Goal: Task Accomplishment & Management: Use online tool/utility

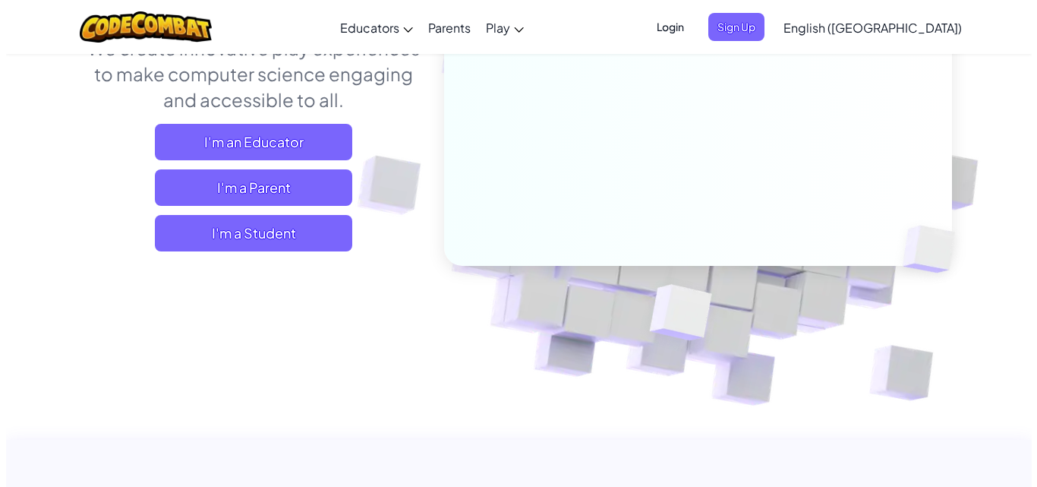
scroll to position [228, 0]
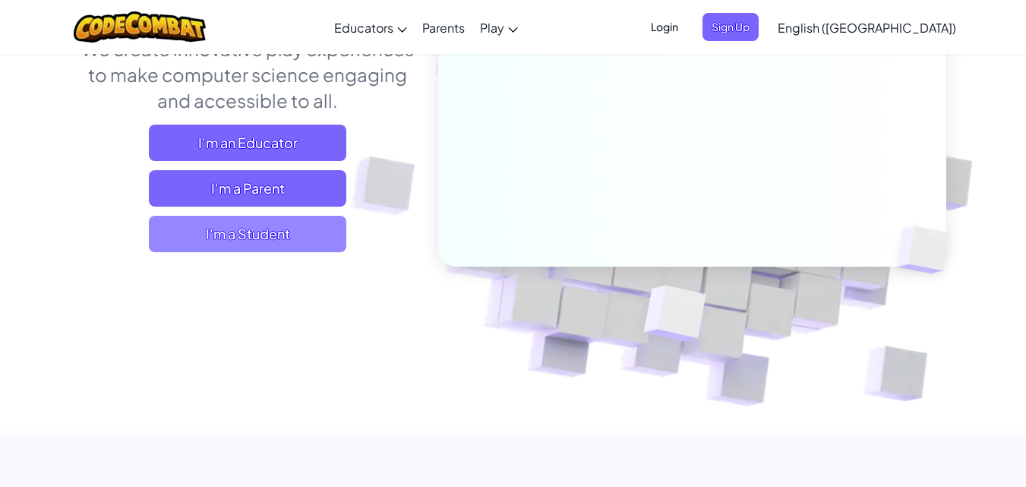
click at [280, 238] on span "I'm a Student" at bounding box center [247, 234] width 197 height 36
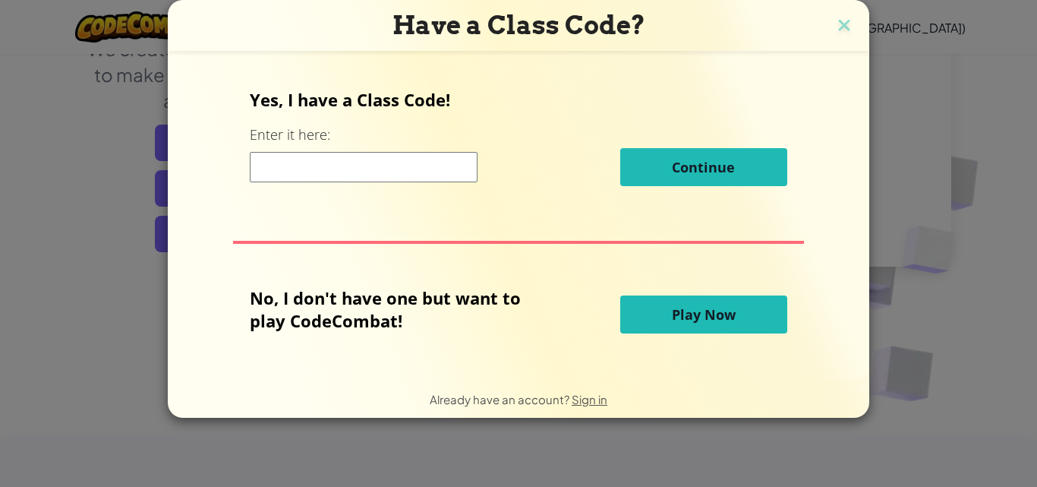
click at [701, 313] on span "Play Now" at bounding box center [704, 314] width 64 height 18
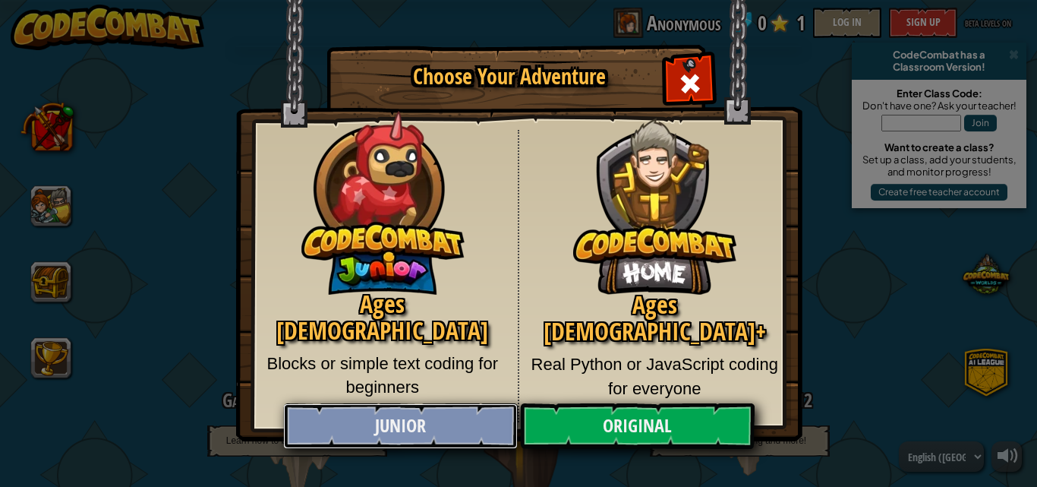
click at [457, 408] on link "Junior" at bounding box center [400, 426] width 234 height 46
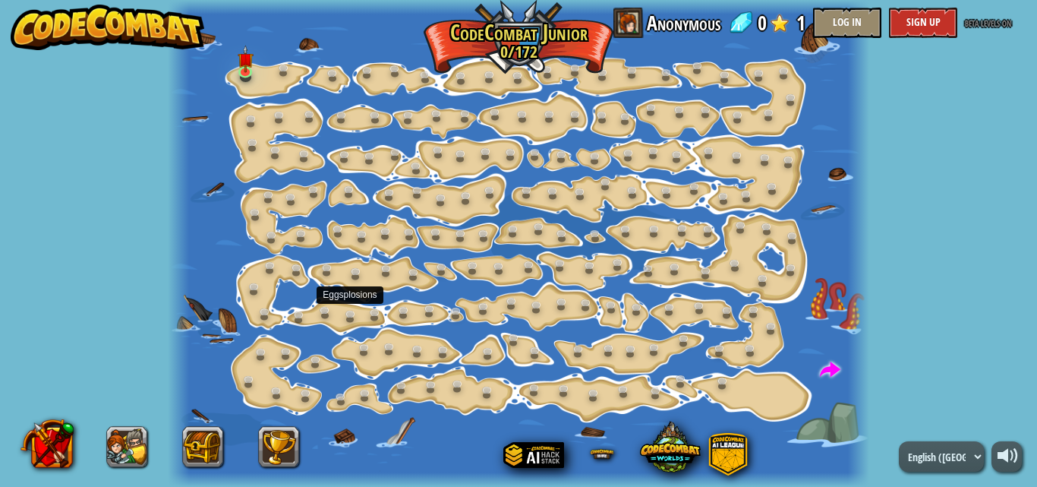
click at [340, 326] on div at bounding box center [518, 243] width 701 height 487
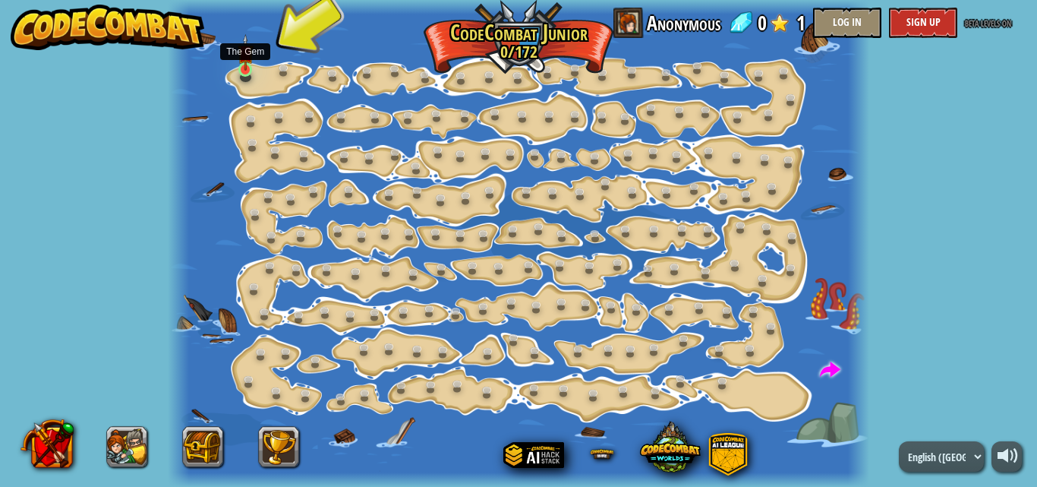
click at [241, 65] on img at bounding box center [246, 52] width 16 height 37
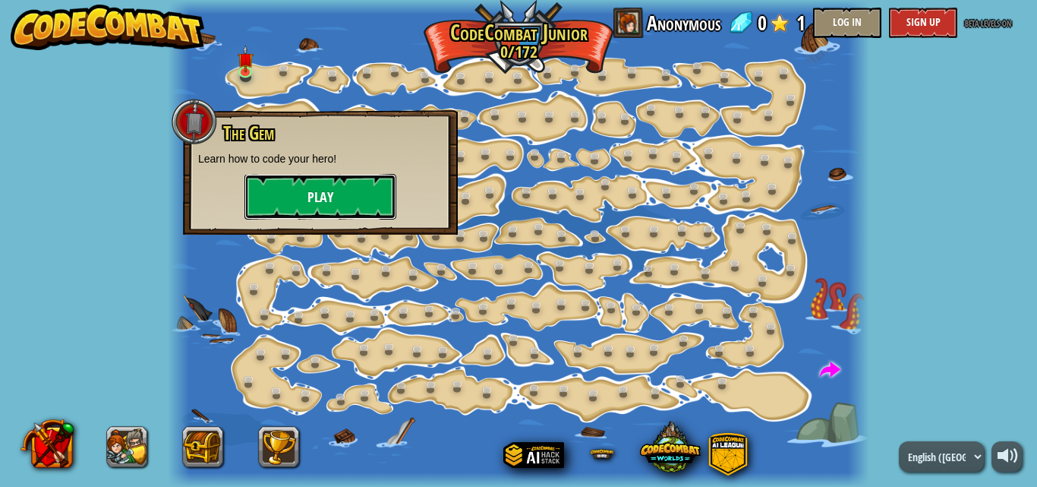
click at [293, 204] on button "Play" at bounding box center [320, 197] width 152 height 46
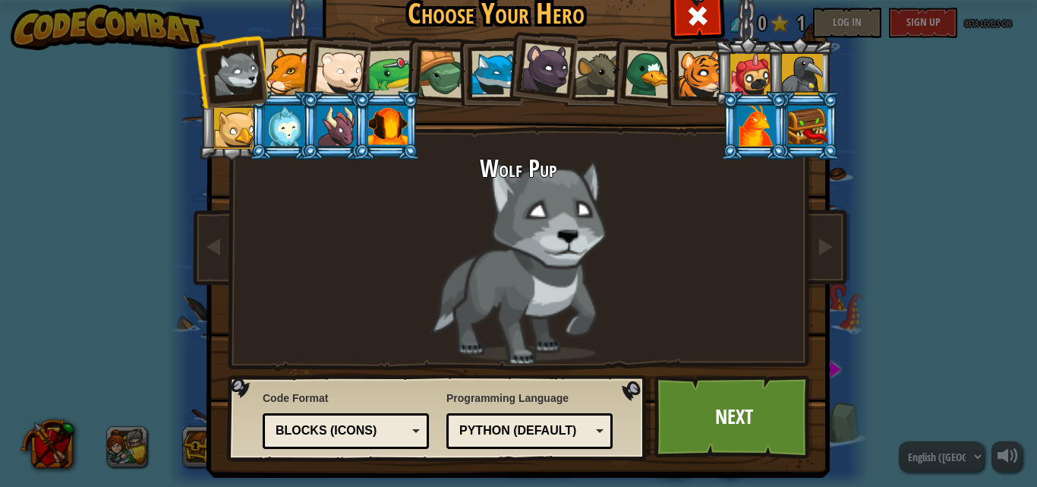
click at [655, 76] on div at bounding box center [649, 73] width 49 height 49
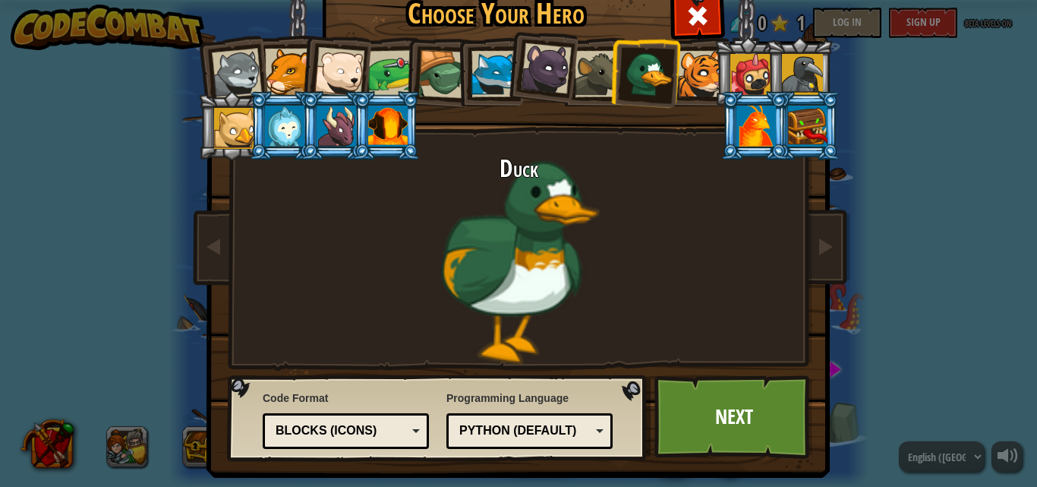
click at [332, 76] on div at bounding box center [339, 72] width 50 height 50
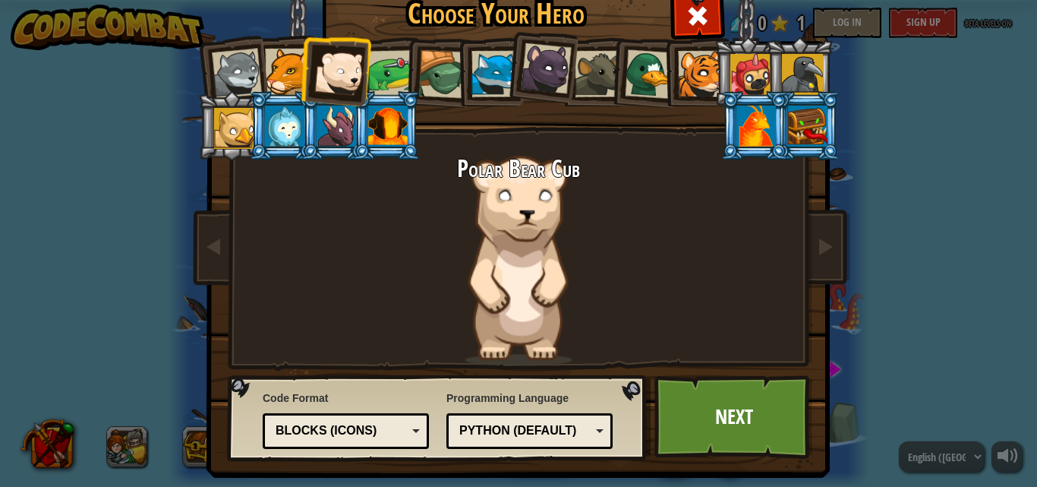
click at [292, 67] on div at bounding box center [288, 72] width 46 height 46
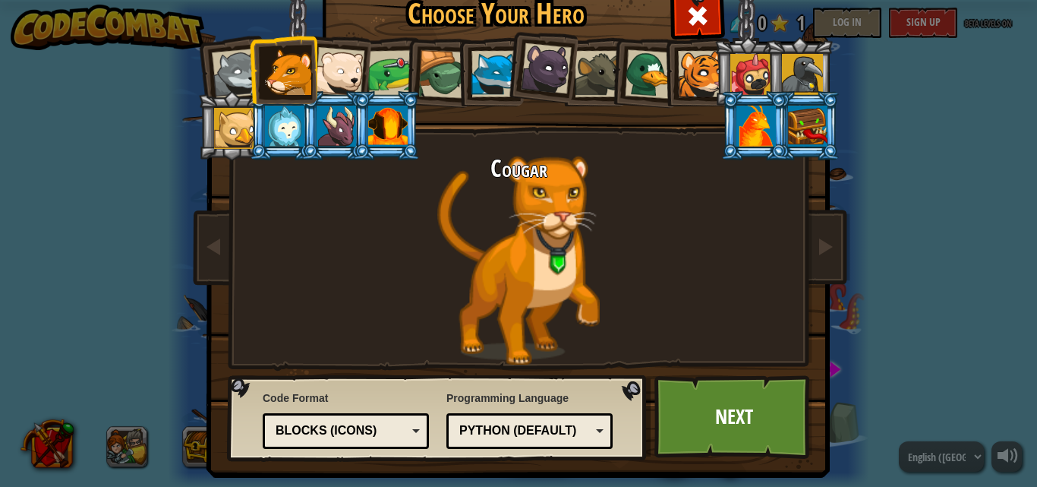
click at [292, 139] on div at bounding box center [284, 126] width 39 height 41
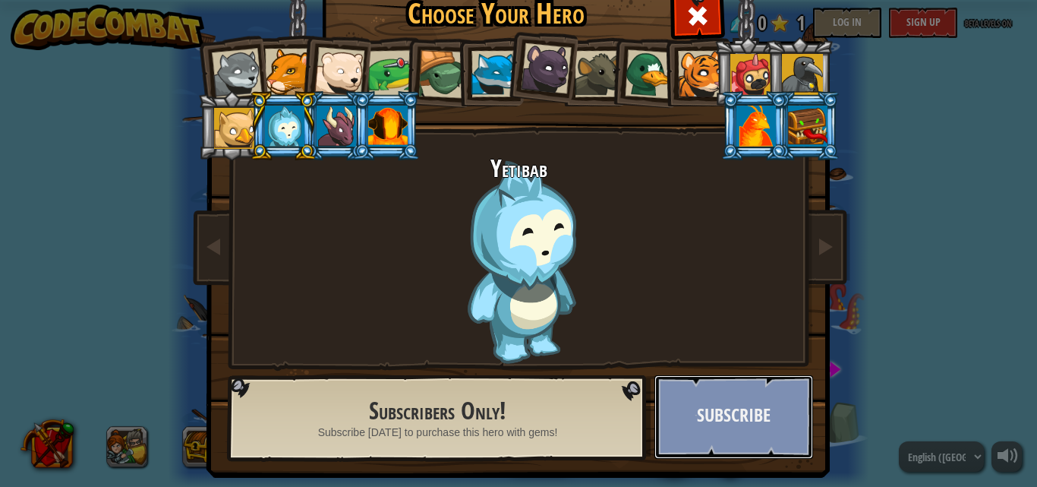
click at [743, 386] on button "Subscribe" at bounding box center [733, 417] width 159 height 84
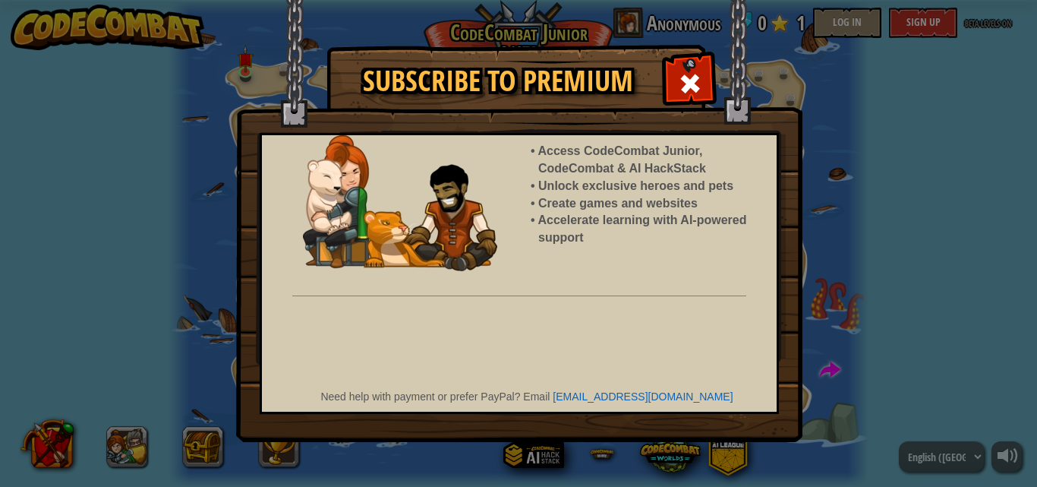
click at [691, 77] on span at bounding box center [690, 83] width 24 height 24
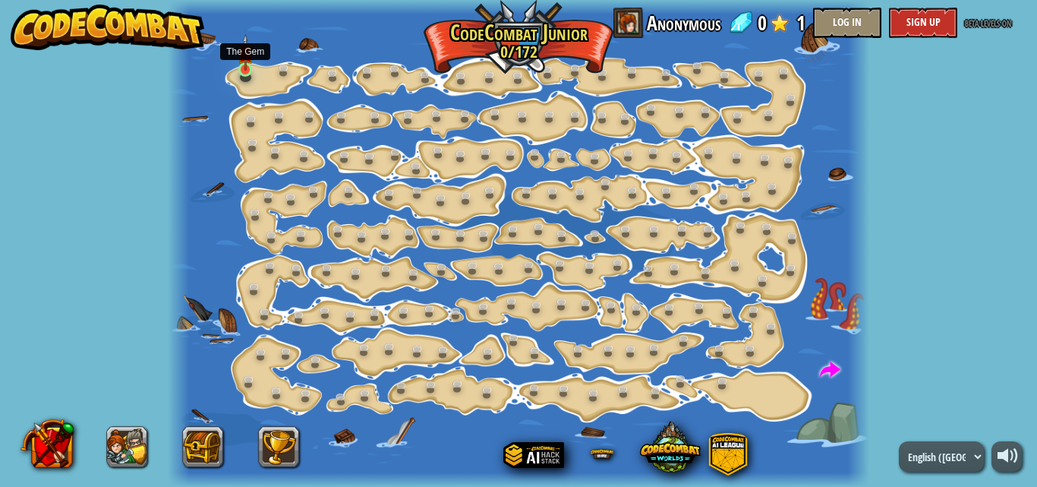
click at [244, 68] on img at bounding box center [246, 52] width 16 height 37
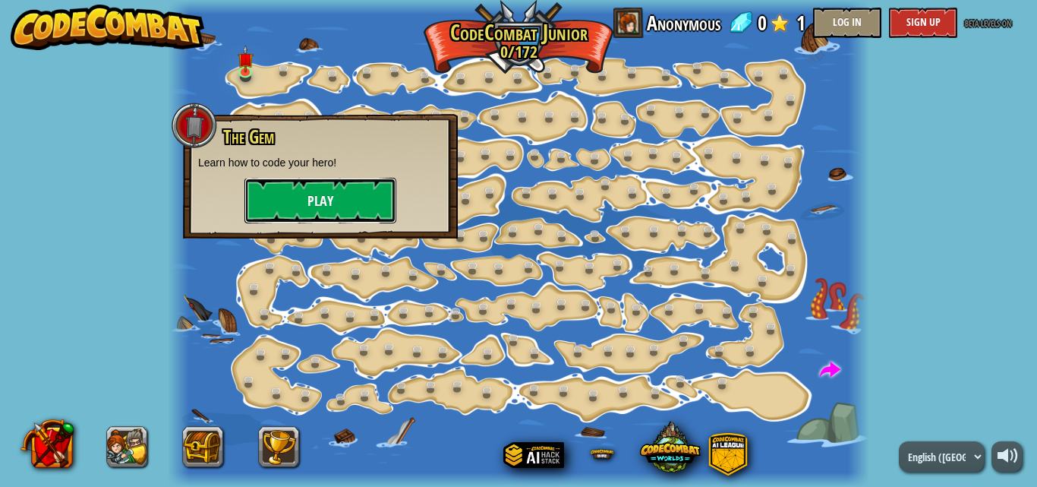
click at [279, 181] on button "Play" at bounding box center [320, 201] width 152 height 46
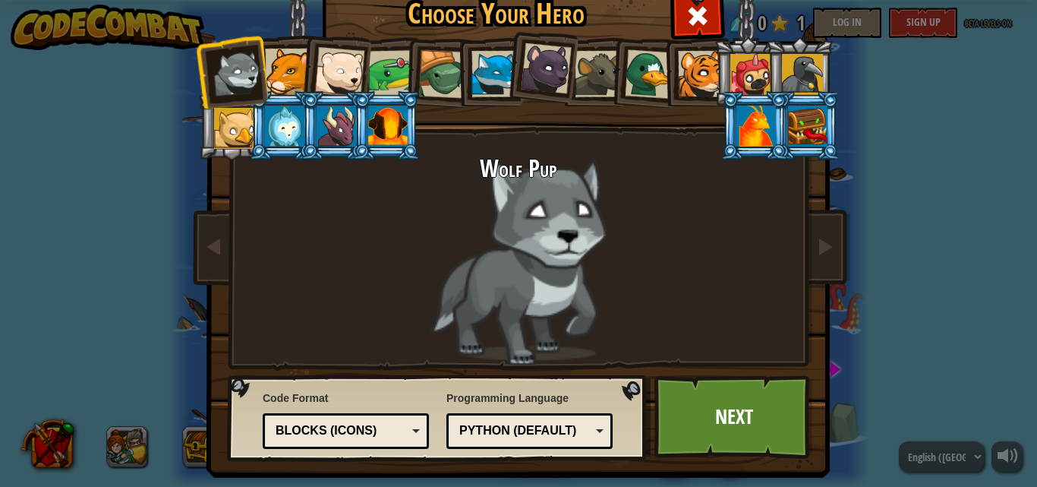
click at [291, 126] on div at bounding box center [284, 126] width 39 height 41
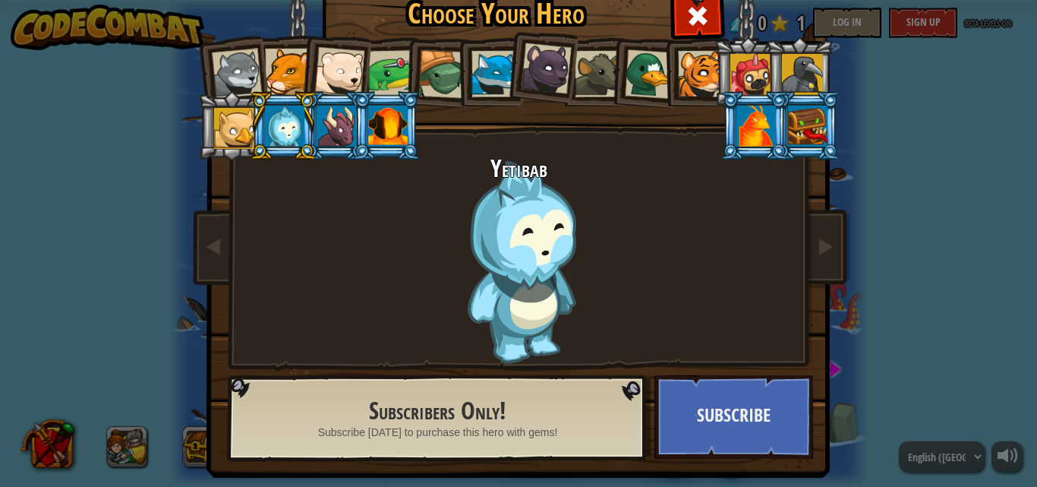
click at [421, 428] on span "Subscribe today to purchase this hero with gems!" at bounding box center [438, 431] width 240 height 15
click at [421, 421] on h2 "Subscribers Only!" at bounding box center [438, 411] width 350 height 27
click at [231, 74] on div at bounding box center [237, 74] width 50 height 50
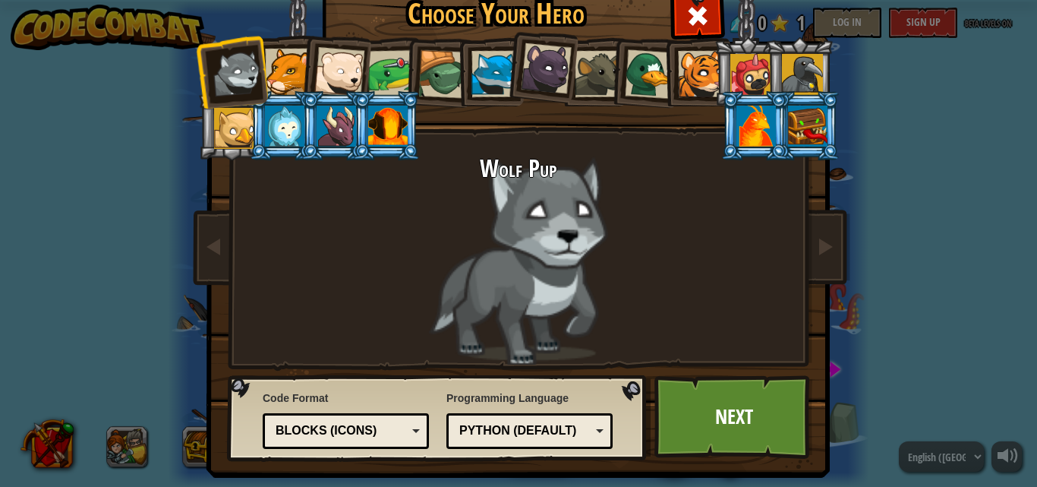
click at [1002, 62] on div "Choose Your Hero 0 Wolf Pup Cougar Polar Bear Cub Frog Turtle Blue Fox Panther …" at bounding box center [518, 243] width 1037 height 487
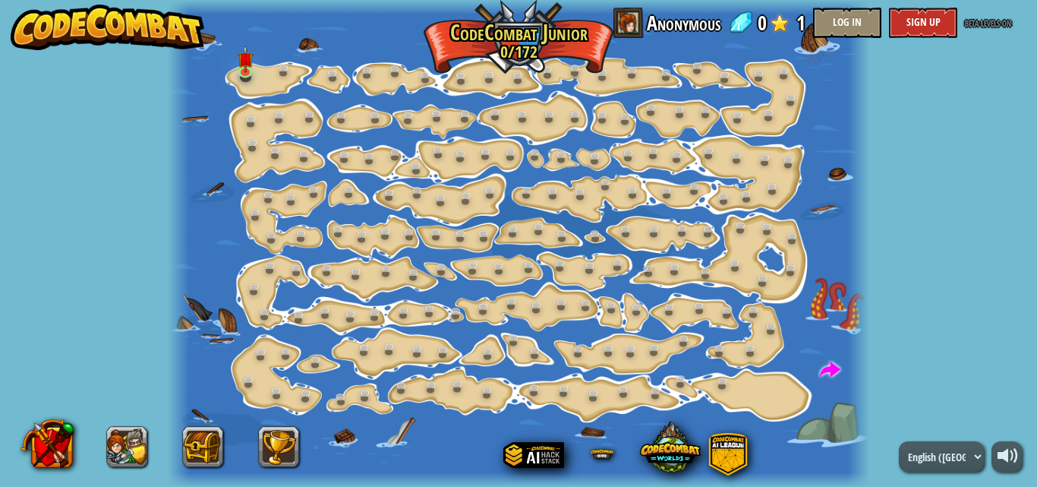
click at [501, 40] on div at bounding box center [518, 243] width 701 height 487
click at [250, 67] on img at bounding box center [246, 52] width 16 height 37
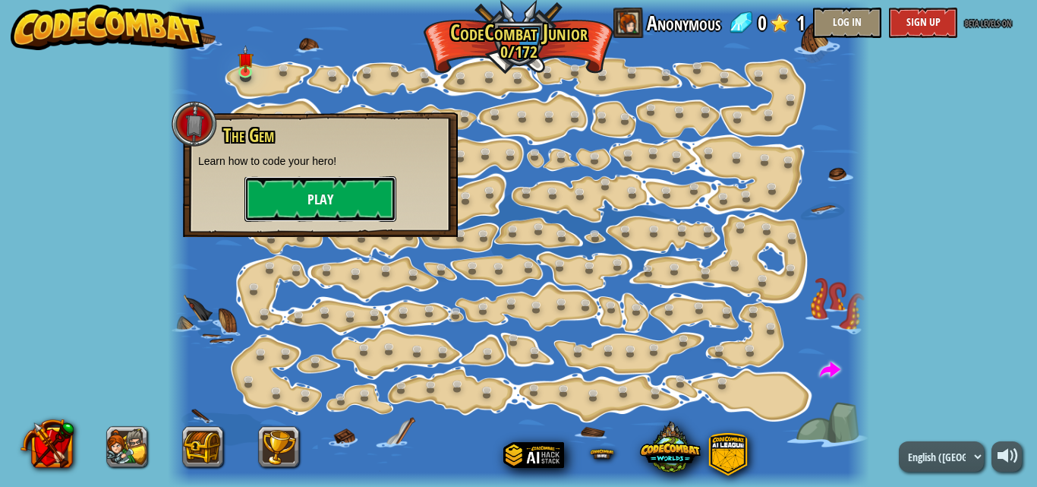
click at [329, 201] on button "Play" at bounding box center [320, 199] width 152 height 46
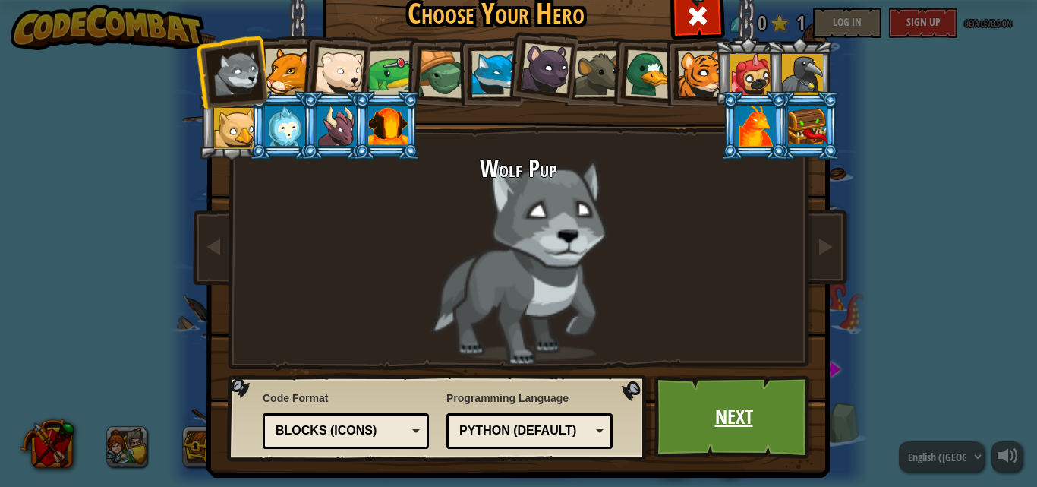
click at [742, 451] on link "Next" at bounding box center [733, 417] width 159 height 84
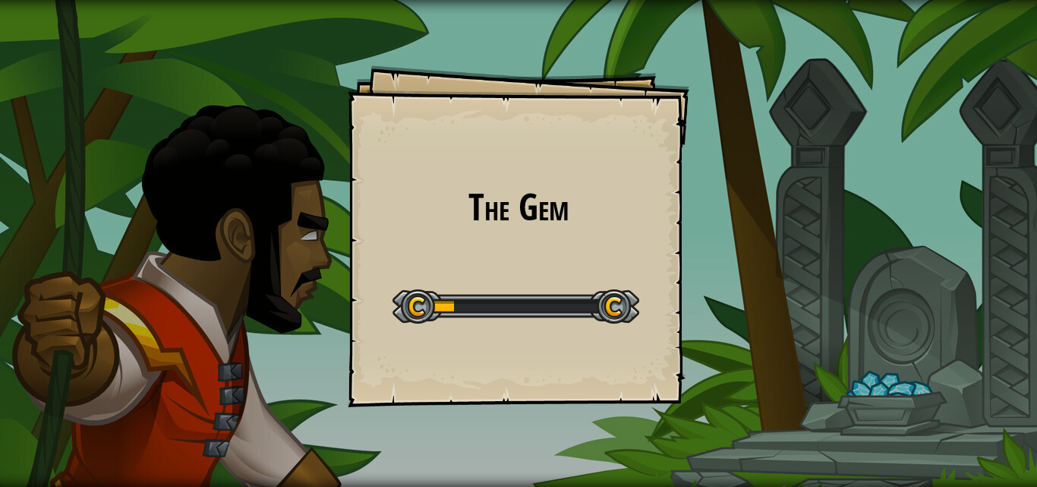
click at [576, 219] on h1 "The Gem" at bounding box center [518, 207] width 311 height 40
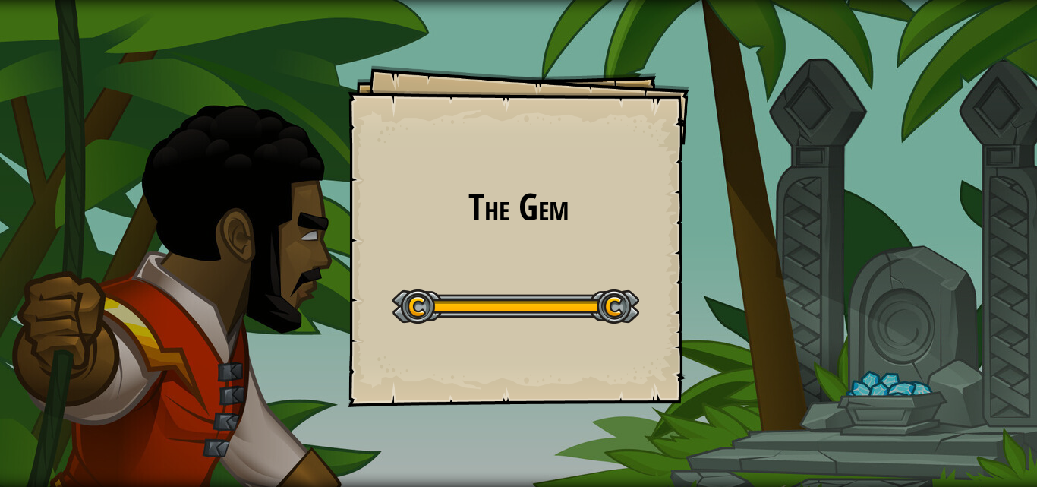
click at [576, 219] on div "The Gem Goals Start Level Error loading from server. Try refreshing the page. Y…" at bounding box center [518, 243] width 1037 height 487
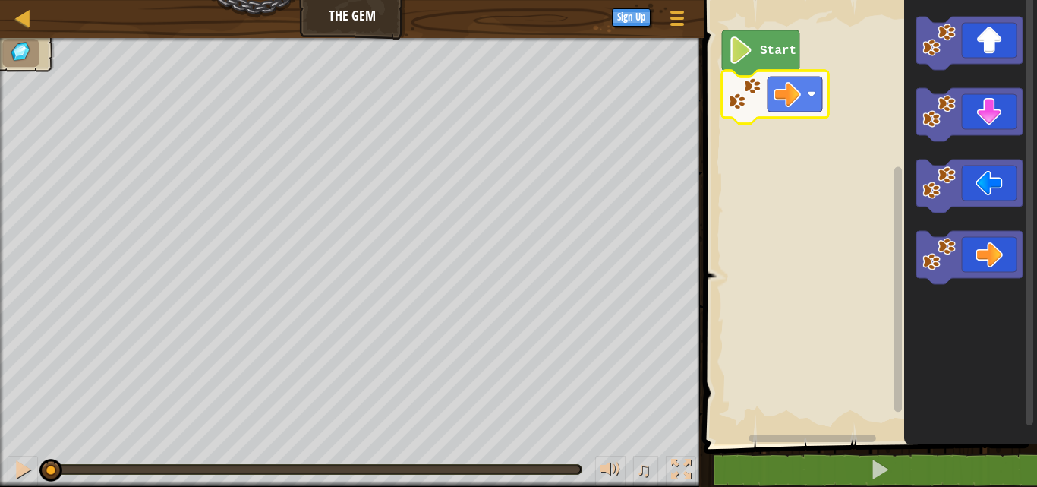
click at [791, 89] on image "Blockly Workspace" at bounding box center [787, 93] width 27 height 27
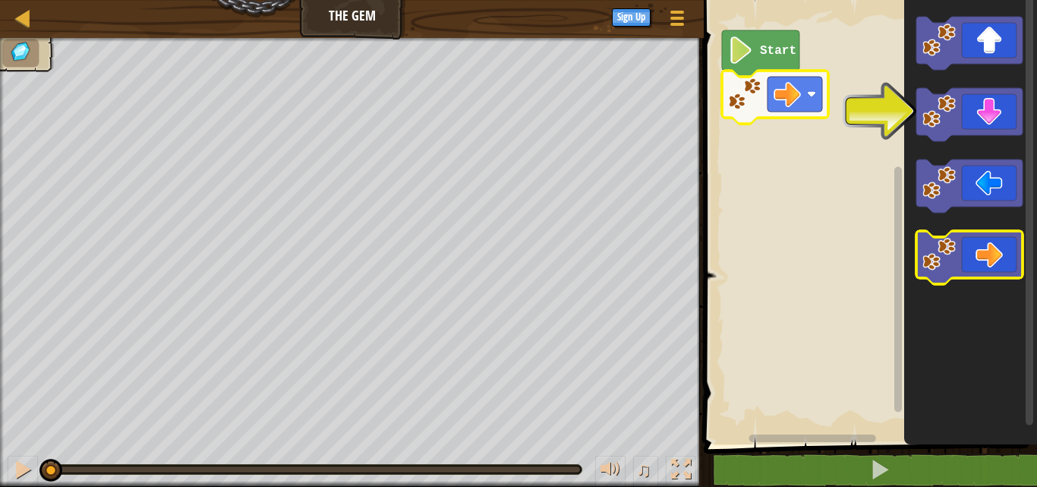
click at [995, 249] on icon "Blockly Workspace" at bounding box center [969, 257] width 106 height 53
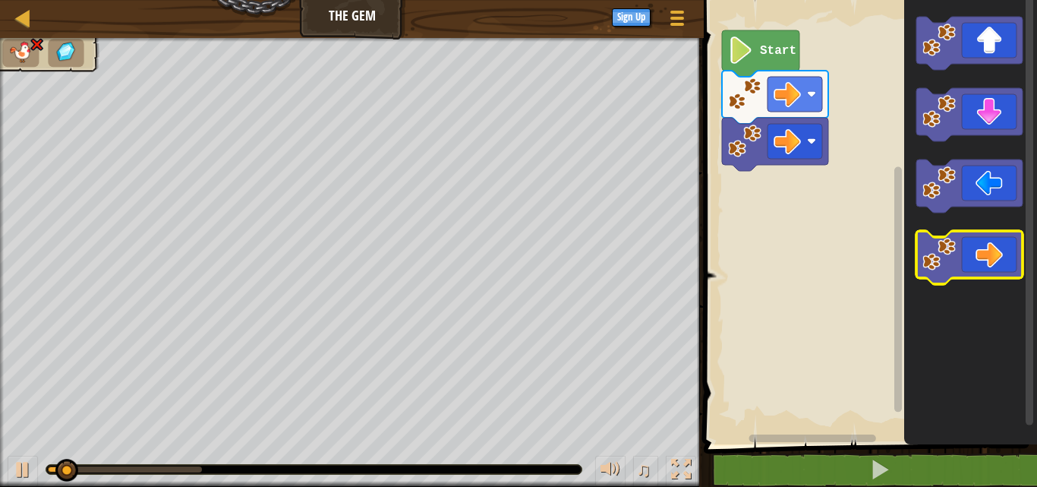
click at [995, 249] on icon "Blockly Workspace" at bounding box center [969, 257] width 106 height 53
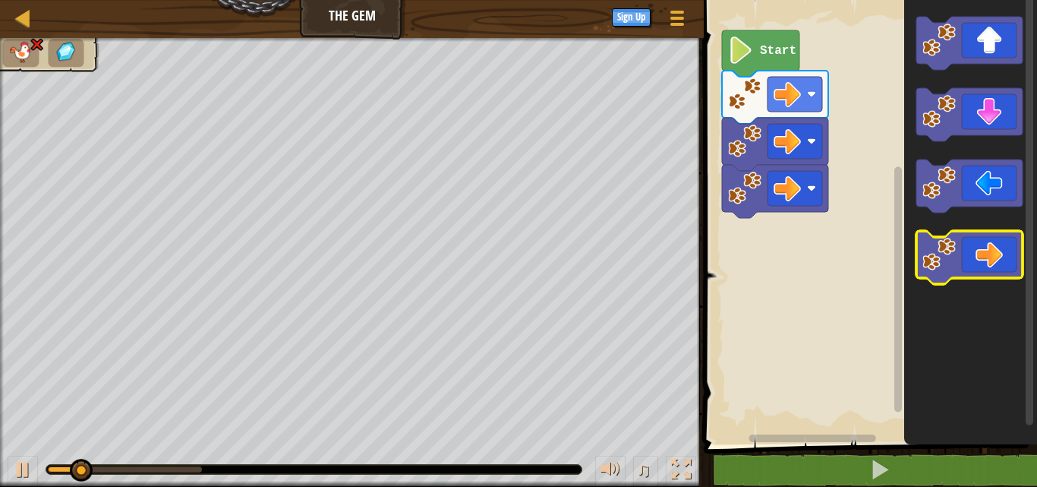
click at [995, 250] on icon "Blockly Workspace" at bounding box center [969, 257] width 106 height 53
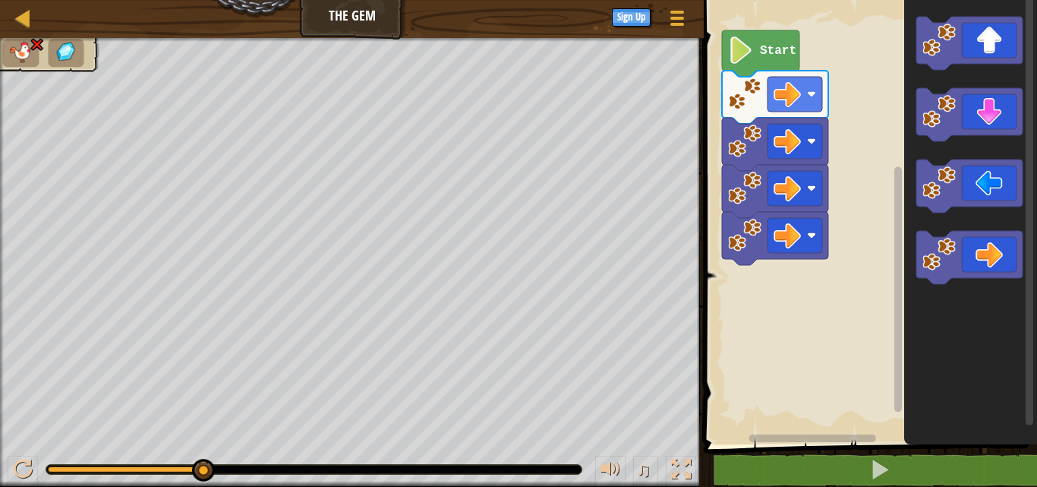
click at [755, 49] on icon "Blockly Workspace" at bounding box center [760, 53] width 77 height 46
click at [741, 58] on image "Blockly Workspace" at bounding box center [741, 49] width 26 height 27
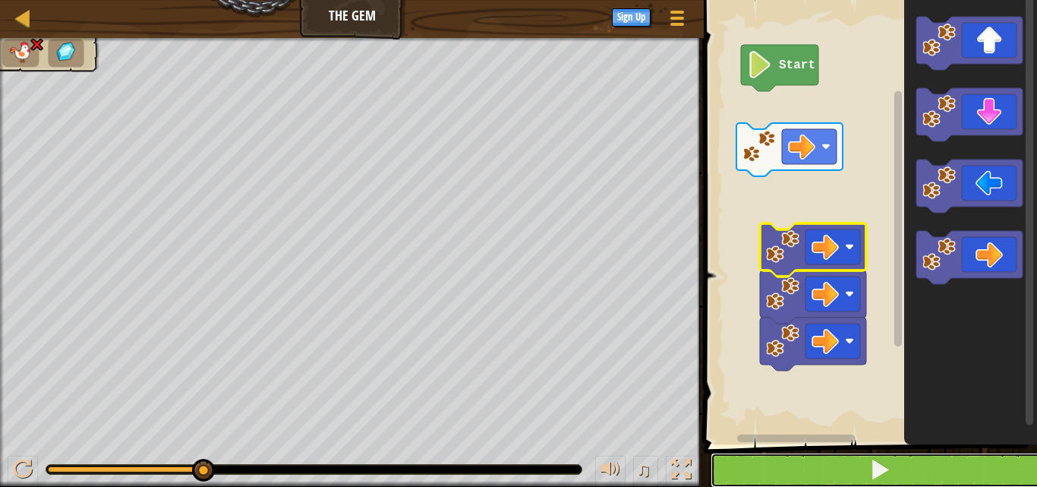
click at [870, 456] on button at bounding box center [880, 469] width 338 height 35
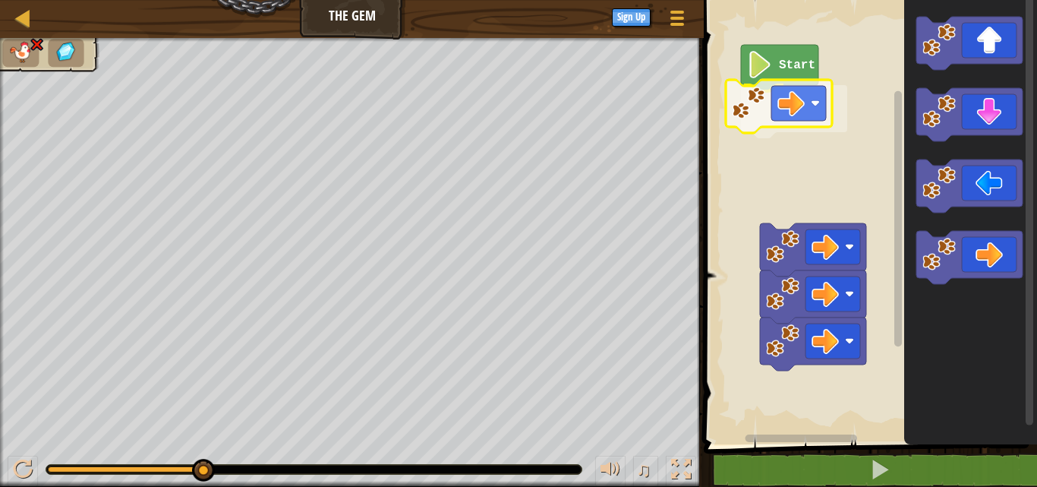
click at [765, 102] on image "Blockly Workspace" at bounding box center [748, 103] width 33 height 33
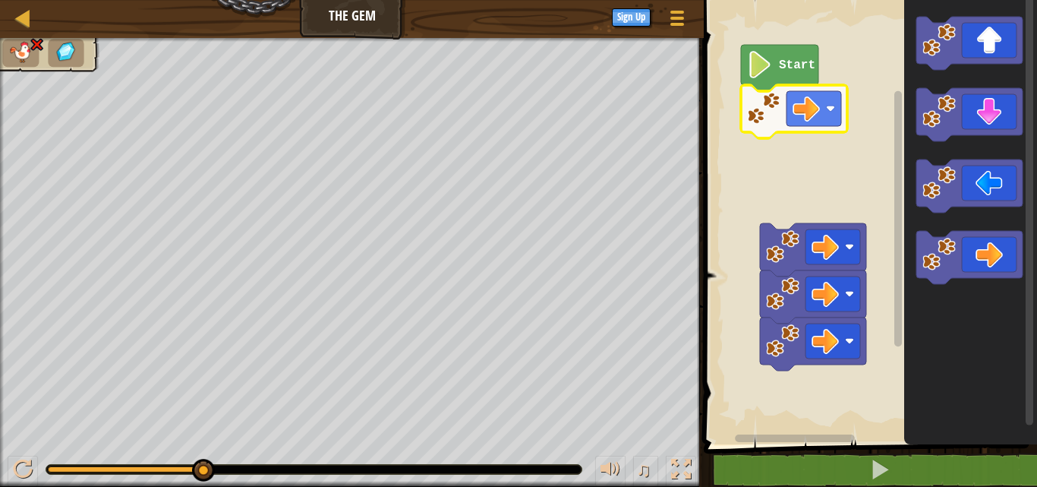
click at [765, 102] on image "Blockly Workspace" at bounding box center [763, 108] width 33 height 33
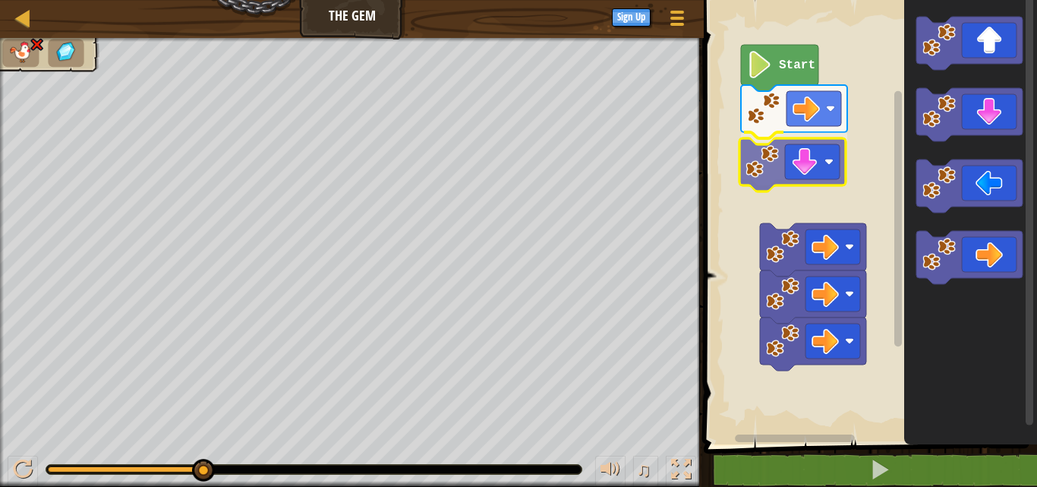
click at [806, 169] on div "Start" at bounding box center [868, 218] width 338 height 452
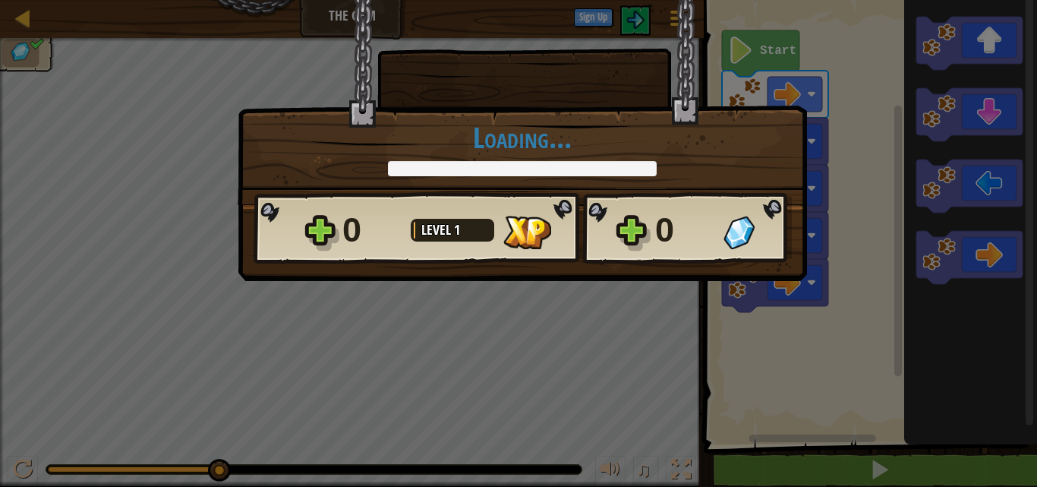
click at [630, 247] on div "0 Level 1 0" at bounding box center [523, 228] width 538 height 73
click at [422, 144] on h1 "Loading..." at bounding box center [522, 137] width 537 height 32
drag, startPoint x: 492, startPoint y: 133, endPoint x: 566, endPoint y: 157, distance: 77.5
click at [536, 150] on h1 "Loading..." at bounding box center [522, 137] width 537 height 32
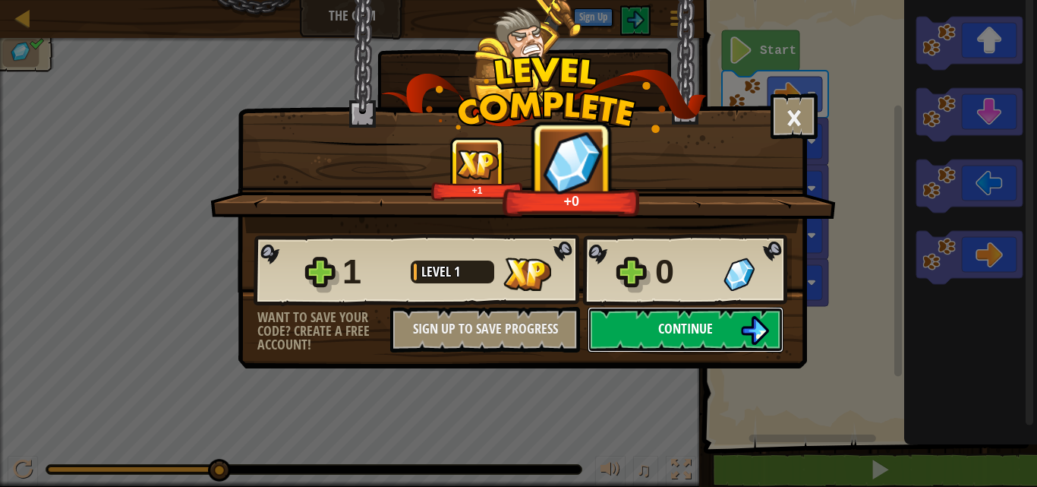
click at [749, 323] on img at bounding box center [754, 330] width 29 height 29
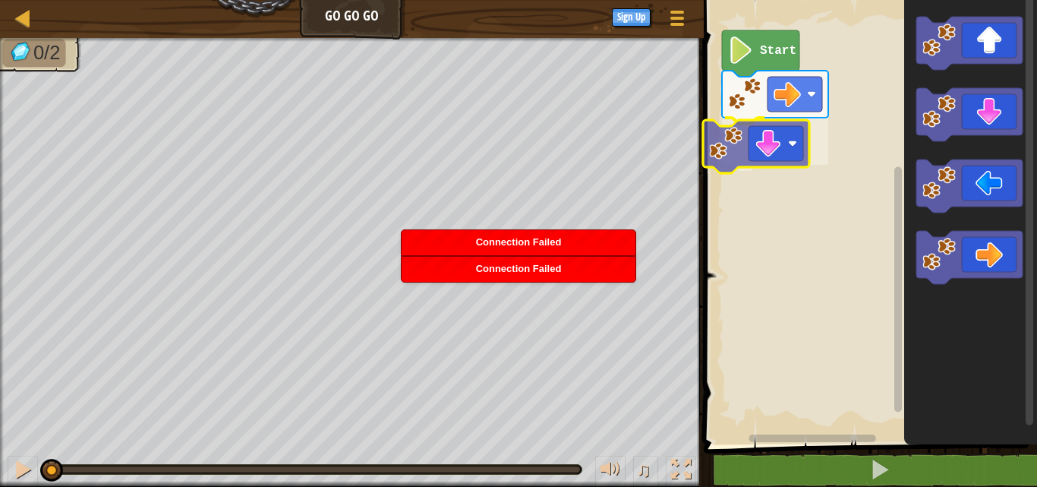
click at [787, 145] on div "Start" at bounding box center [868, 218] width 338 height 452
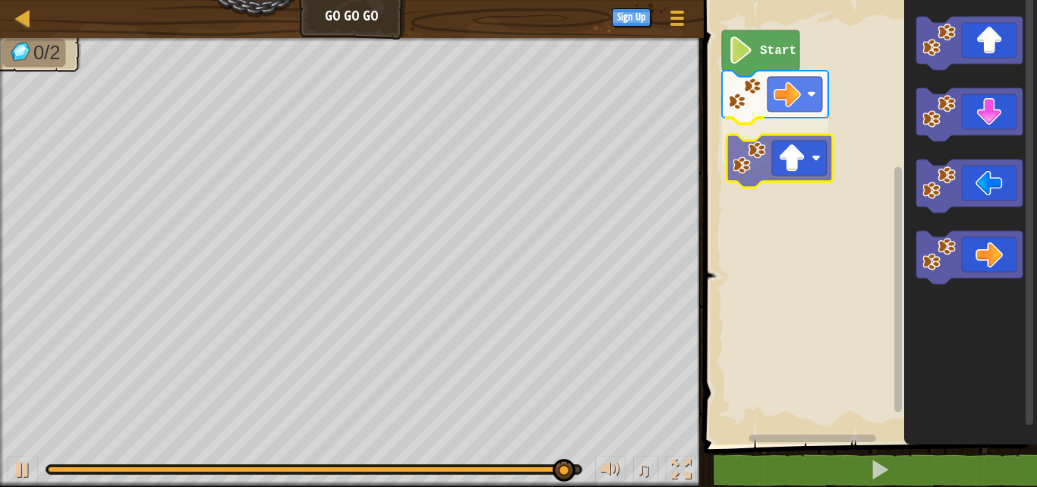
click at [774, 153] on div "Start" at bounding box center [868, 218] width 338 height 452
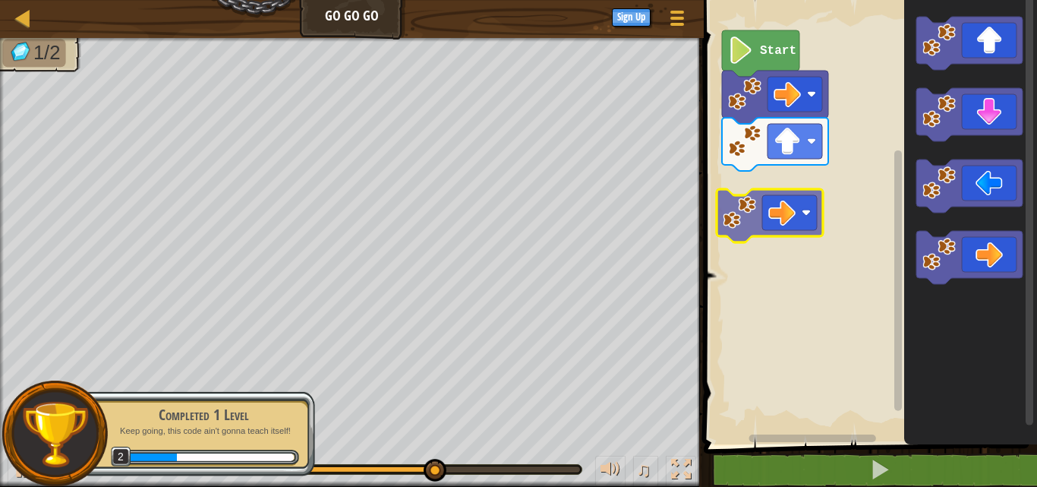
click at [783, 196] on div "Start" at bounding box center [868, 218] width 338 height 452
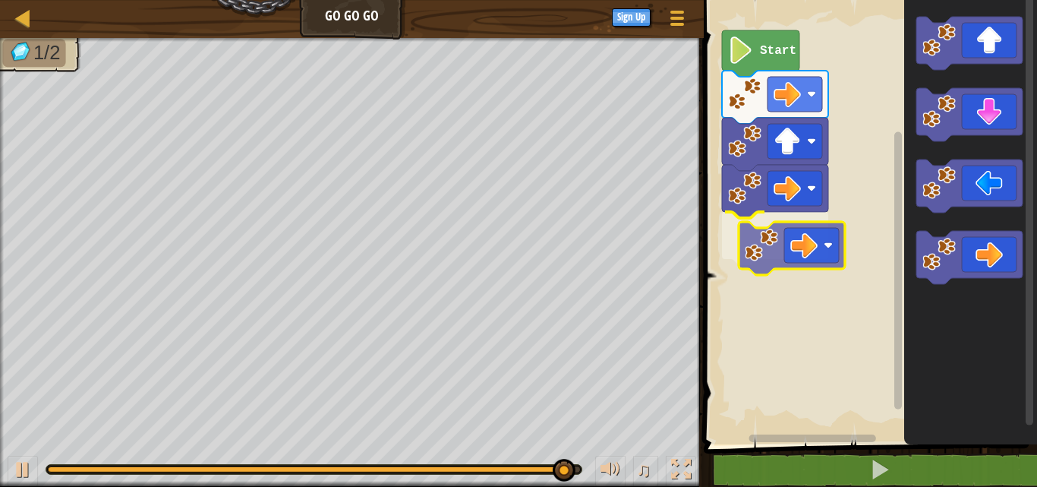
click at [827, 241] on div "Start" at bounding box center [868, 218] width 338 height 452
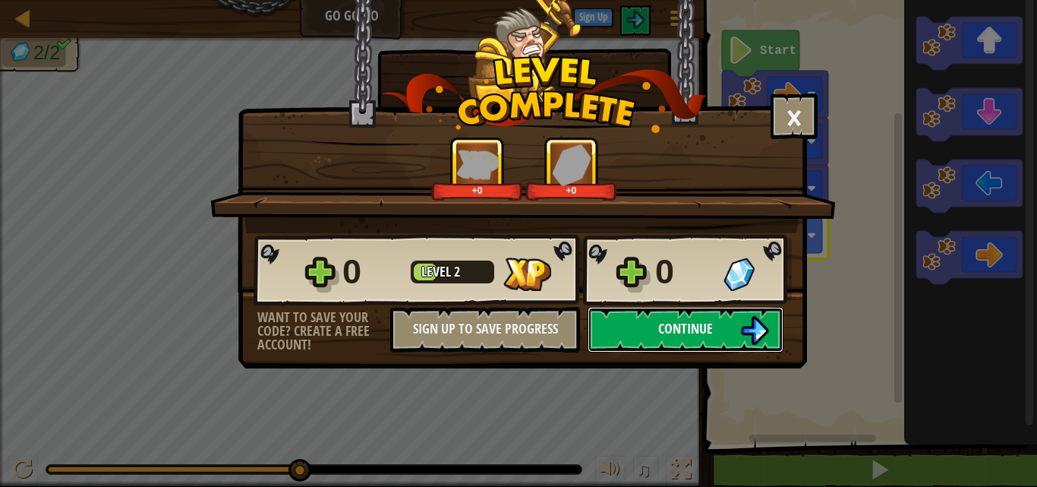
click at [700, 324] on span "Continue" at bounding box center [685, 328] width 55 height 19
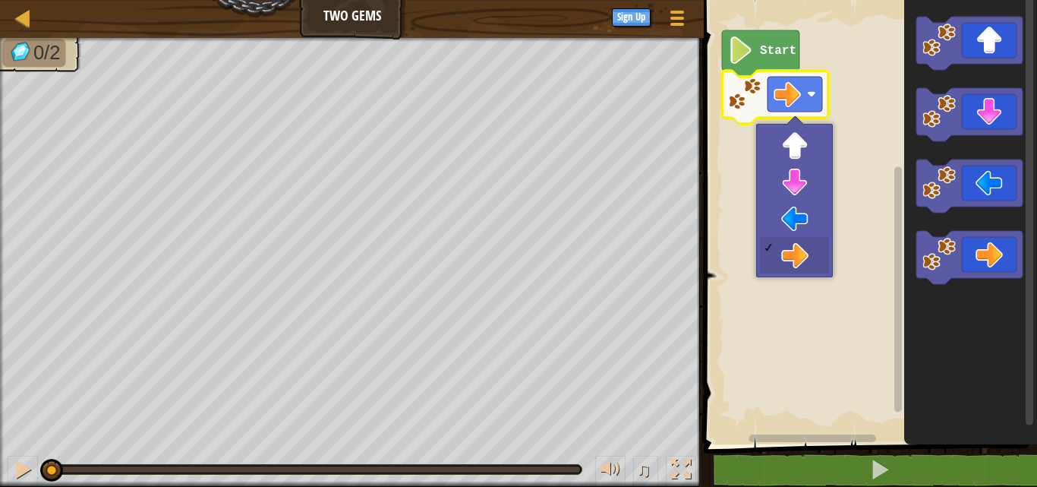
click at [873, 89] on rect "Blockly Workspace" at bounding box center [868, 218] width 338 height 452
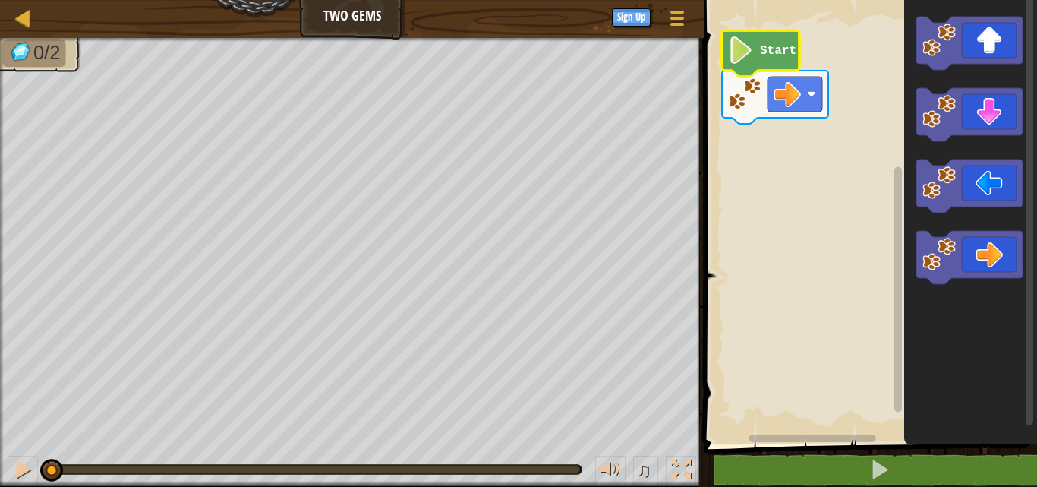
click at [774, 55] on text "Start" at bounding box center [778, 51] width 36 height 14
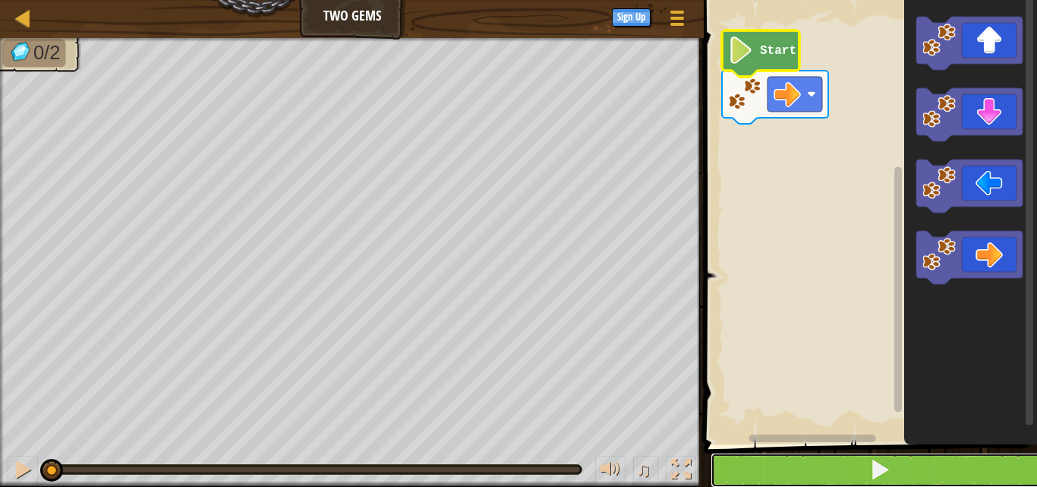
click at [875, 474] on span at bounding box center [879, 469] width 21 height 21
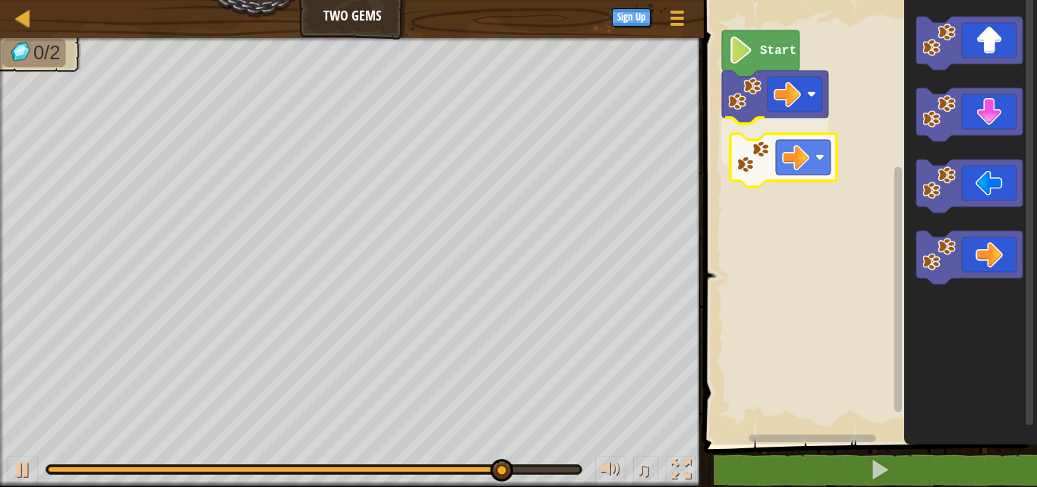
click at [780, 147] on div "Start" at bounding box center [868, 218] width 338 height 452
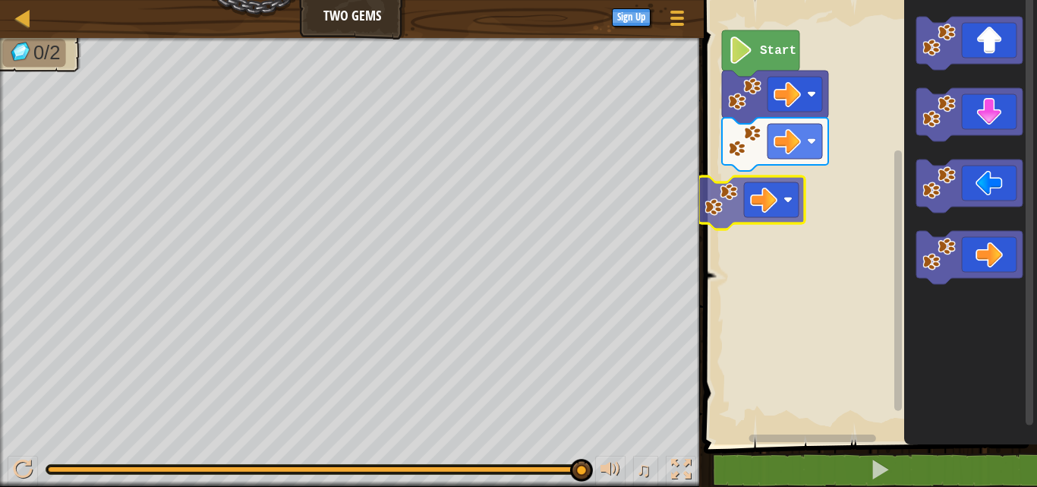
click at [745, 196] on div "Start" at bounding box center [868, 218] width 338 height 452
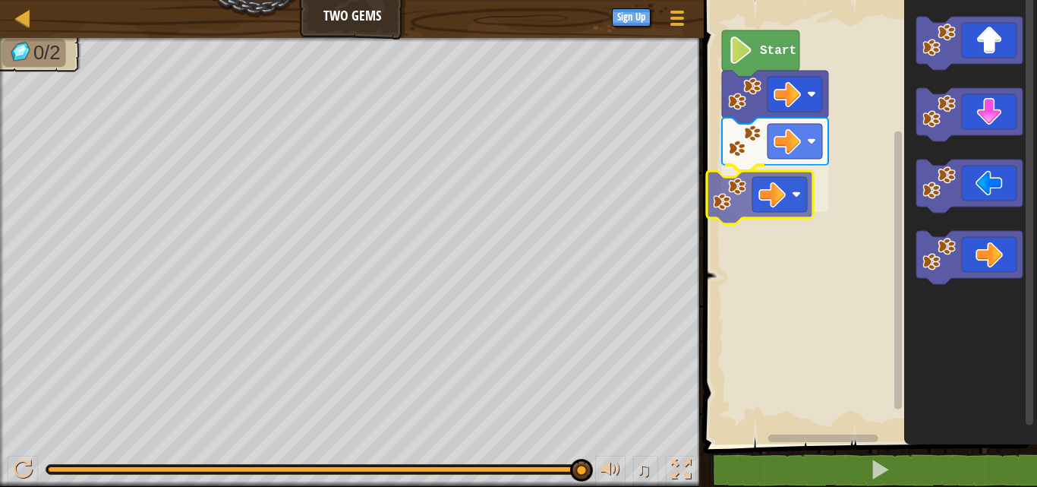
click at [760, 180] on div "Start" at bounding box center [868, 218] width 338 height 452
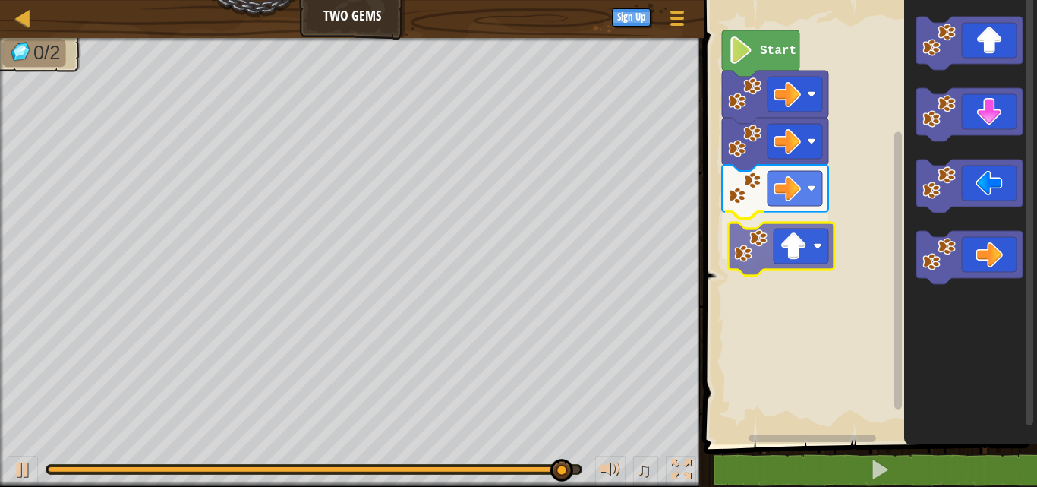
click at [787, 260] on div "Start" at bounding box center [868, 218] width 338 height 452
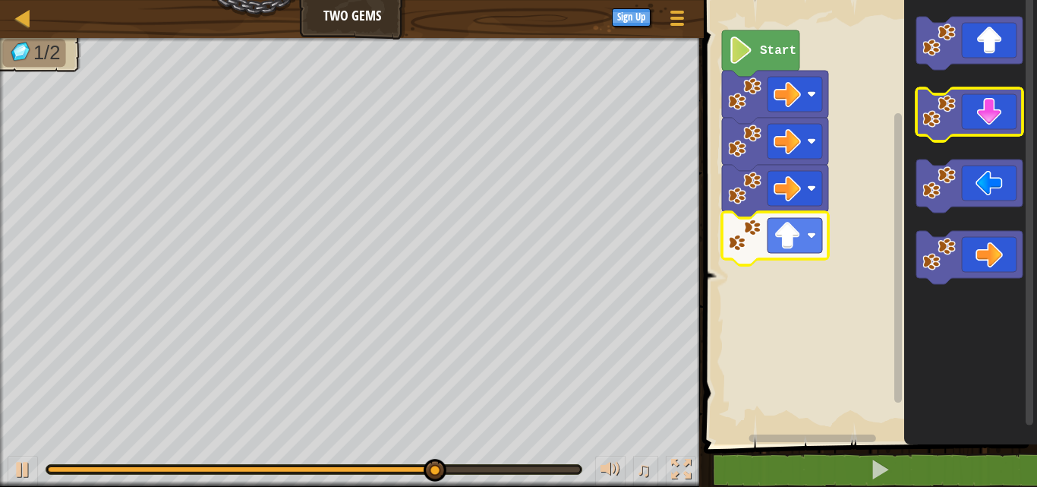
click at [971, 120] on icon "Blockly Workspace" at bounding box center [969, 114] width 106 height 53
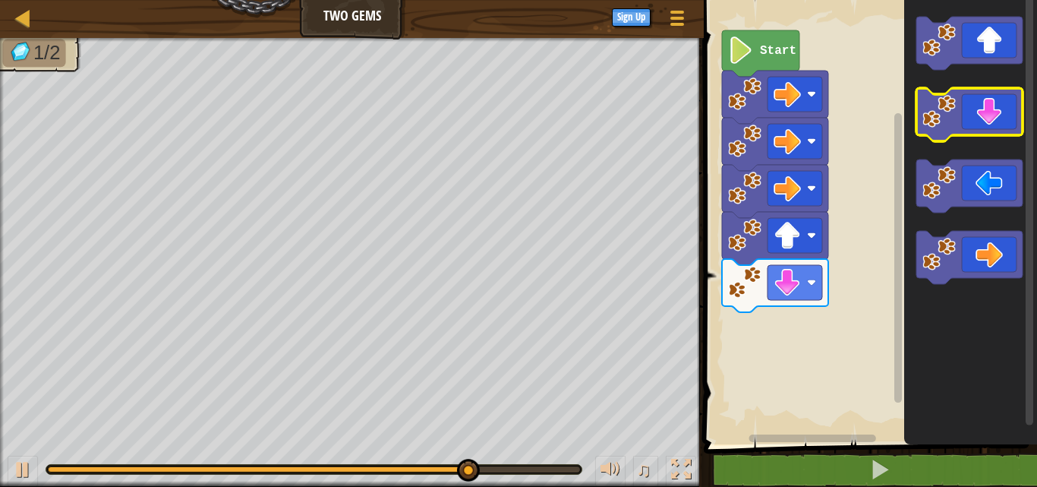
click at [1014, 125] on icon "Blockly Workspace" at bounding box center [969, 114] width 106 height 53
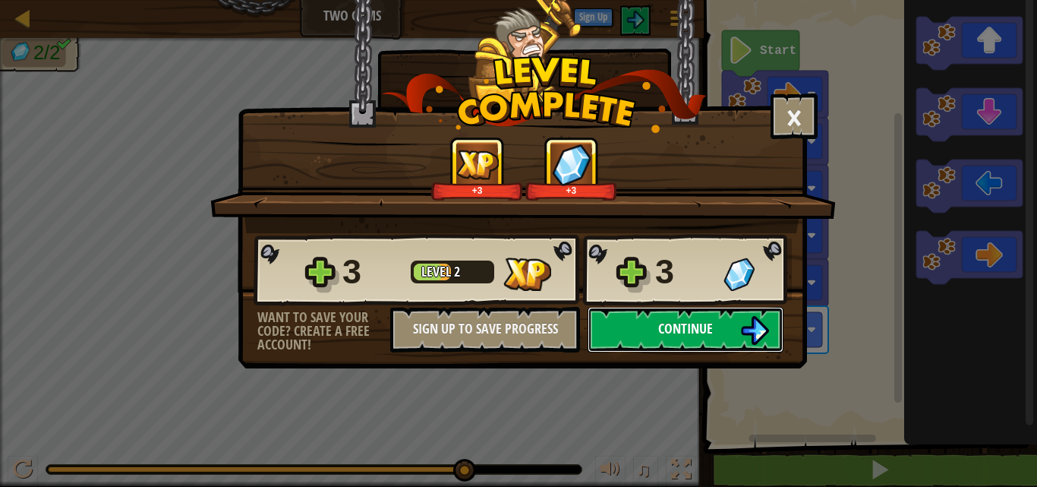
click at [692, 316] on button "Continue" at bounding box center [686, 330] width 196 height 46
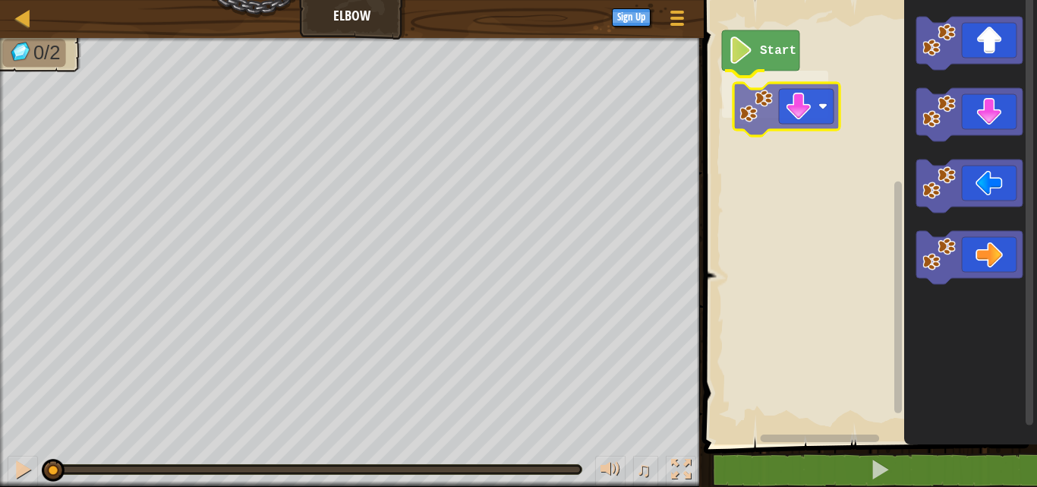
click at [800, 113] on div "Start" at bounding box center [868, 218] width 338 height 452
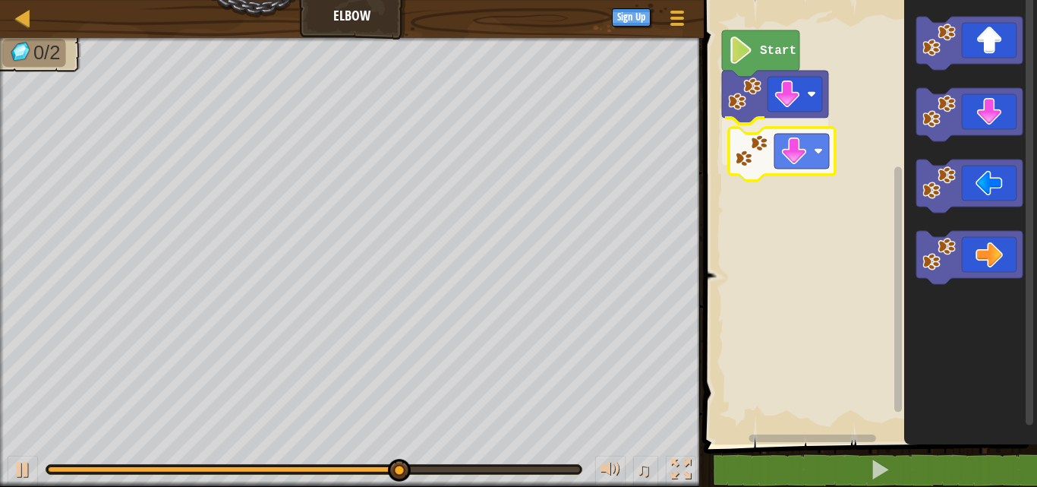
click at [803, 160] on div "Start" at bounding box center [868, 218] width 338 height 452
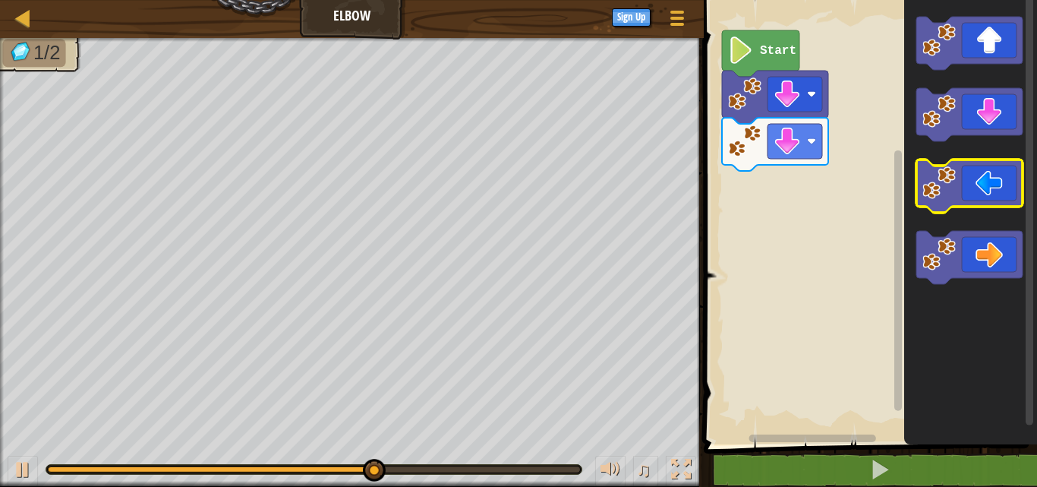
click at [985, 180] on icon "Blockly Workspace" at bounding box center [969, 185] width 106 height 53
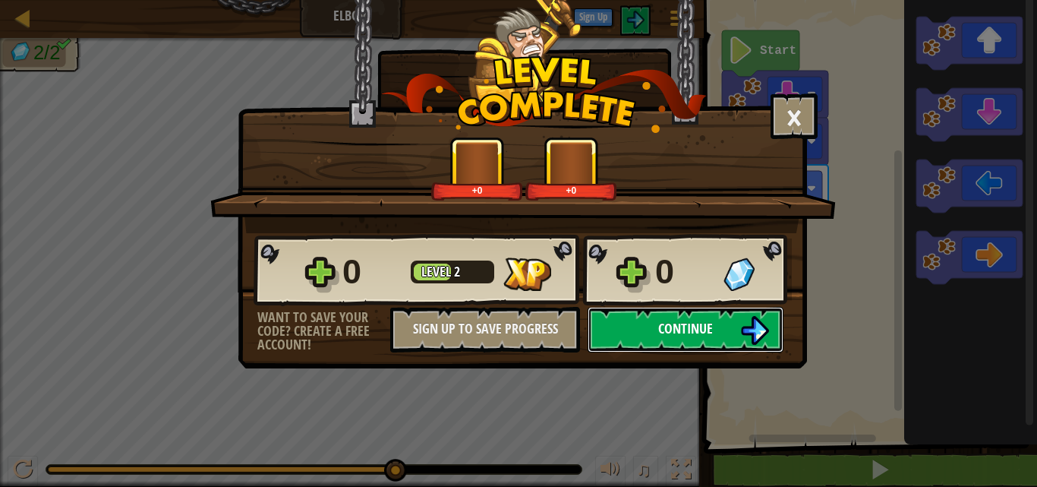
click at [742, 310] on button "Continue" at bounding box center [686, 330] width 196 height 46
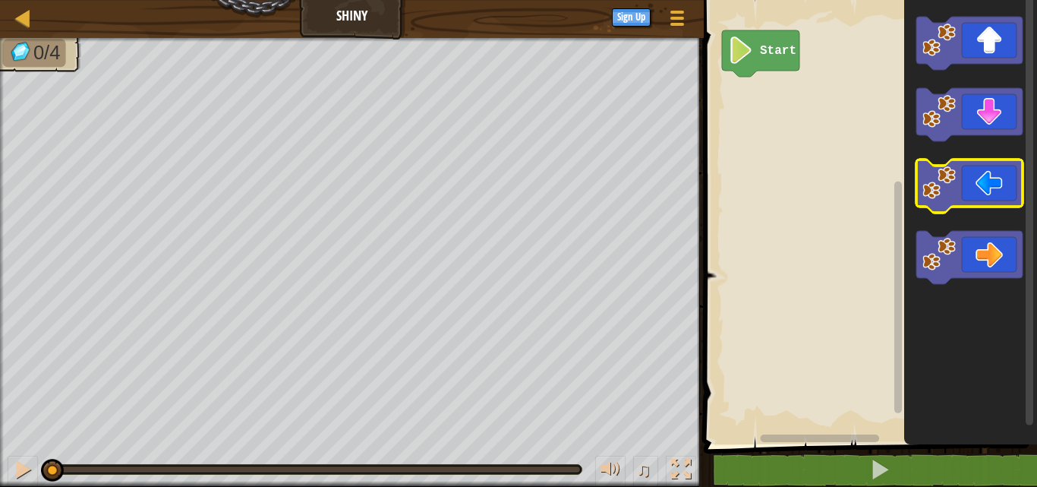
click at [949, 188] on image "Blockly Workspace" at bounding box center [938, 182] width 33 height 33
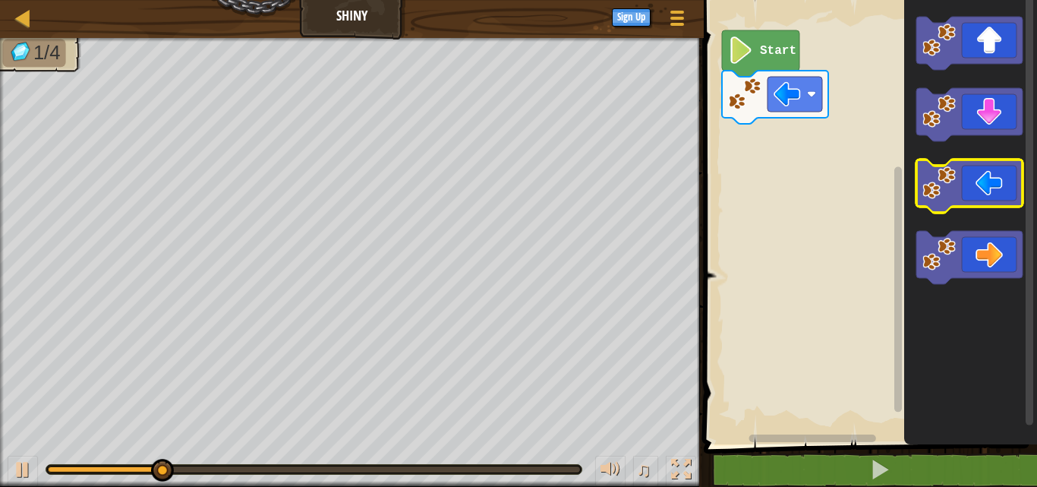
click at [949, 188] on image "Blockly Workspace" at bounding box center [938, 182] width 33 height 33
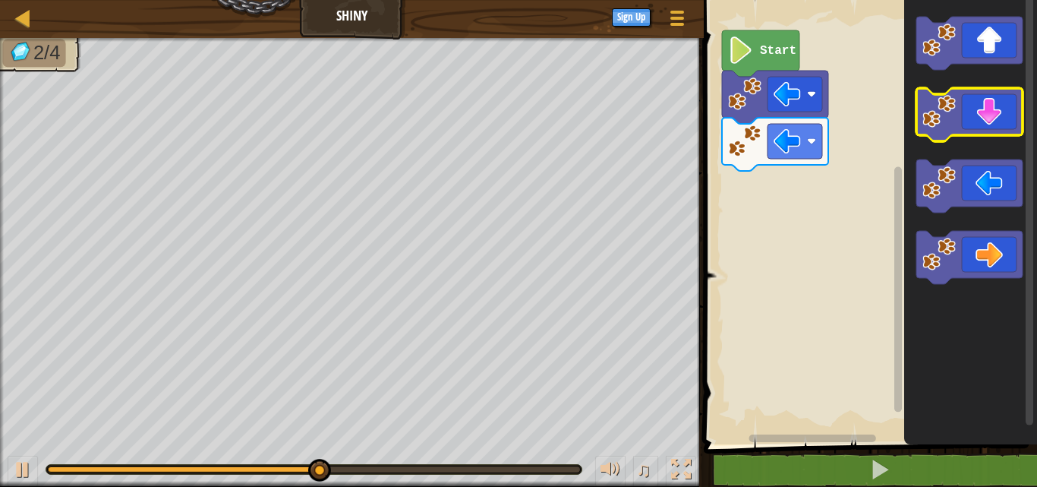
click at [992, 118] on icon "Blockly Workspace" at bounding box center [969, 114] width 106 height 53
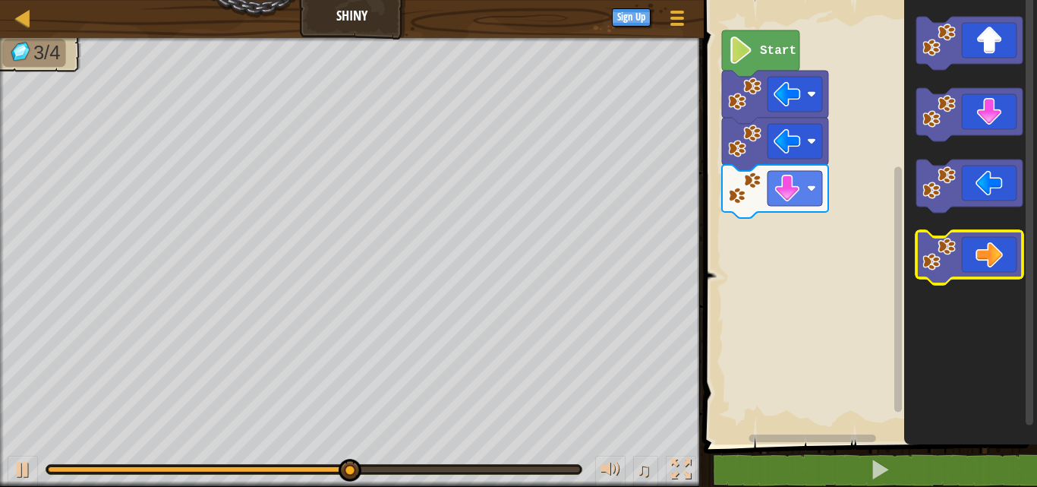
click at [983, 258] on icon "Blockly Workspace" at bounding box center [969, 257] width 106 height 53
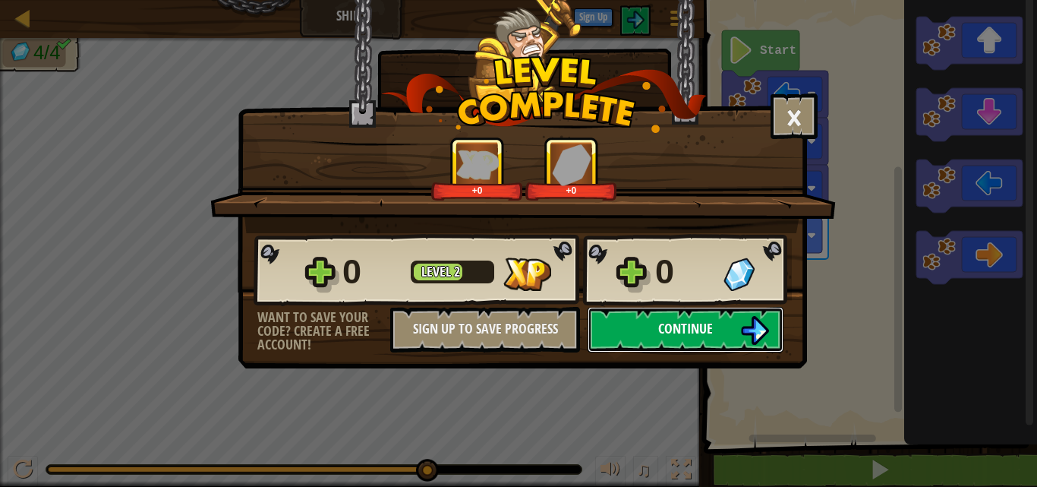
click at [733, 326] on button "Continue" at bounding box center [686, 330] width 196 height 46
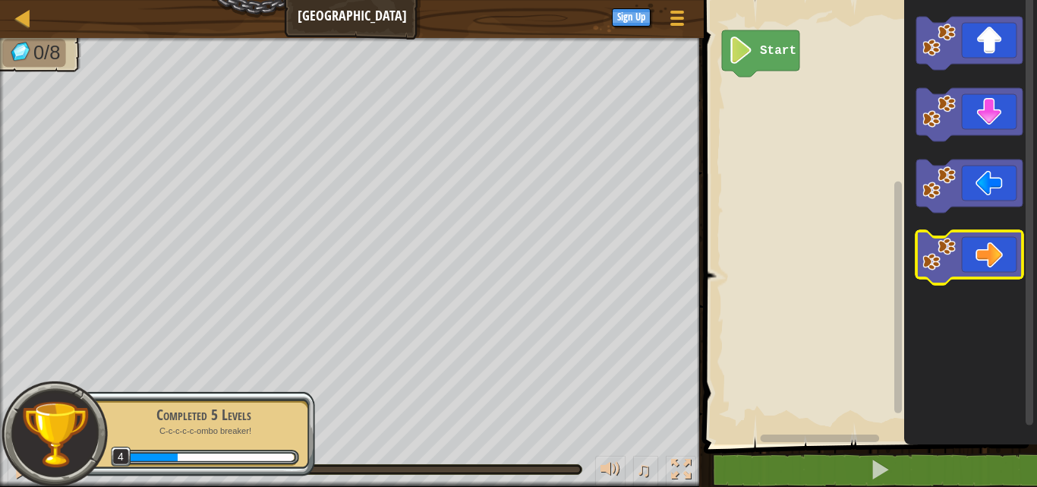
click at [995, 258] on icon "Blockly Workspace" at bounding box center [969, 257] width 106 height 53
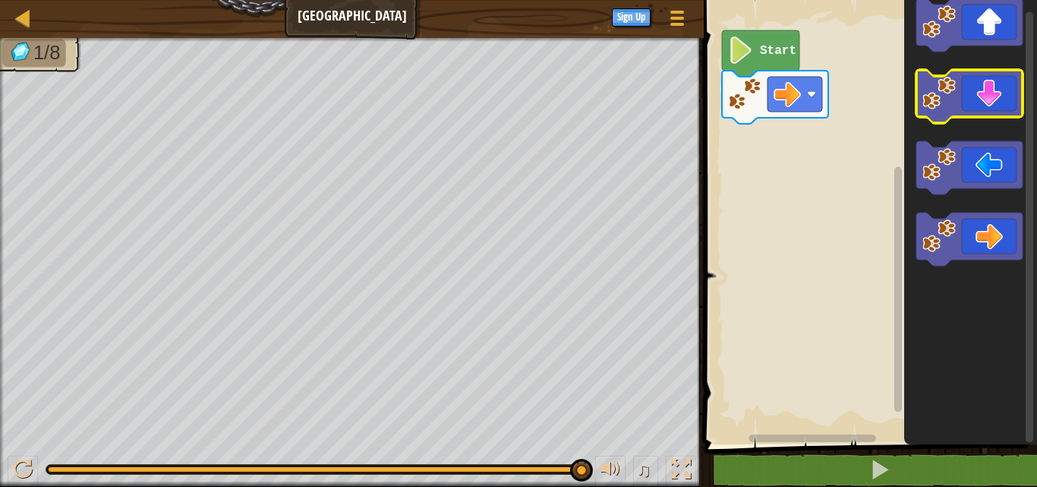
click at [983, 112] on icon "Blockly Workspace" at bounding box center [969, 96] width 106 height 53
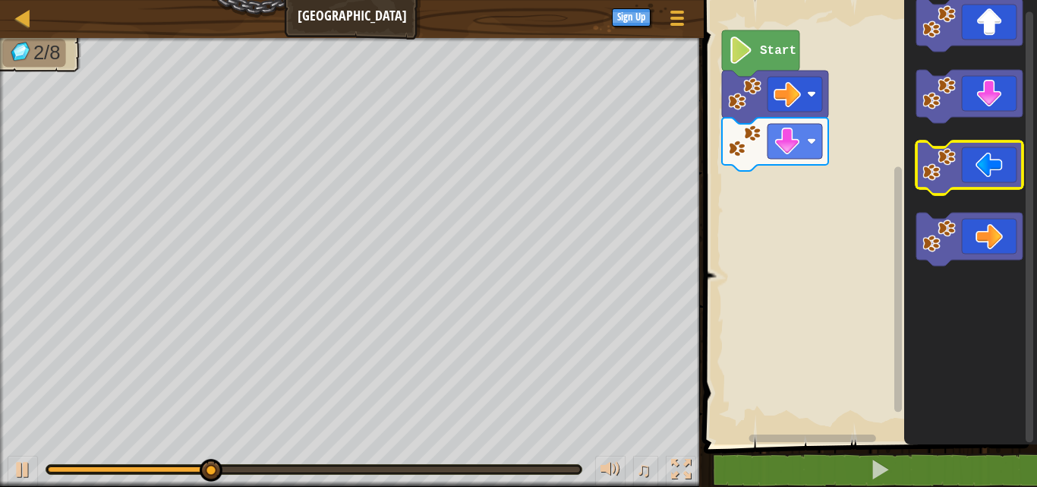
click at [990, 174] on icon "Blockly Workspace" at bounding box center [969, 167] width 106 height 53
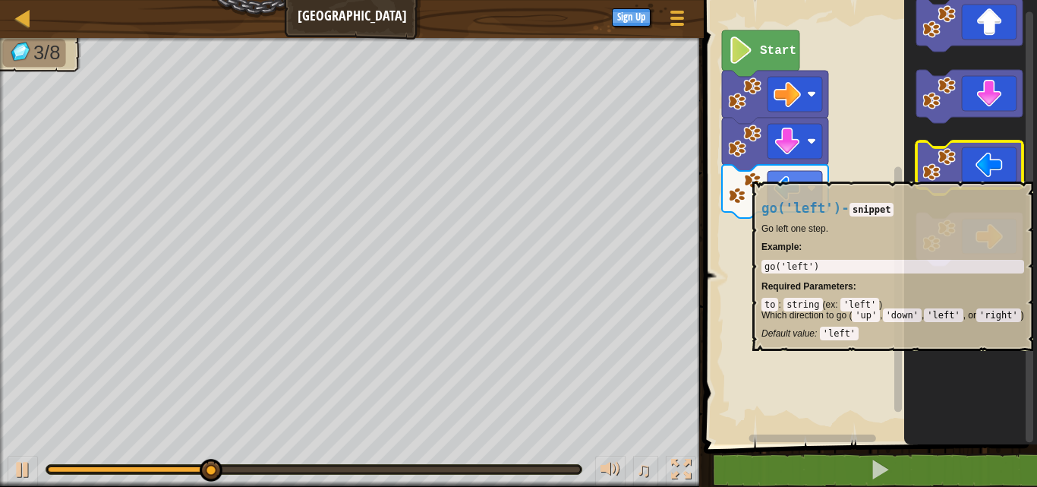
click at [977, 174] on icon "Blockly Workspace" at bounding box center [969, 167] width 106 height 53
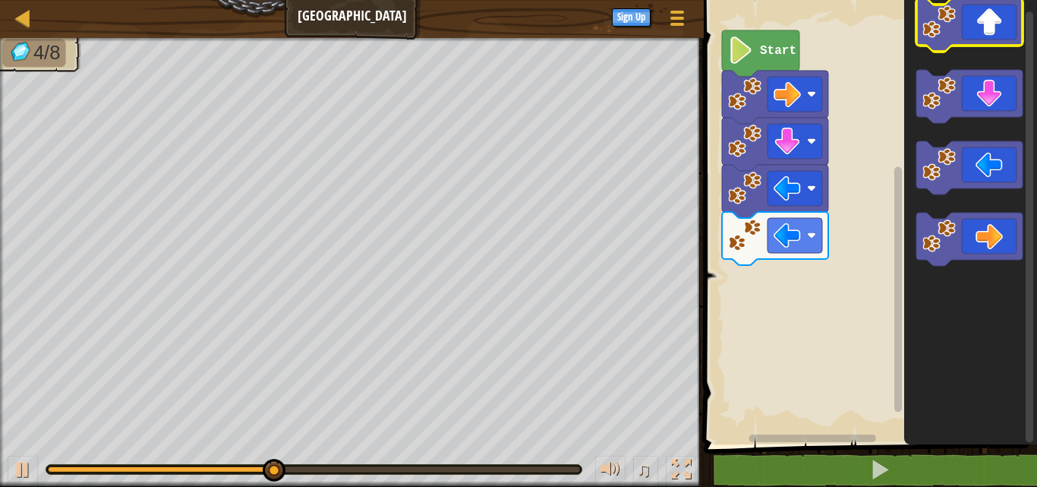
click at [982, 36] on icon "Blockly Workspace" at bounding box center [969, 24] width 106 height 53
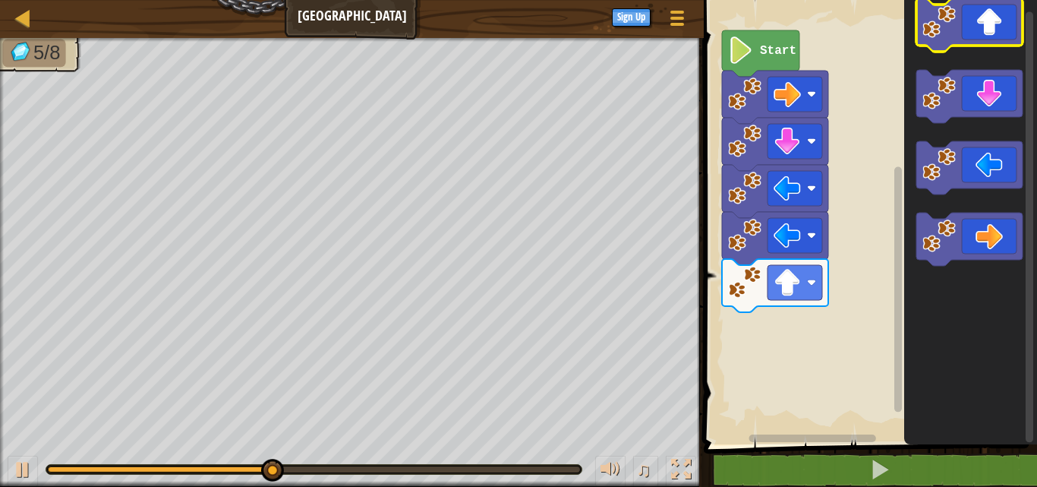
click at [982, 36] on icon "Blockly Workspace" at bounding box center [969, 24] width 106 height 53
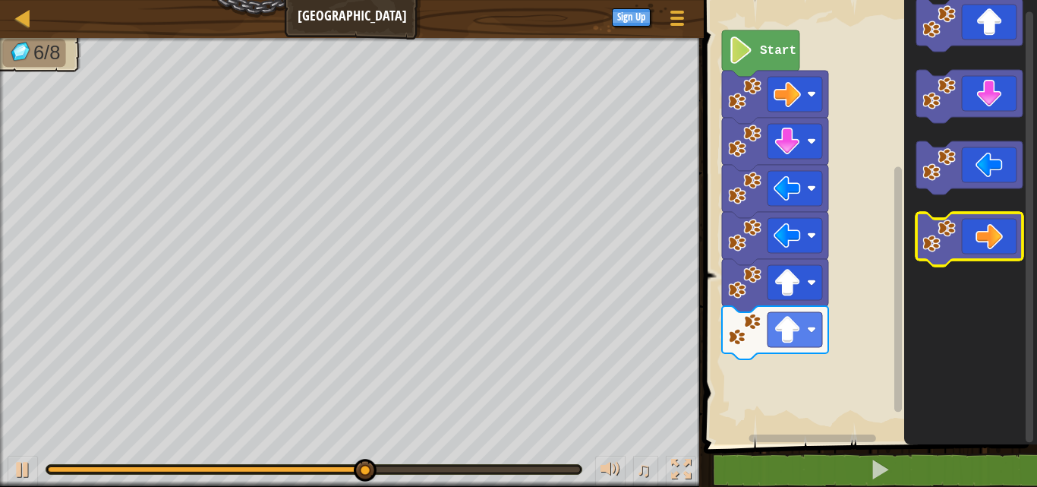
click at [993, 222] on icon "Blockly Workspace" at bounding box center [969, 239] width 106 height 53
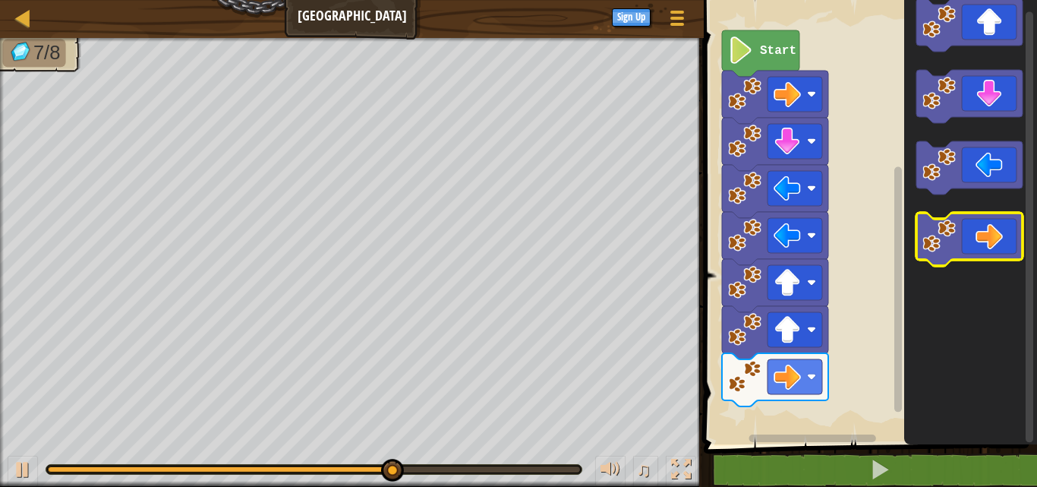
click at [993, 222] on icon "Blockly Workspace" at bounding box center [969, 239] width 106 height 53
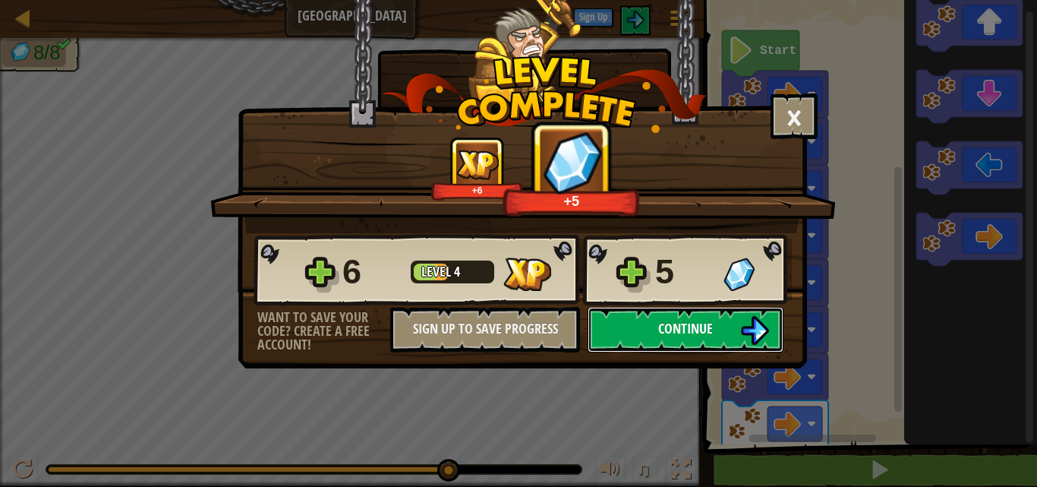
click at [654, 327] on button "Continue" at bounding box center [686, 330] width 196 height 46
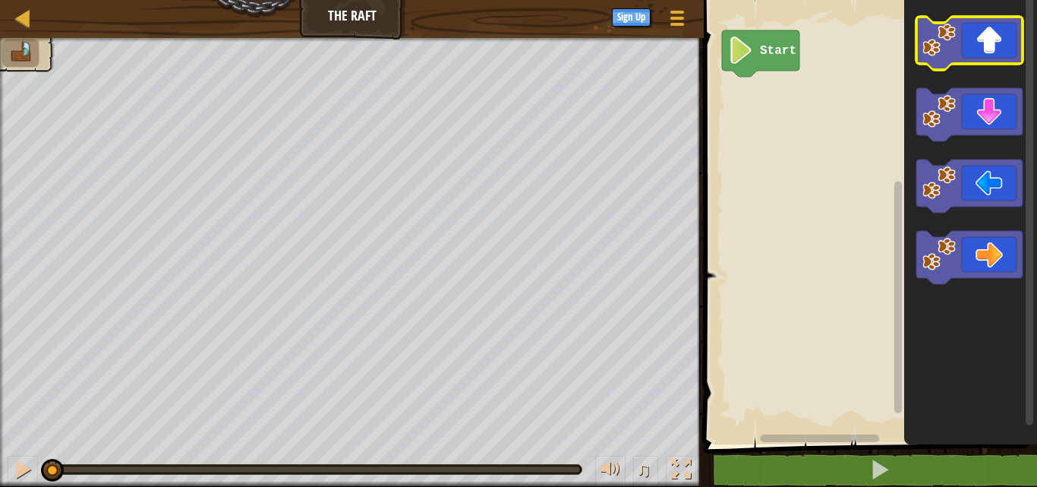
click at [995, 54] on icon "Blockly Workspace" at bounding box center [969, 43] width 106 height 53
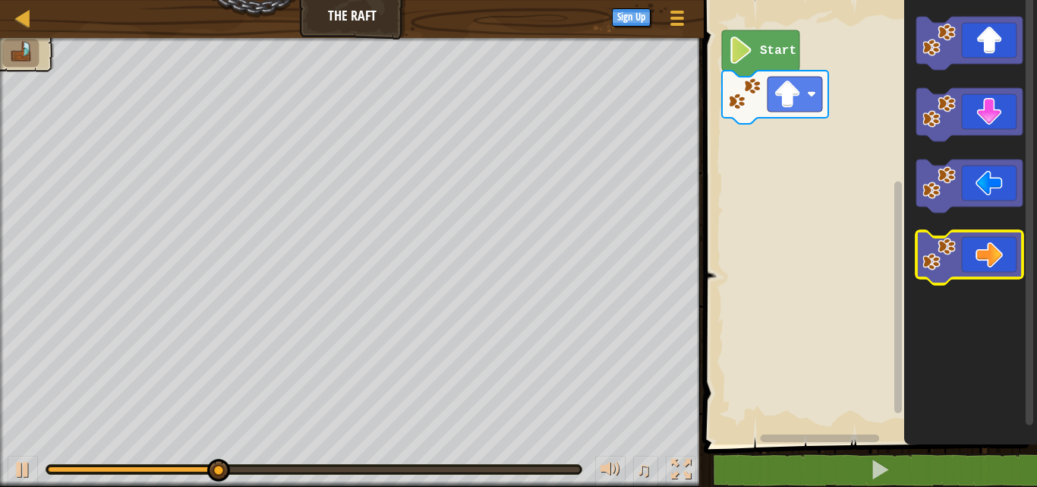
click at [1020, 260] on icon "Blockly Workspace" at bounding box center [969, 257] width 106 height 53
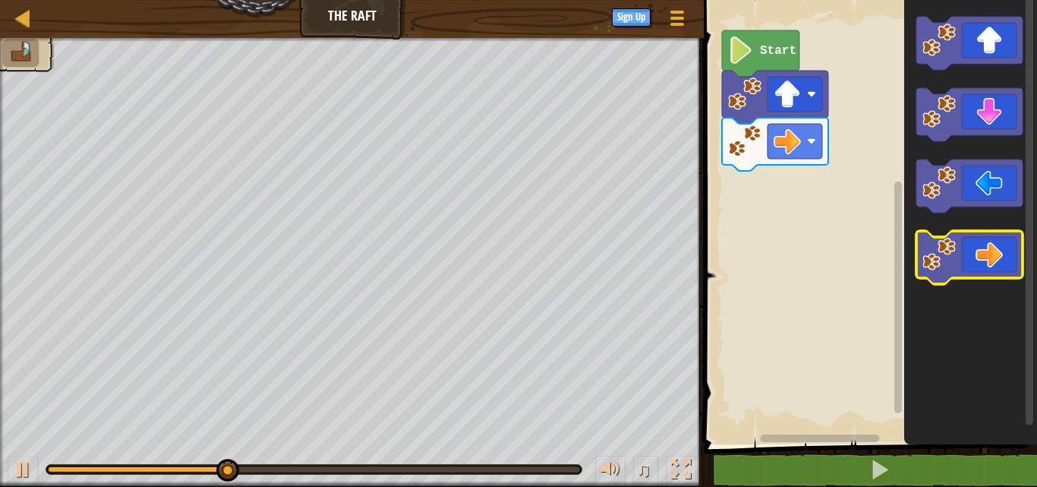
click at [1001, 258] on icon "Blockly Workspace" at bounding box center [969, 257] width 106 height 53
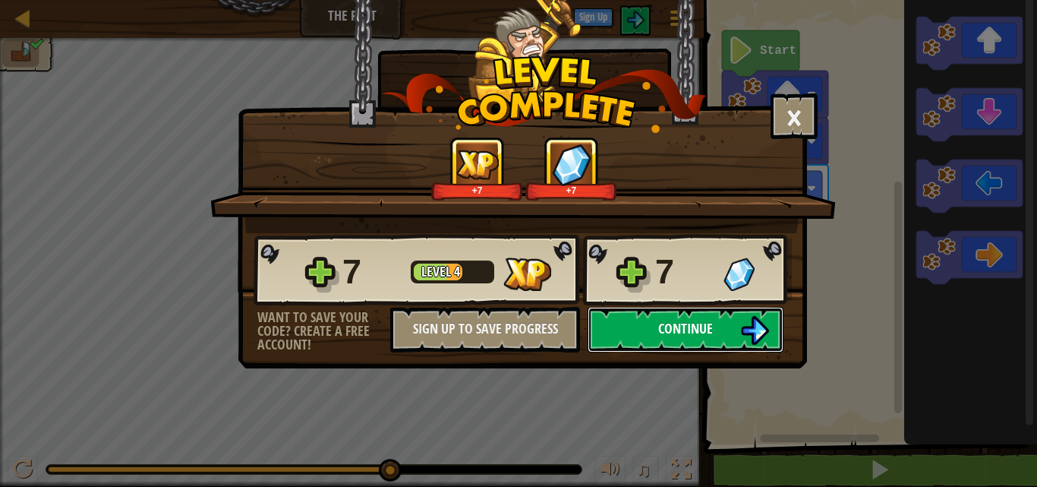
click at [706, 322] on span "Continue" at bounding box center [685, 328] width 55 height 19
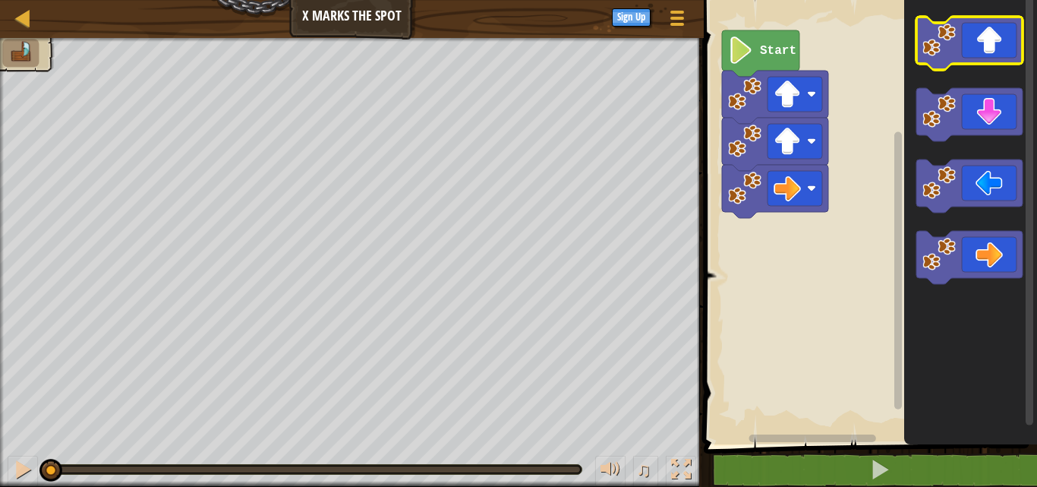
click at [1004, 40] on icon "Blockly Workspace" at bounding box center [969, 43] width 106 height 53
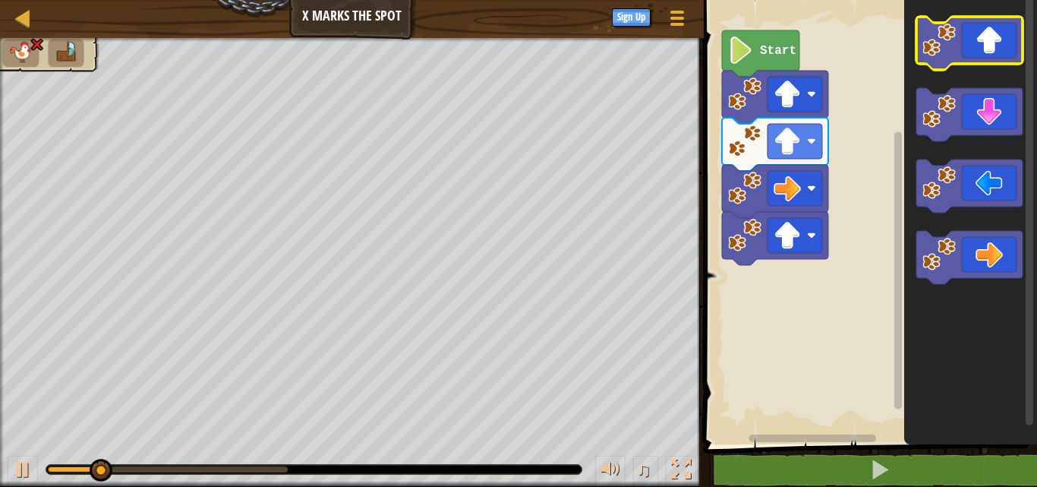
click at [1004, 40] on icon "Blockly Workspace" at bounding box center [969, 43] width 106 height 53
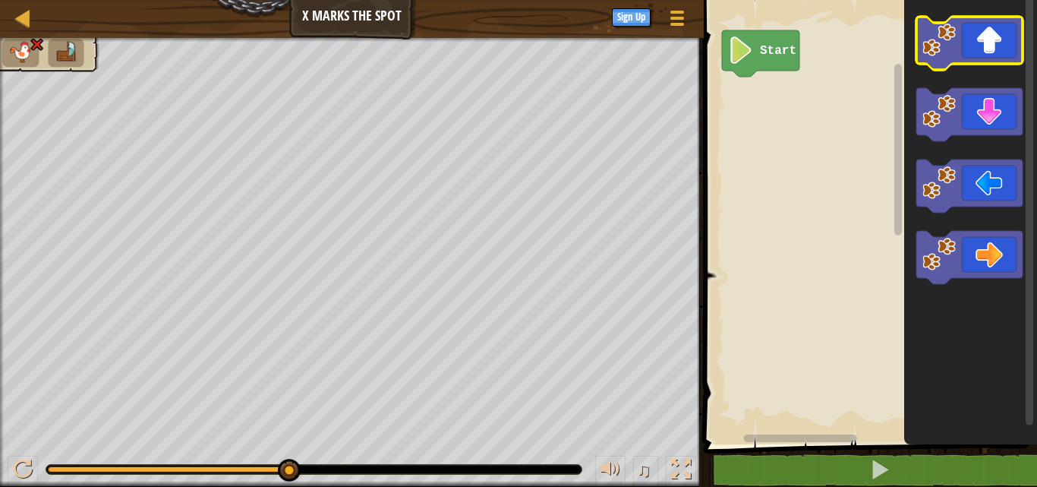
click at [997, 63] on icon "Blockly Workspace" at bounding box center [969, 43] width 106 height 53
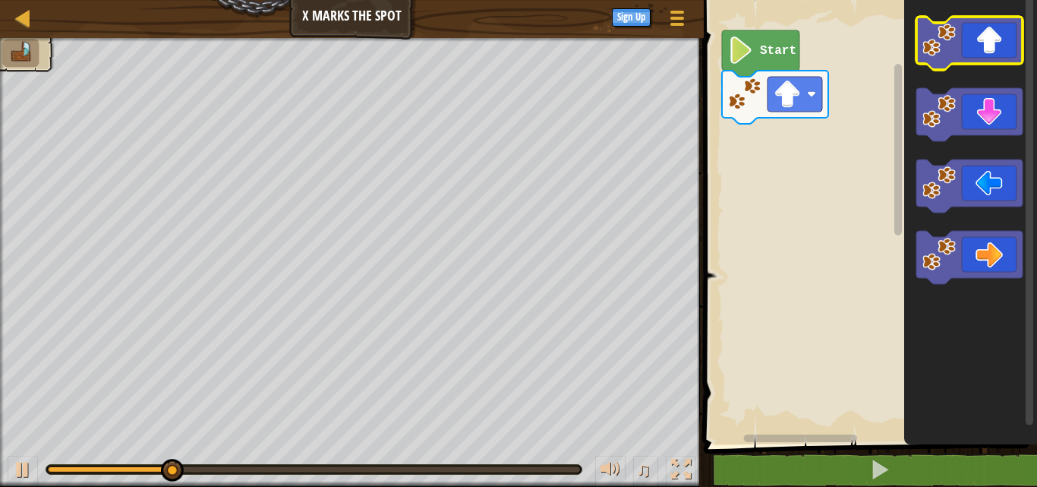
click at [991, 35] on icon "Blockly Workspace" at bounding box center [969, 43] width 106 height 53
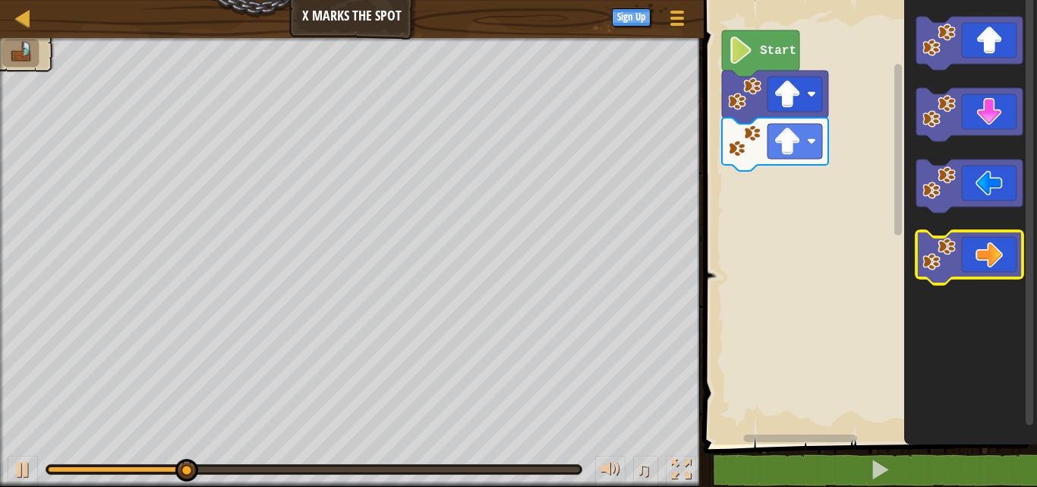
click at [989, 250] on icon "Blockly Workspace" at bounding box center [969, 257] width 106 height 53
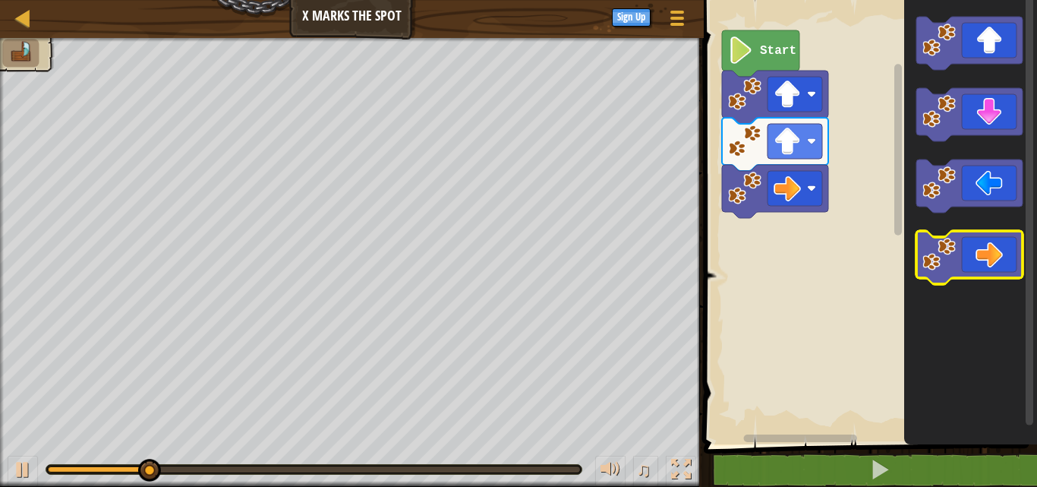
click at [993, 249] on icon "Blockly Workspace" at bounding box center [969, 257] width 106 height 53
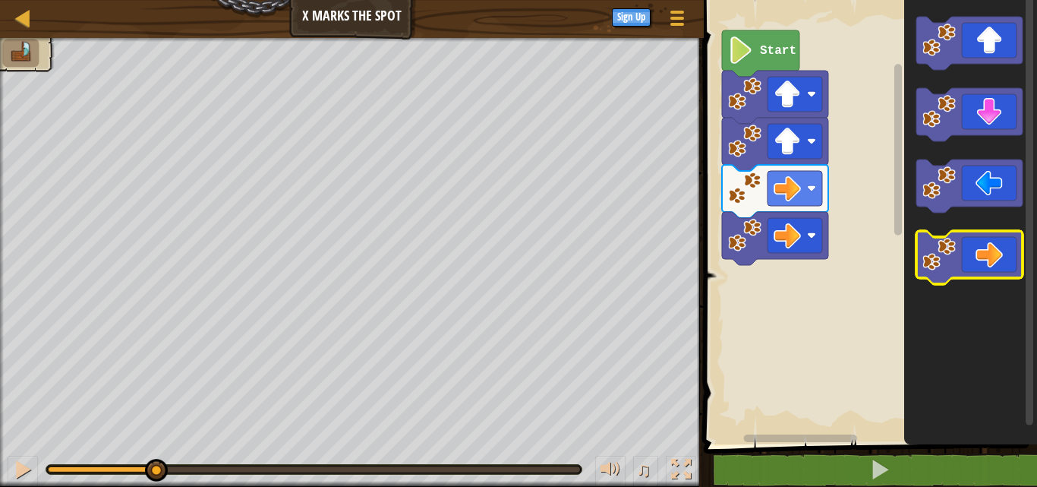
click at [995, 249] on icon "Blockly Workspace" at bounding box center [969, 257] width 106 height 53
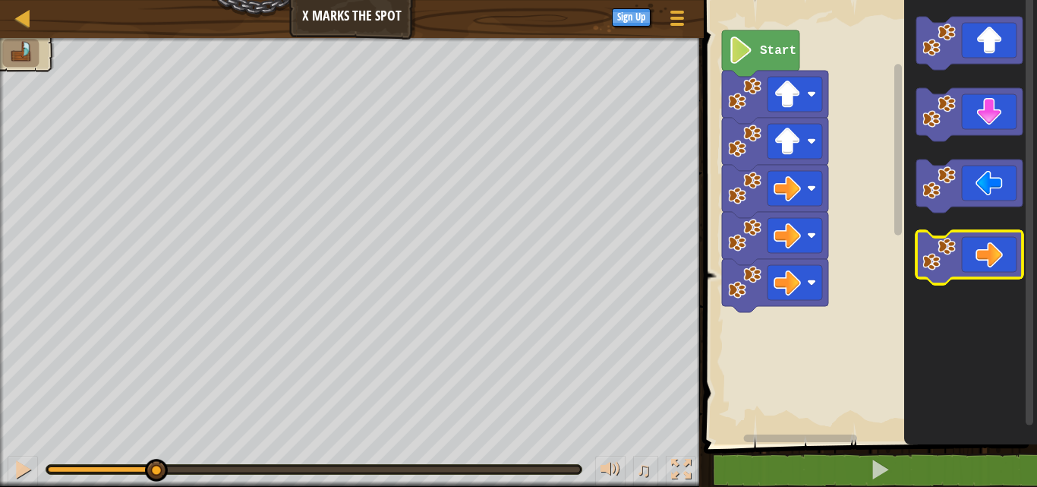
click at [996, 249] on icon "Blockly Workspace" at bounding box center [969, 257] width 106 height 53
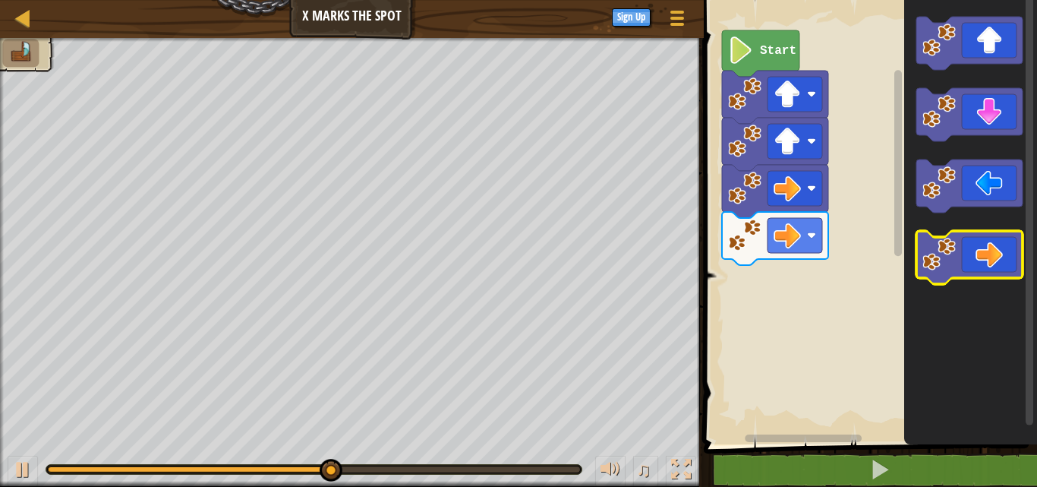
click at [974, 270] on icon "Blockly Workspace" at bounding box center [969, 257] width 106 height 53
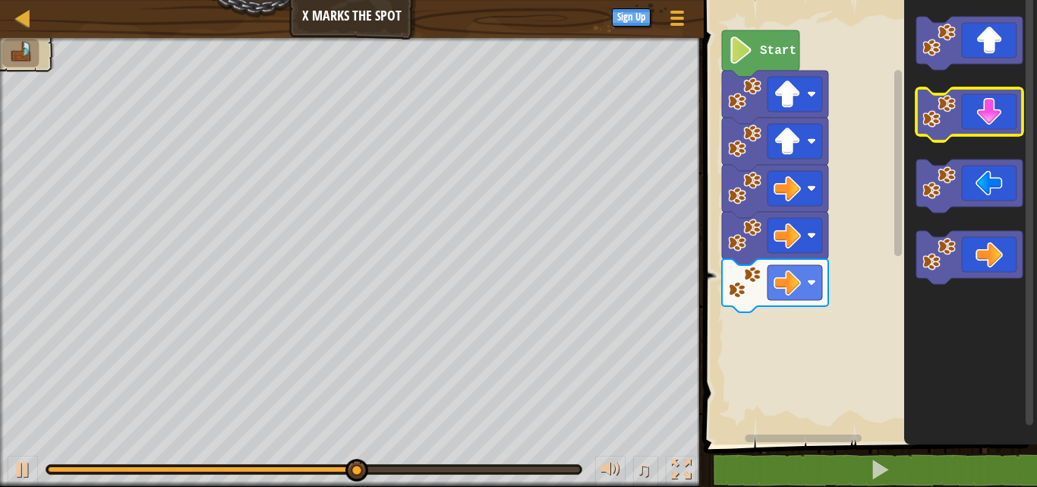
click at [966, 117] on icon "Blockly Workspace" at bounding box center [969, 114] width 106 height 53
click at [967, 117] on icon "Blockly Workspace" at bounding box center [969, 114] width 106 height 53
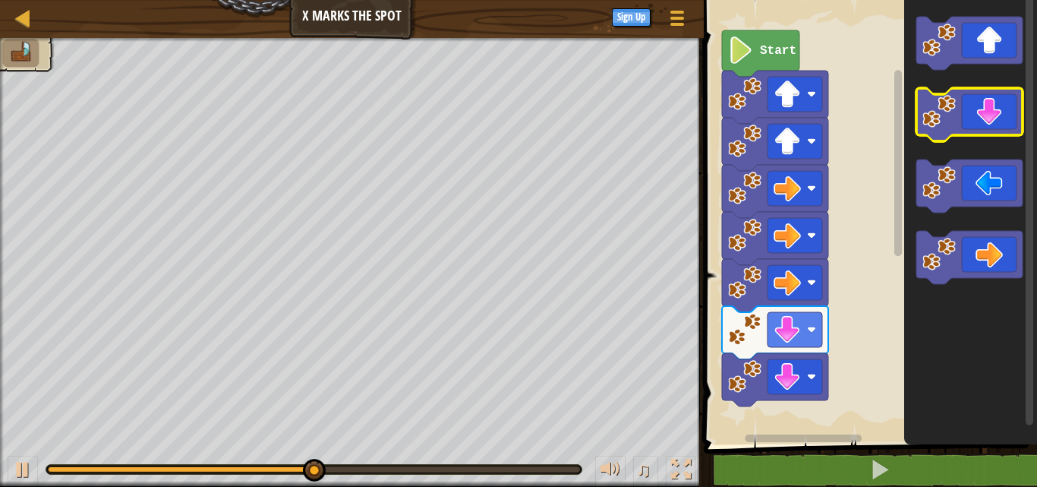
click at [967, 117] on icon "Blockly Workspace" at bounding box center [969, 114] width 106 height 53
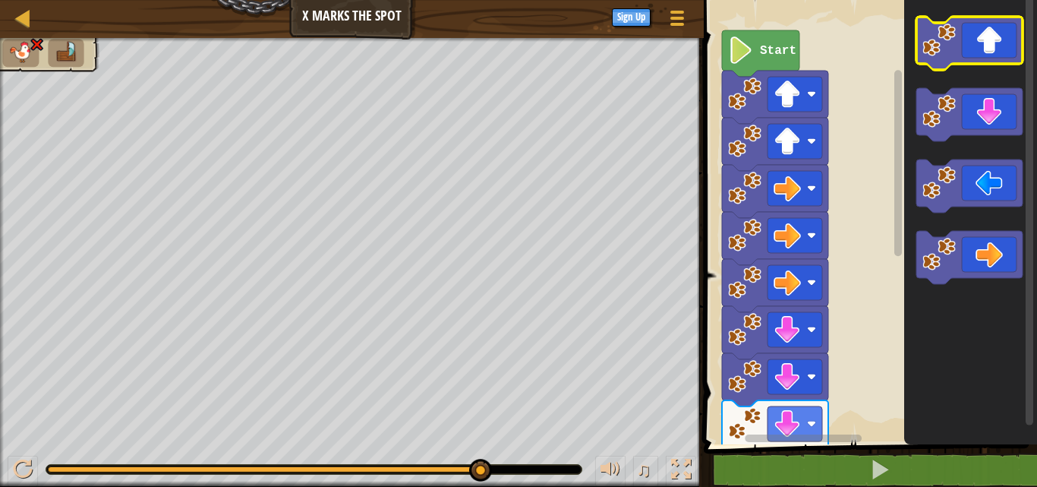
click at [1010, 59] on icon "Blockly Workspace" at bounding box center [969, 43] width 106 height 53
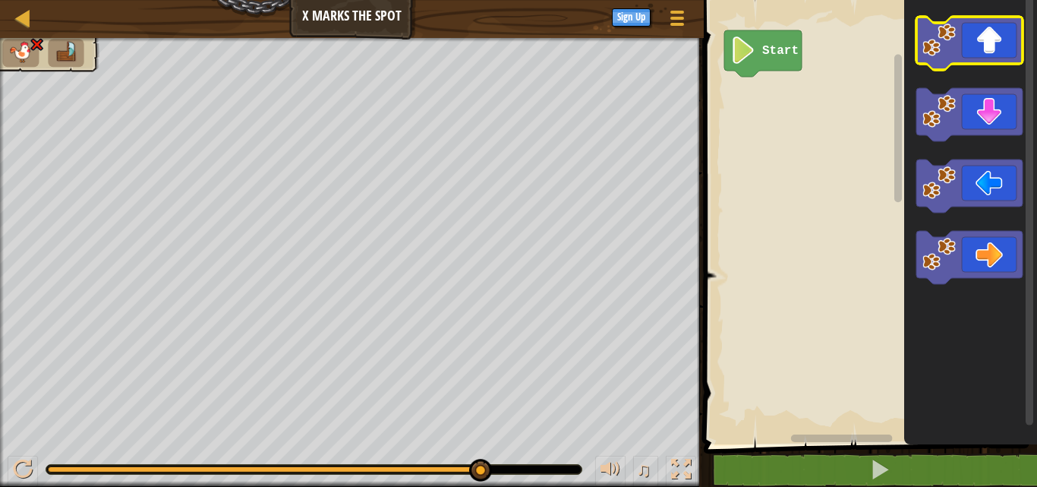
click at [995, 59] on icon "Blockly Workspace" at bounding box center [969, 43] width 106 height 53
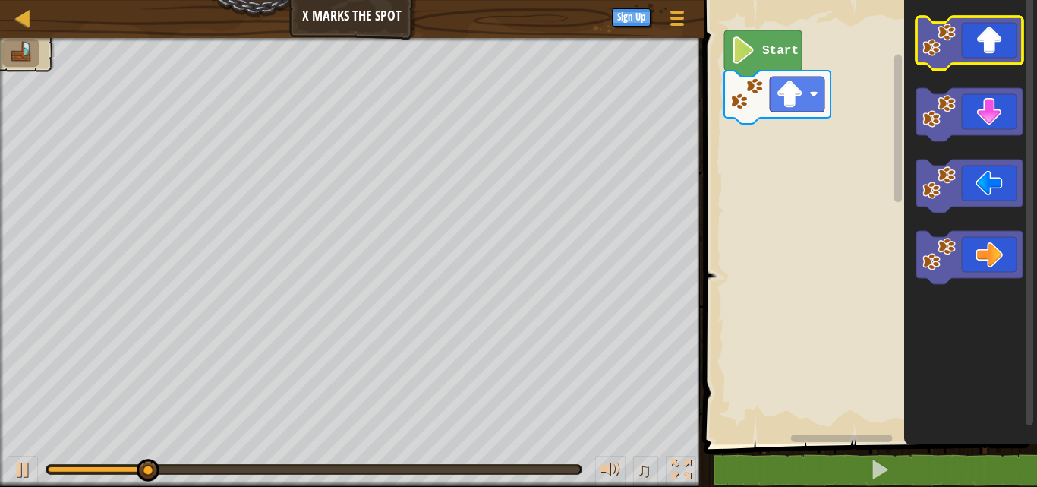
click at [991, 44] on icon "Blockly Workspace" at bounding box center [969, 43] width 106 height 53
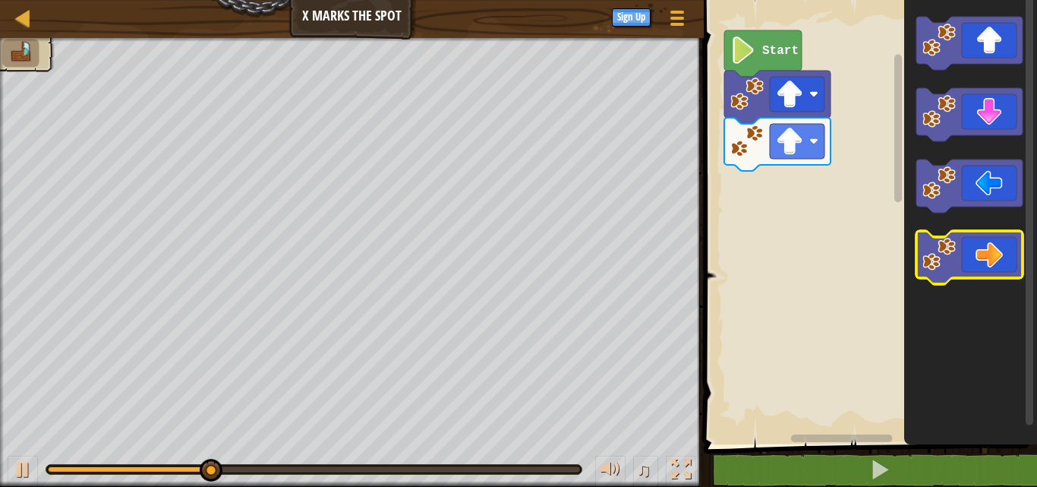
click at [1015, 263] on icon "Blockly Workspace" at bounding box center [969, 257] width 106 height 53
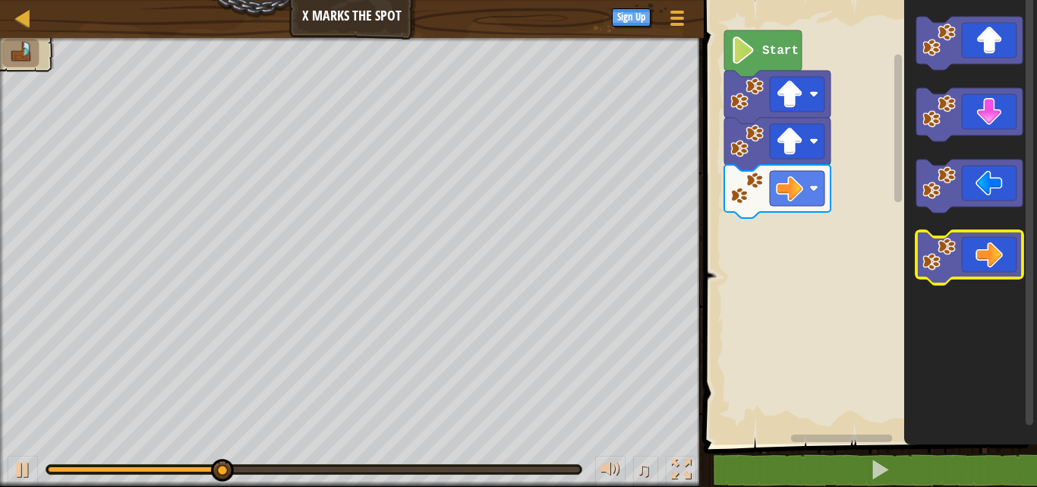
click at [1015, 263] on icon "Blockly Workspace" at bounding box center [969, 257] width 106 height 53
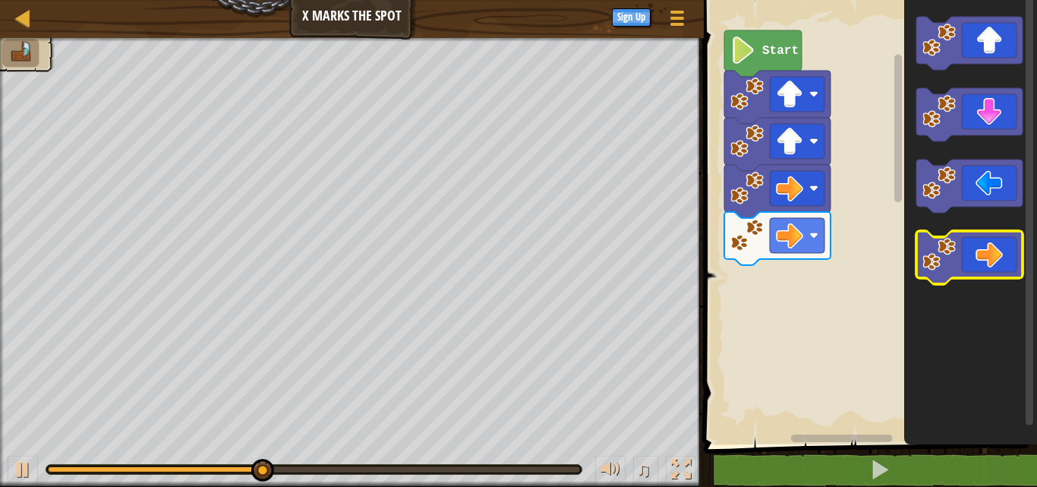
click at [1015, 263] on icon "Blockly Workspace" at bounding box center [969, 257] width 106 height 53
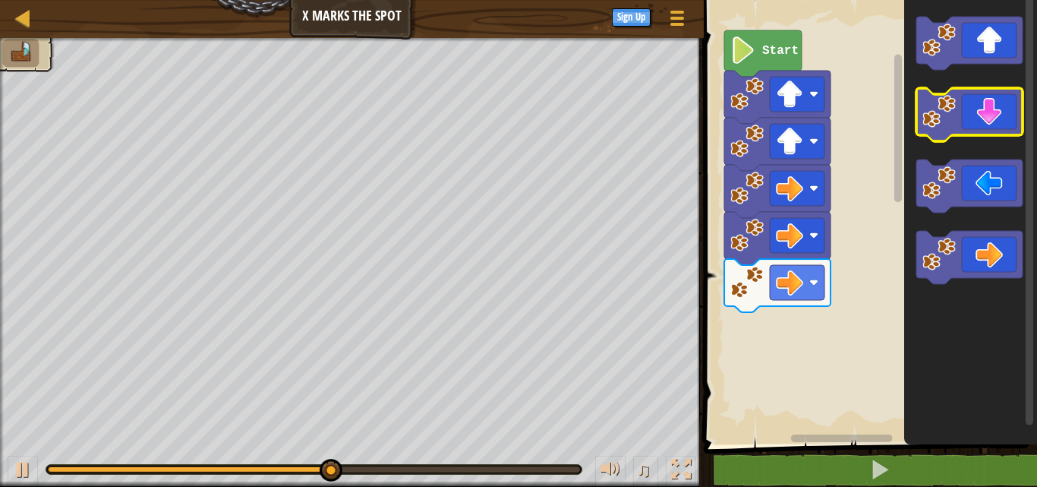
click at [996, 106] on icon "Blockly Workspace" at bounding box center [969, 114] width 106 height 53
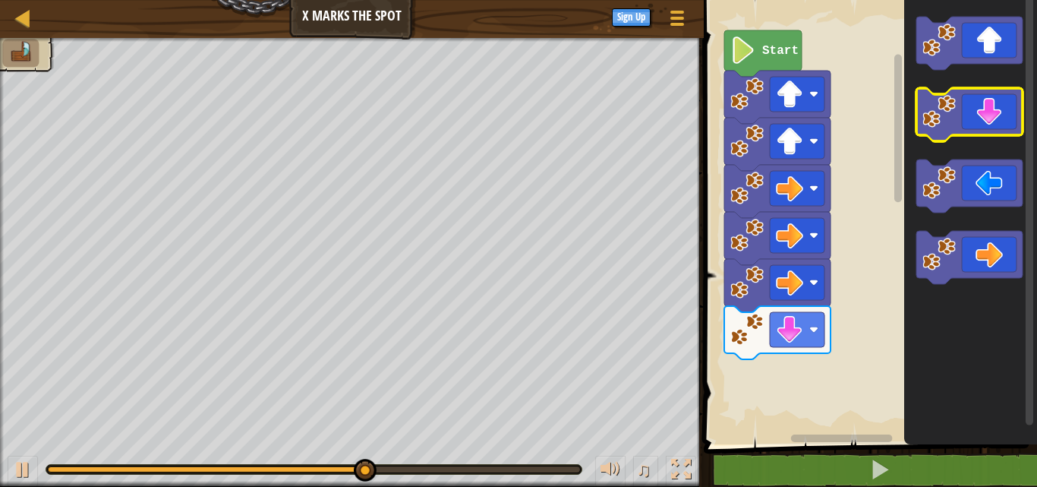
click at [991, 107] on icon "Blockly Workspace" at bounding box center [969, 114] width 106 height 53
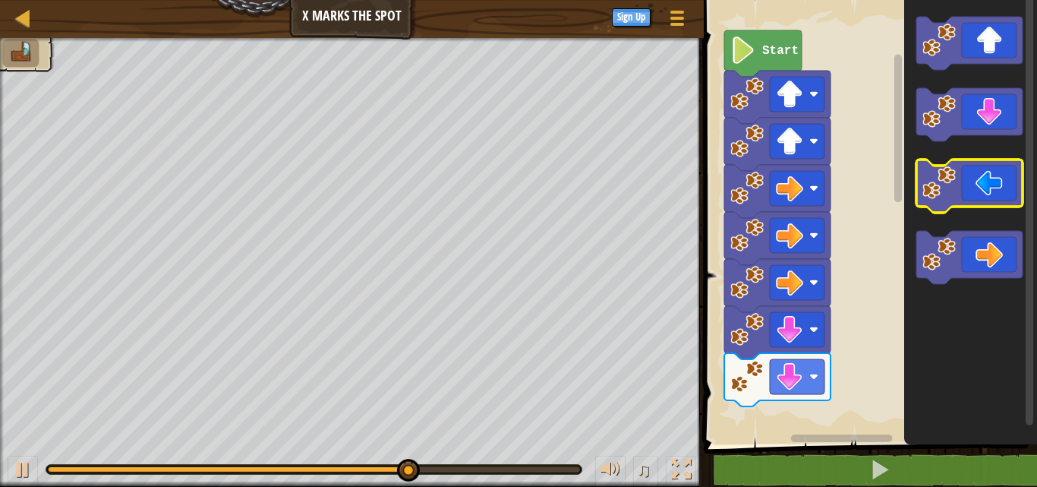
click at [982, 191] on icon "Blockly Workspace" at bounding box center [969, 185] width 106 height 53
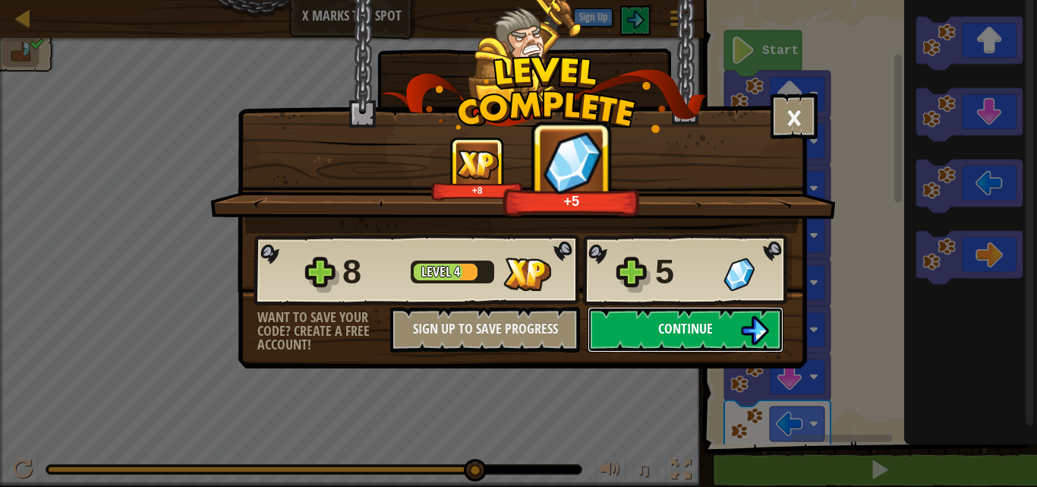
click at [653, 336] on button "Continue" at bounding box center [686, 330] width 196 height 46
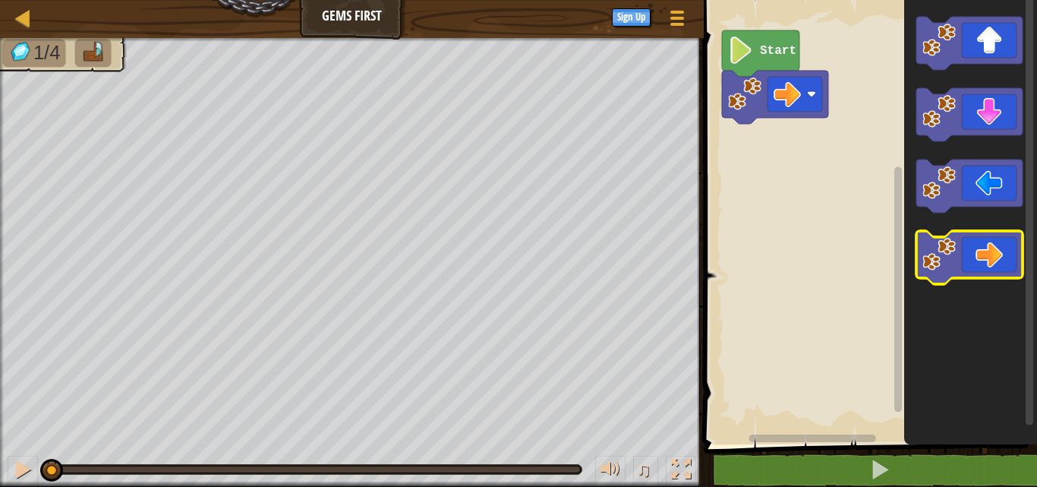
click at [979, 252] on icon "Blockly Workspace" at bounding box center [969, 257] width 106 height 53
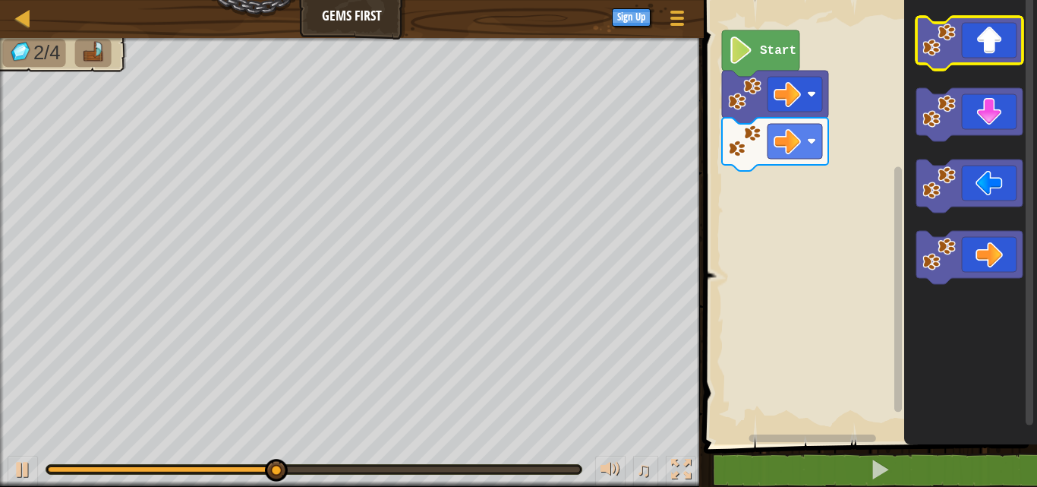
click at [998, 51] on icon "Blockly Workspace" at bounding box center [969, 43] width 106 height 53
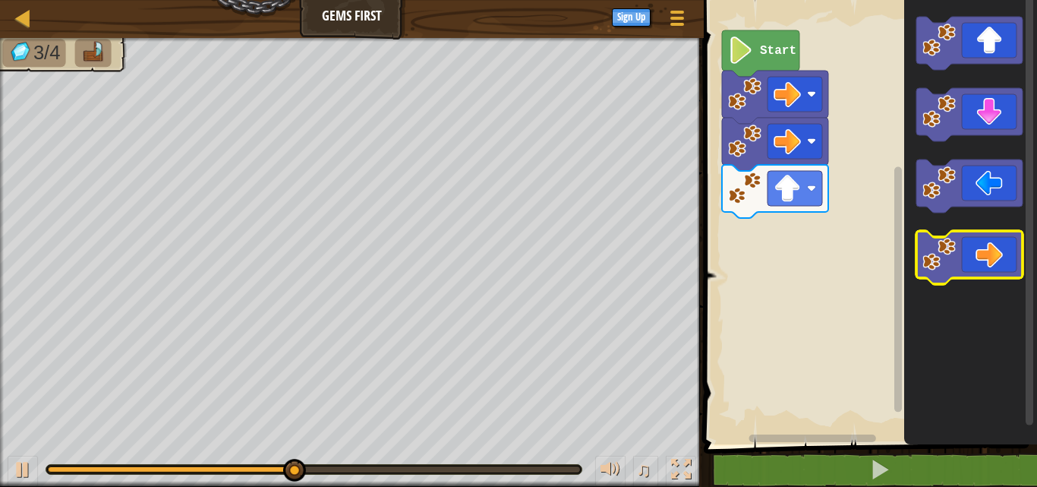
click at [989, 245] on icon "Blockly Workspace" at bounding box center [969, 257] width 106 height 53
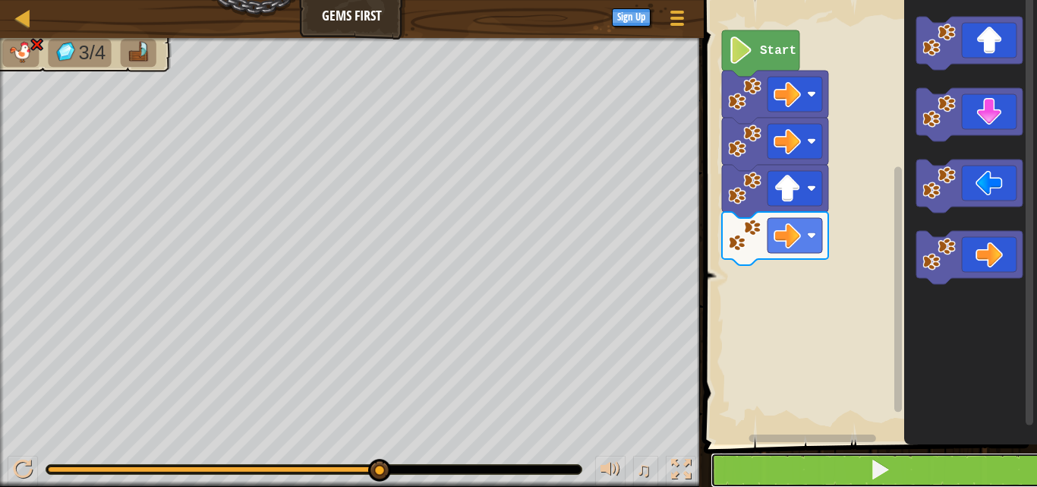
click at [862, 473] on button at bounding box center [880, 469] width 338 height 35
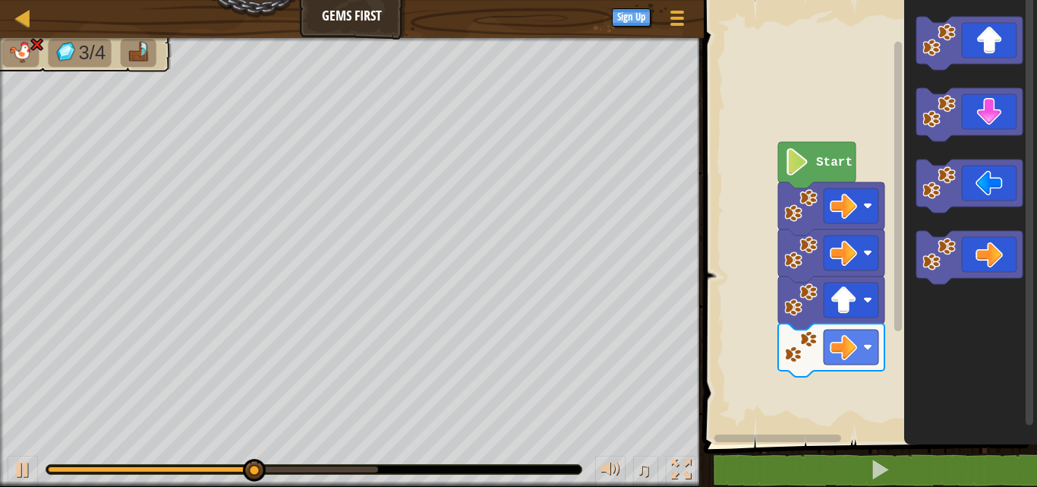
click at [892, 0] on html "Map Gems First Game Menu Sign Up 1 הההההההההההההההההההההההההההההההההההההההההההה…" at bounding box center [518, 0] width 1037 height 0
click at [790, 6] on rect "Blockly Workspace" at bounding box center [868, 218] width 338 height 452
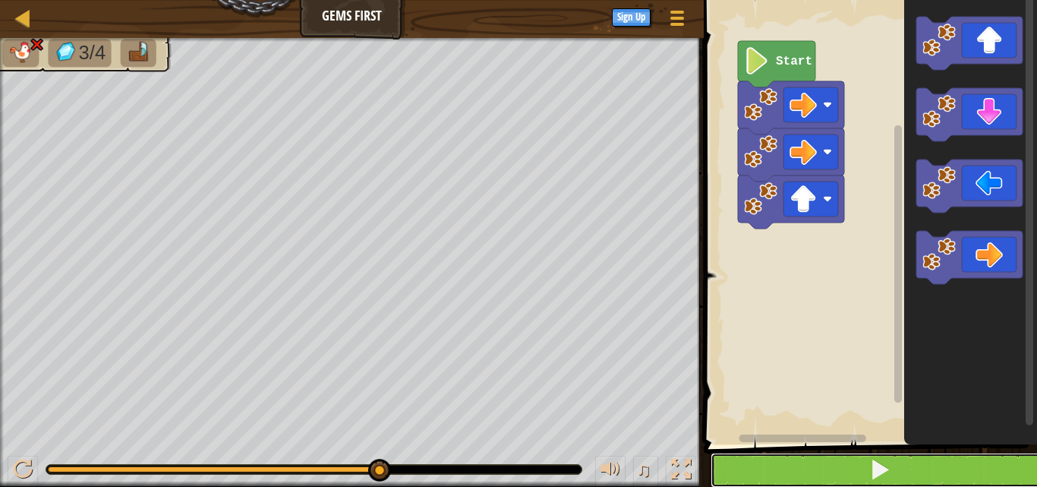
click at [973, 462] on button at bounding box center [880, 469] width 338 height 35
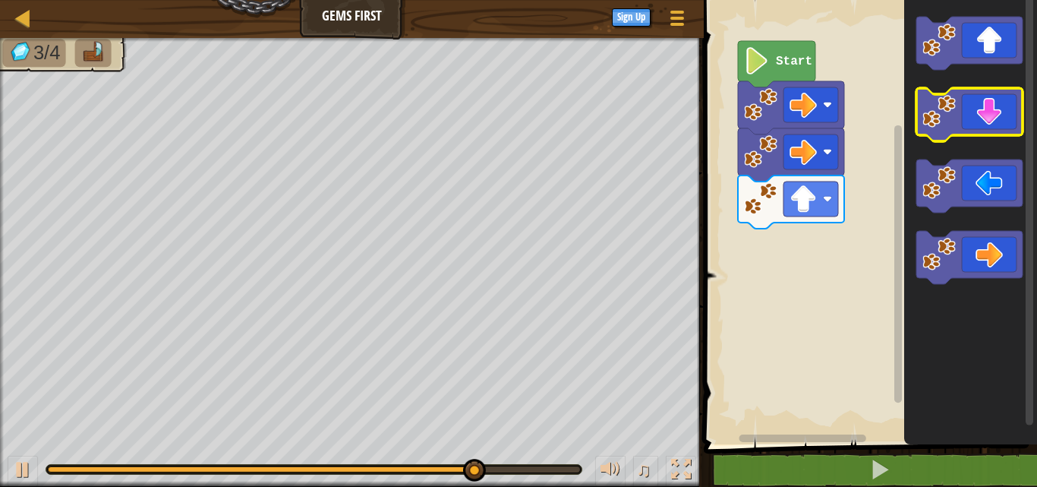
click at [987, 129] on icon "Blockly Workspace" at bounding box center [969, 114] width 106 height 53
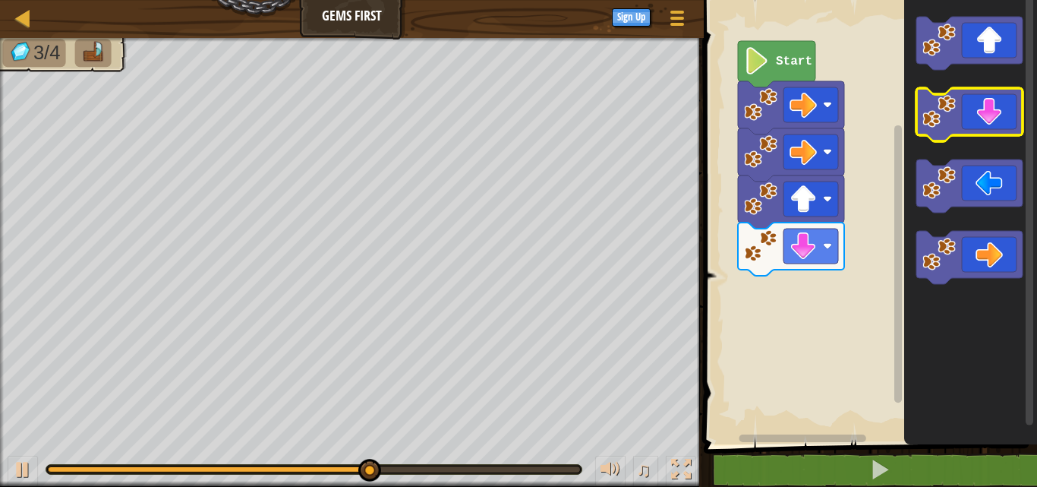
click at [988, 121] on icon "Blockly Workspace" at bounding box center [969, 114] width 106 height 53
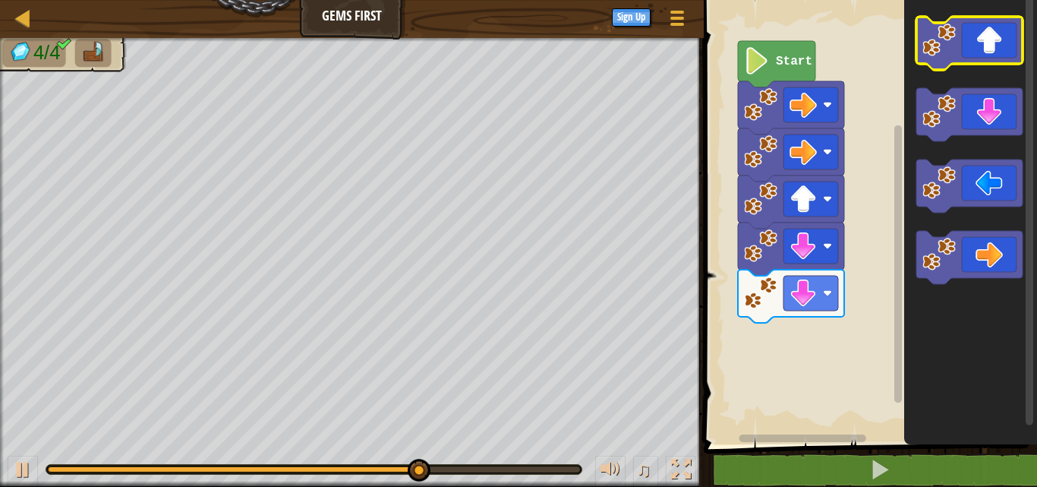
click at [990, 51] on icon "Blockly Workspace" at bounding box center [969, 43] width 106 height 53
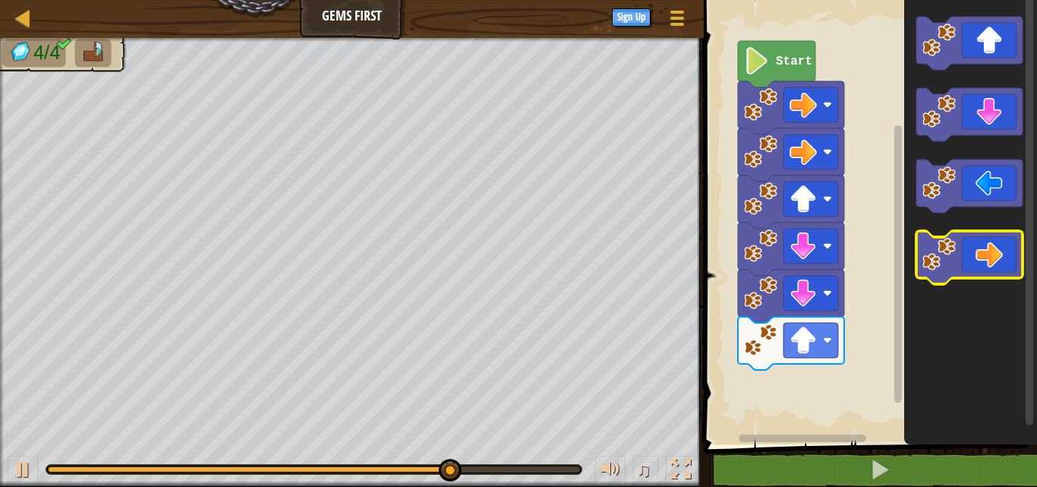
click at [1001, 270] on icon "Blockly Workspace" at bounding box center [969, 257] width 106 height 53
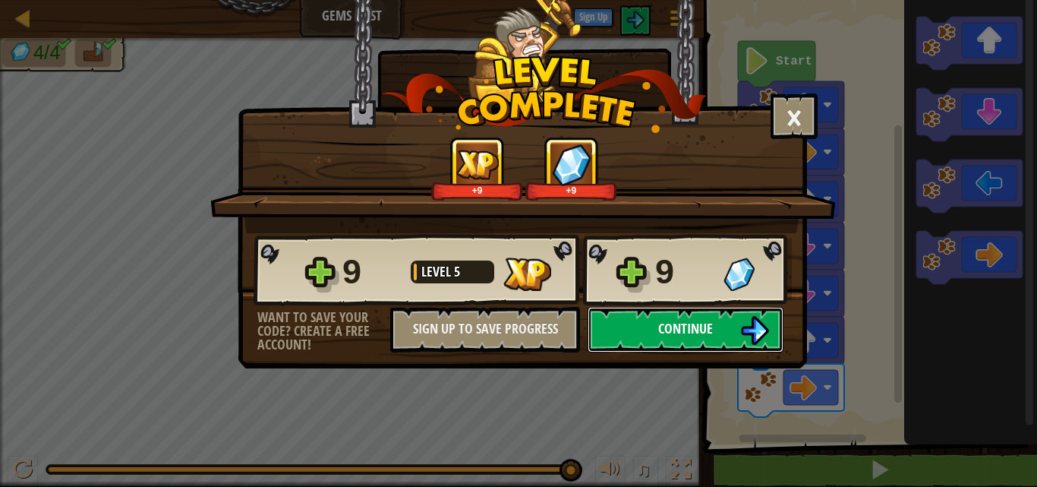
click at [689, 333] on span "Continue" at bounding box center [685, 328] width 55 height 19
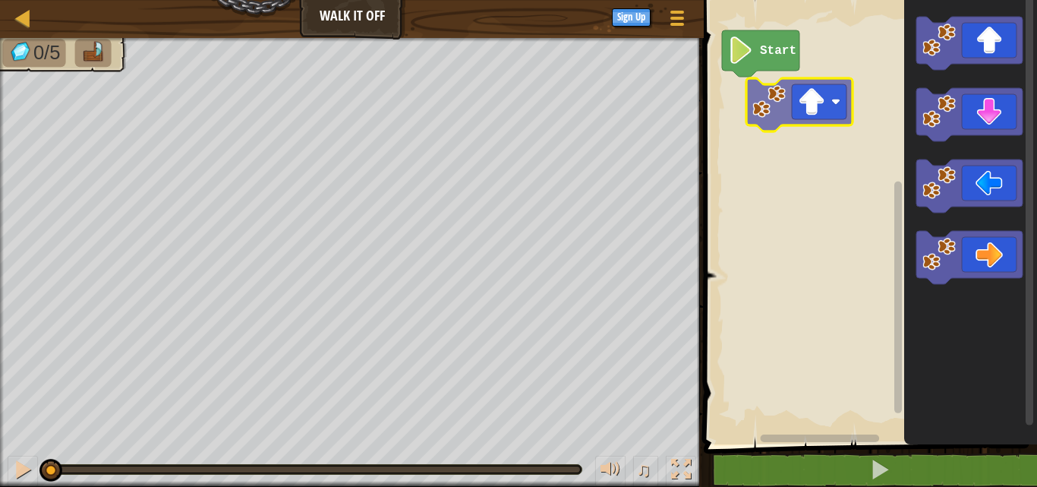
click at [794, 109] on div "Start" at bounding box center [868, 218] width 338 height 452
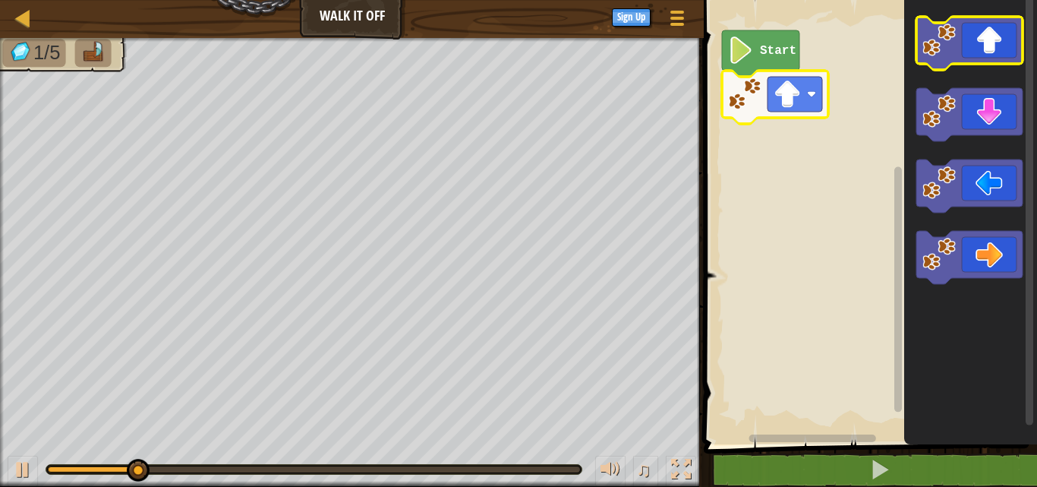
click at [1011, 45] on icon "Blockly Workspace" at bounding box center [969, 43] width 106 height 53
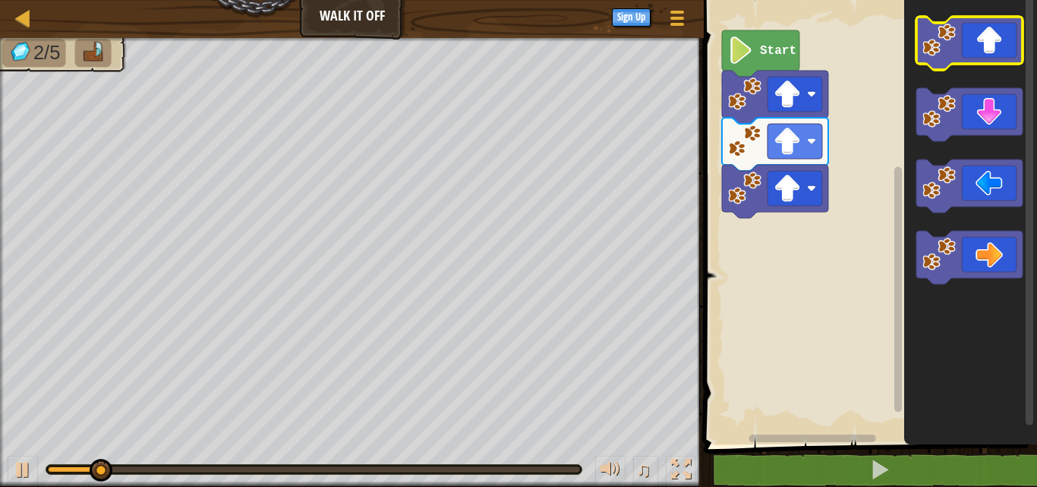
click at [1011, 45] on icon "Blockly Workspace" at bounding box center [969, 43] width 106 height 53
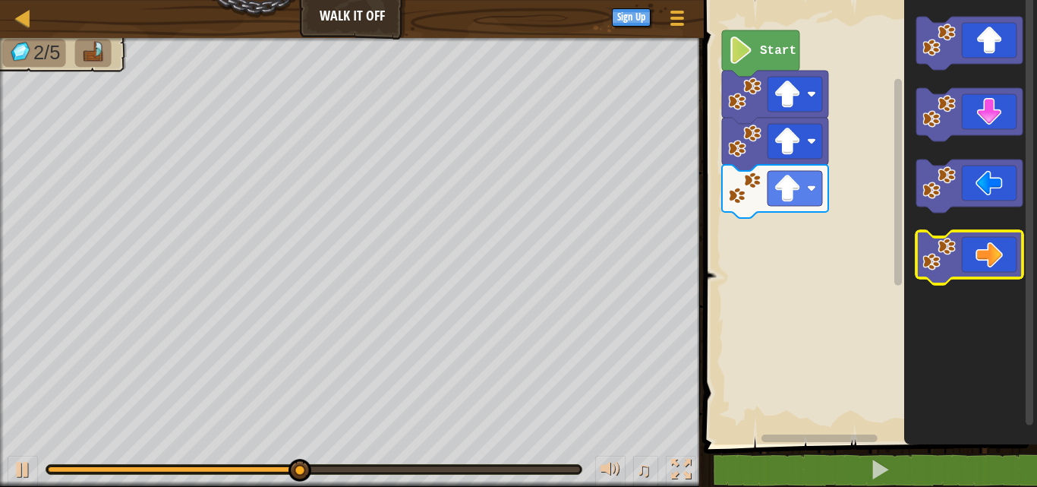
click at [989, 266] on icon "Blockly Workspace" at bounding box center [969, 257] width 106 height 53
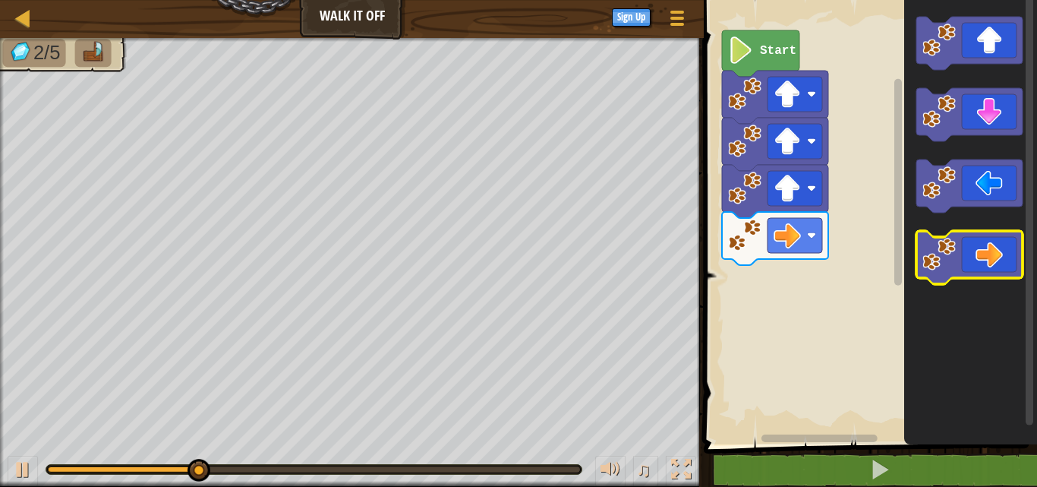
click at [989, 266] on icon "Blockly Workspace" at bounding box center [969, 257] width 106 height 53
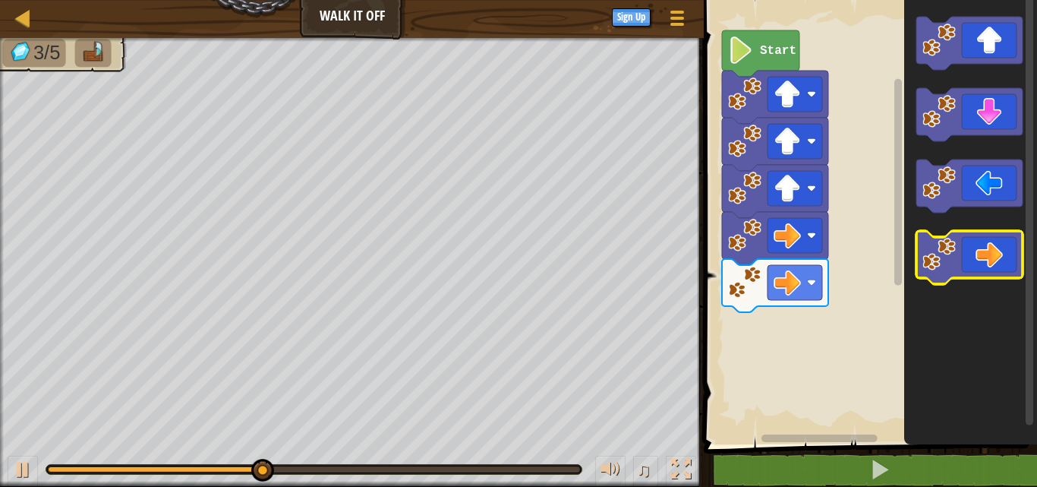
click at [989, 266] on icon "Blockly Workspace" at bounding box center [969, 257] width 106 height 53
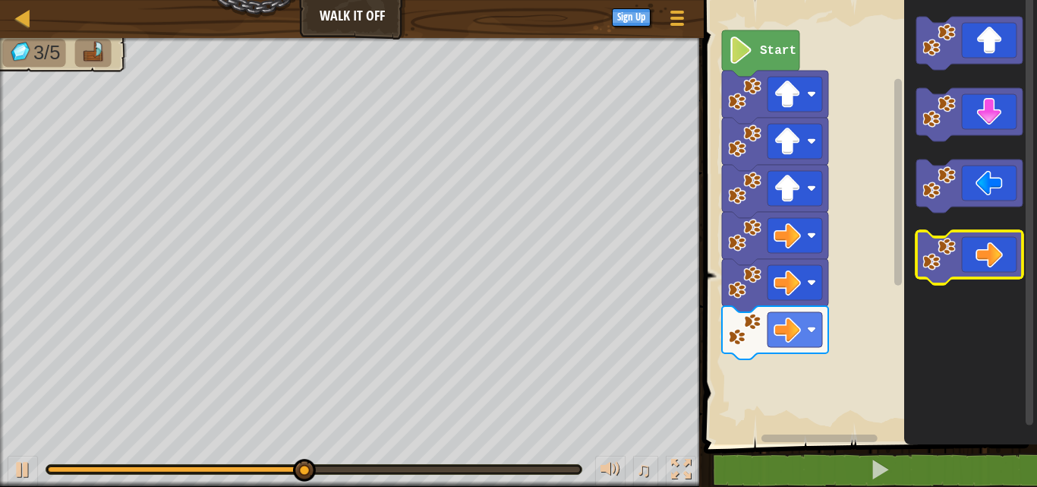
click at [989, 266] on icon "Blockly Workspace" at bounding box center [969, 257] width 106 height 53
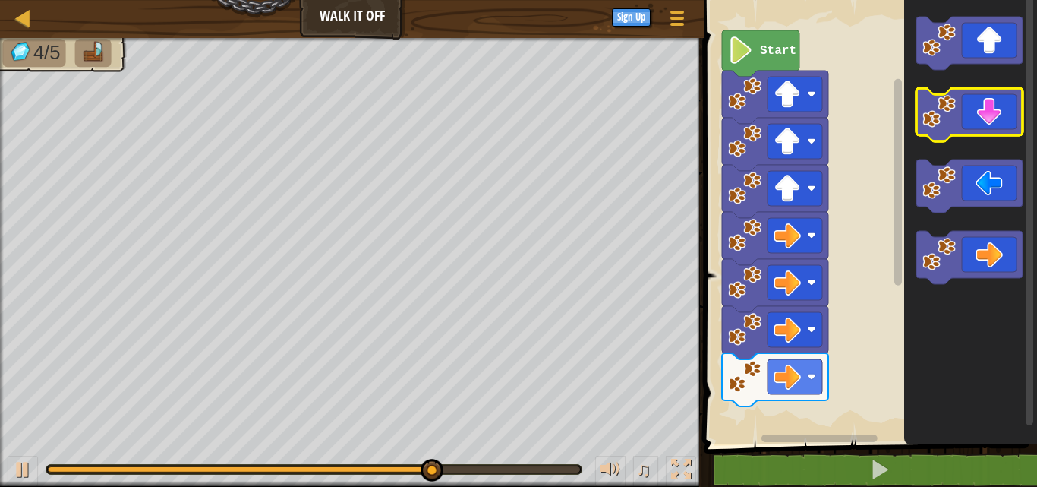
click at [989, 116] on icon "Blockly Workspace" at bounding box center [969, 114] width 106 height 53
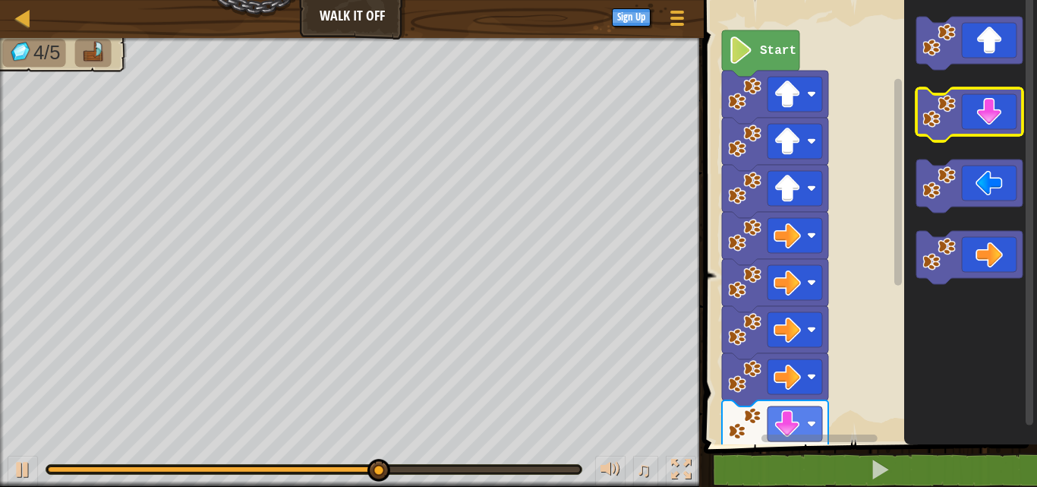
click at [989, 116] on icon "Blockly Workspace" at bounding box center [969, 114] width 106 height 53
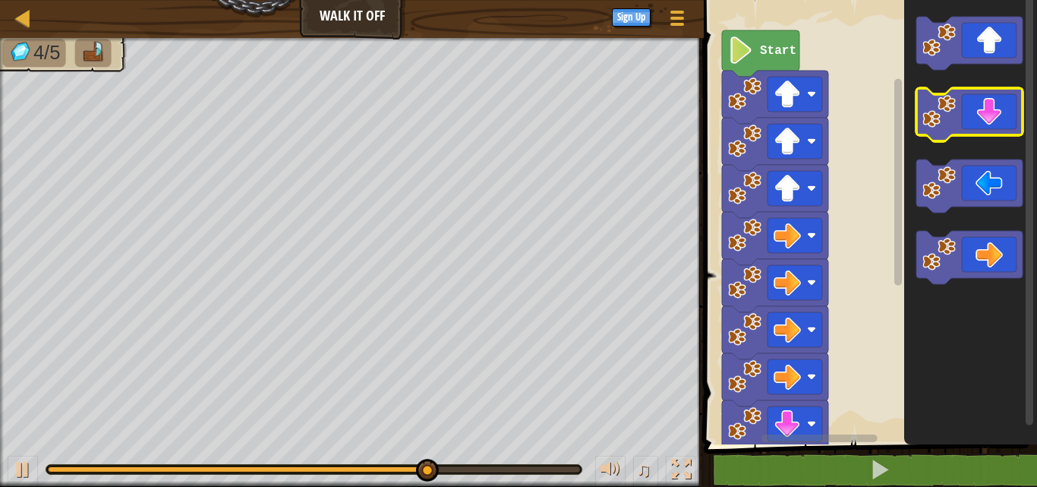
click at [989, 116] on icon "Blockly Workspace" at bounding box center [969, 114] width 106 height 53
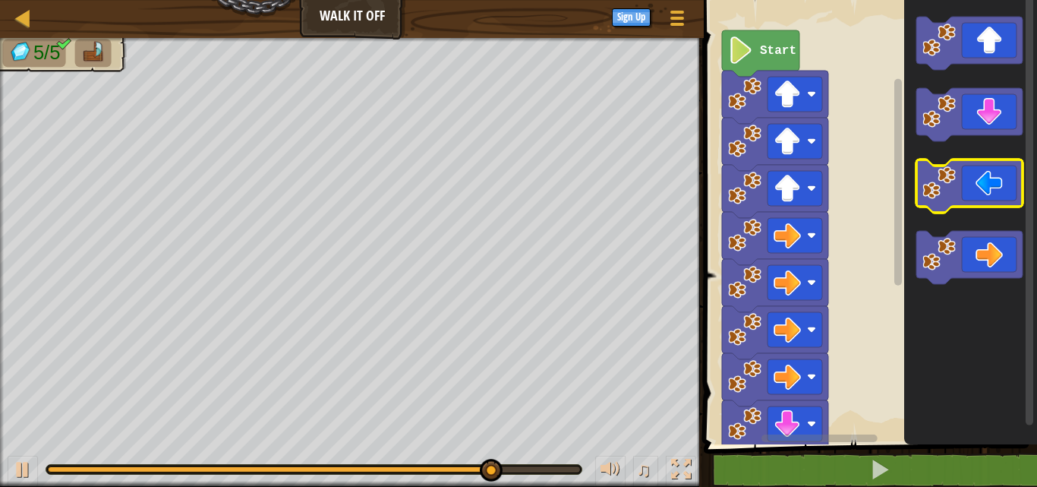
click at [999, 188] on icon "Blockly Workspace" at bounding box center [969, 185] width 106 height 53
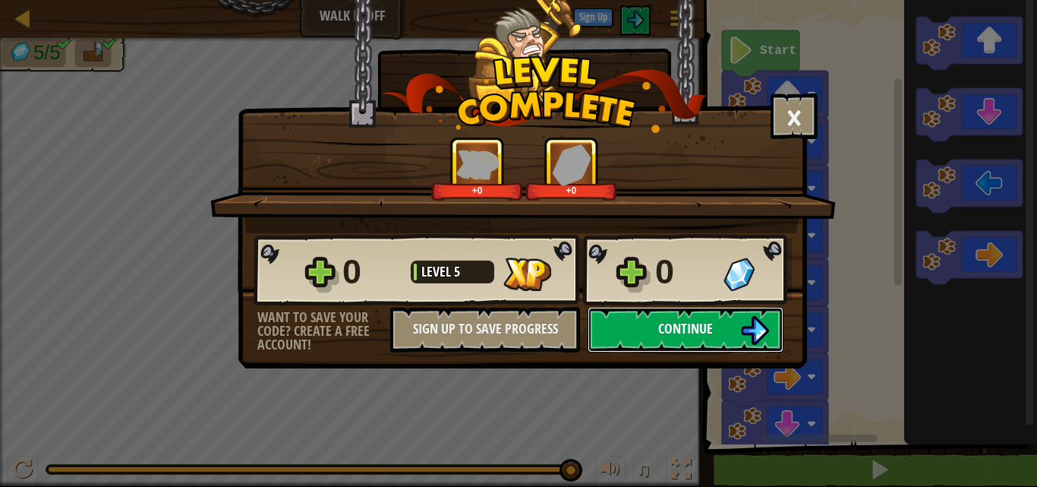
click at [716, 337] on button "Continue" at bounding box center [686, 330] width 196 height 46
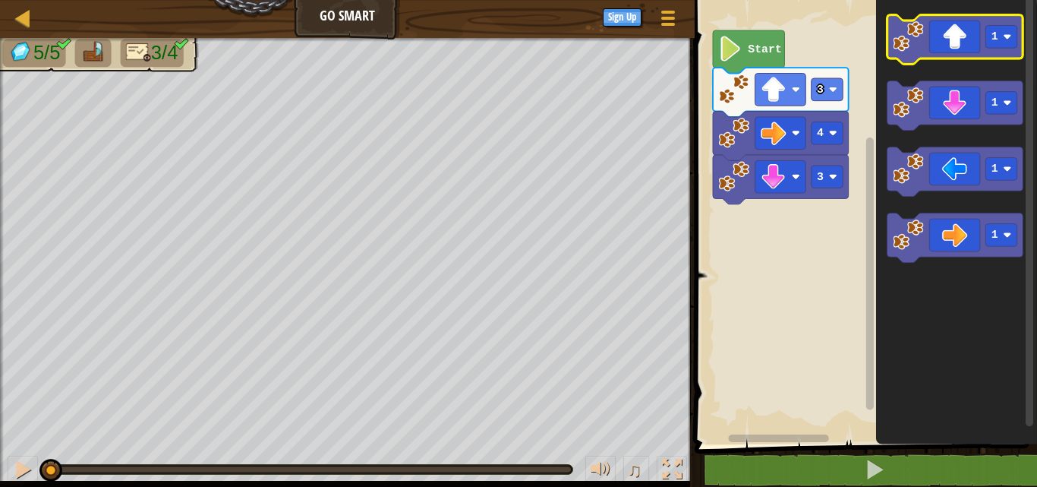
click at [925, 34] on icon "Blockly Workspace" at bounding box center [955, 39] width 136 height 49
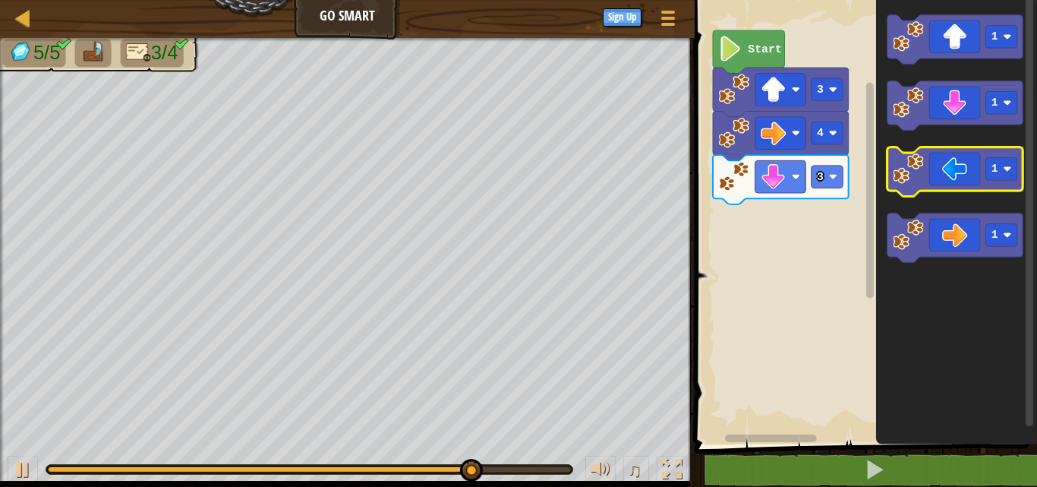
click at [942, 181] on icon "Blockly Workspace" at bounding box center [955, 171] width 136 height 49
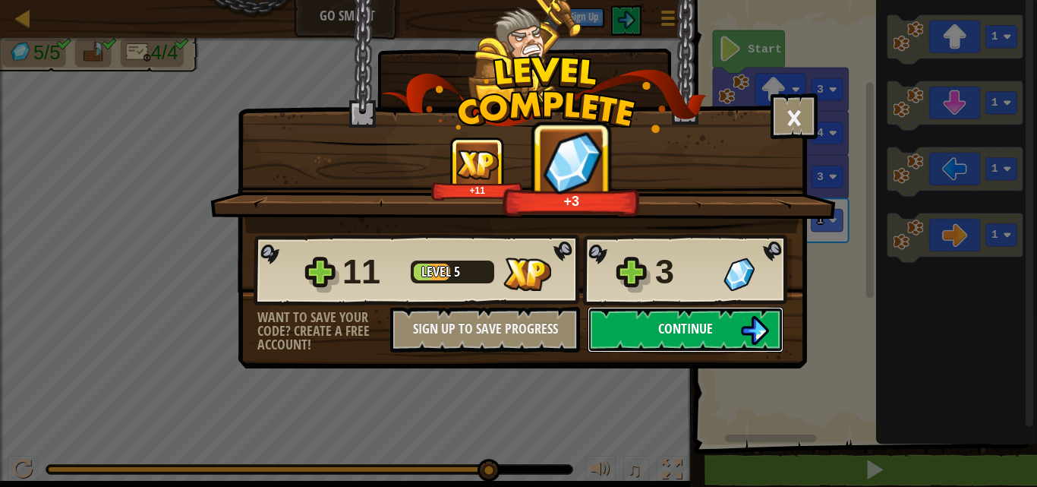
click at [712, 321] on span "Continue" at bounding box center [685, 328] width 55 height 19
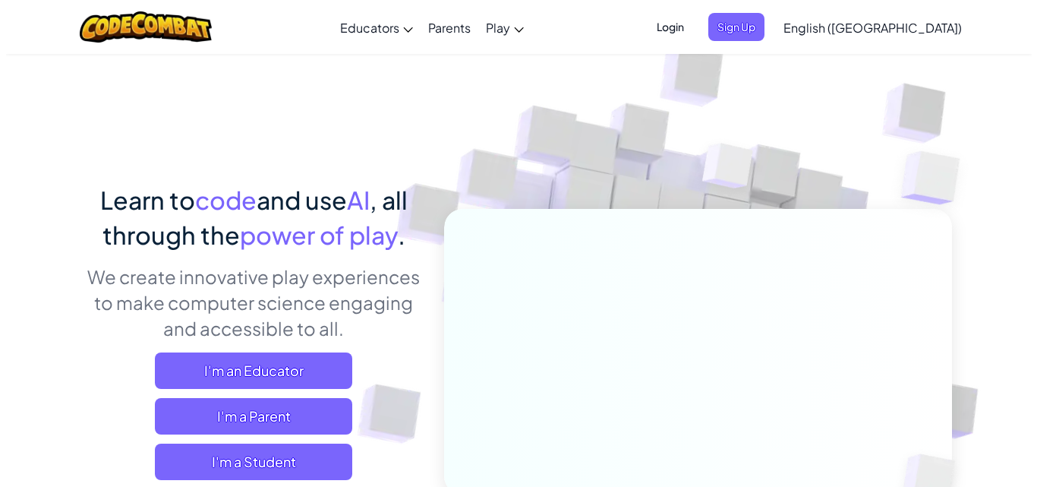
scroll to position [228, 0]
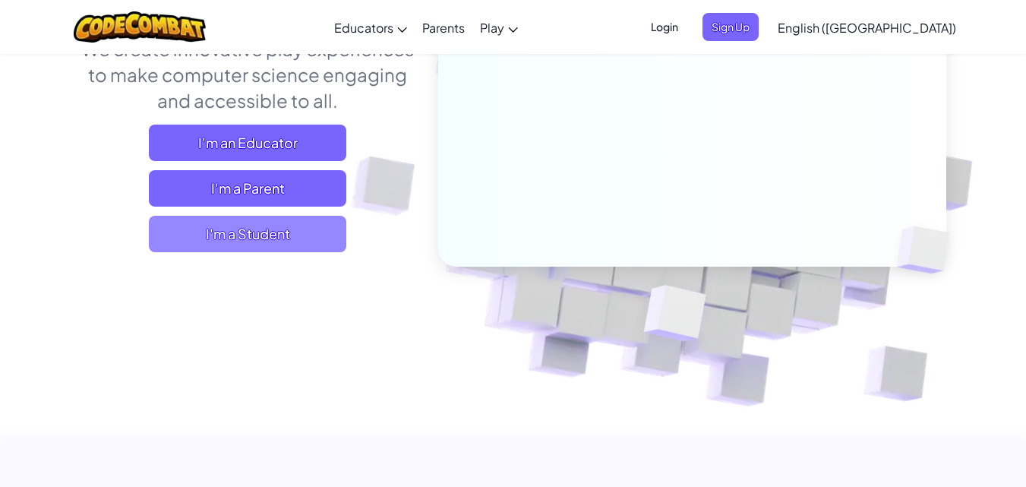
click at [247, 244] on span "I'm a Student" at bounding box center [247, 234] width 197 height 36
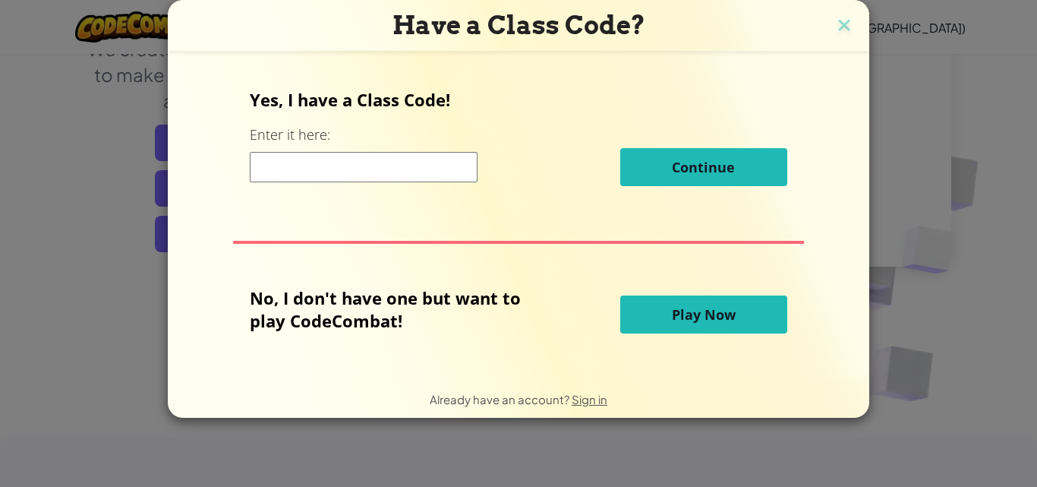
click at [703, 322] on span "Play Now" at bounding box center [704, 314] width 64 height 18
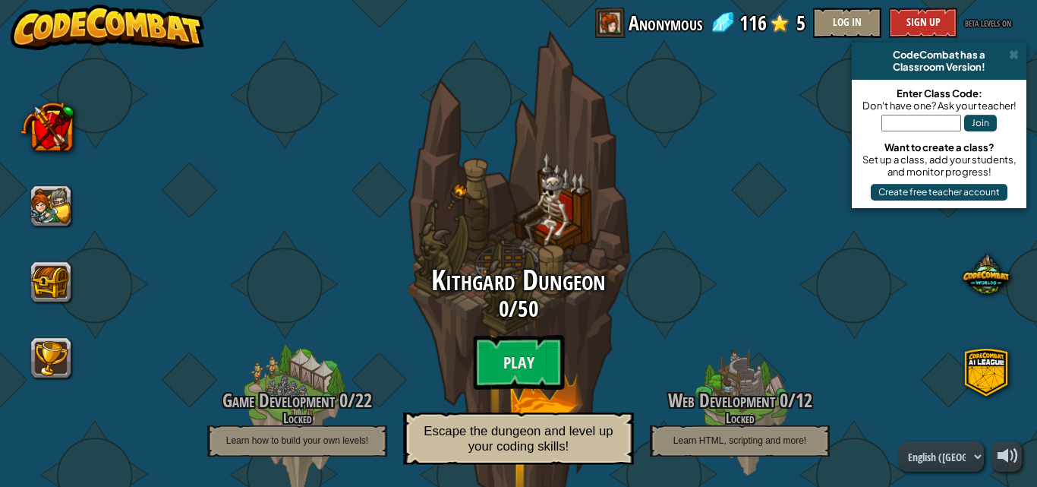
click at [519, 268] on span "Kithgard Dungeon" at bounding box center [518, 279] width 175 height 39
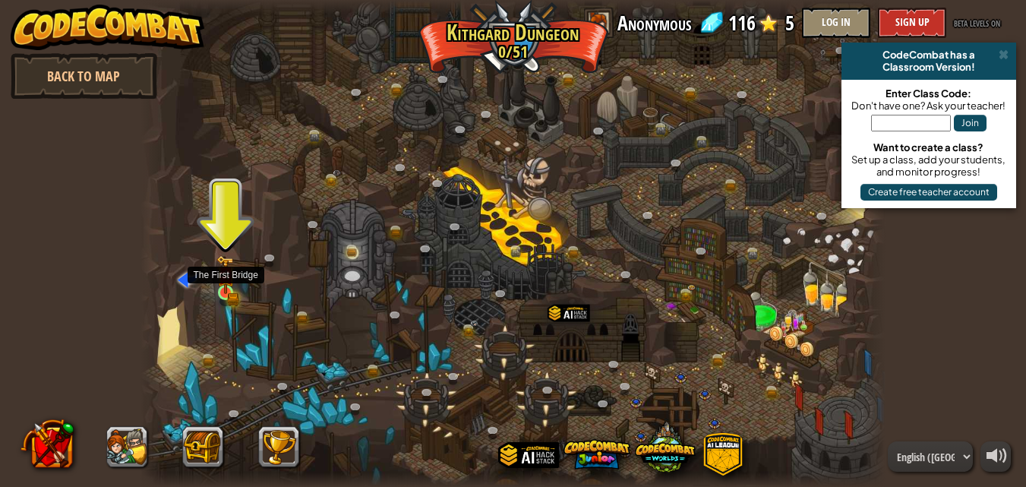
click at [223, 280] on img at bounding box center [225, 275] width 11 height 11
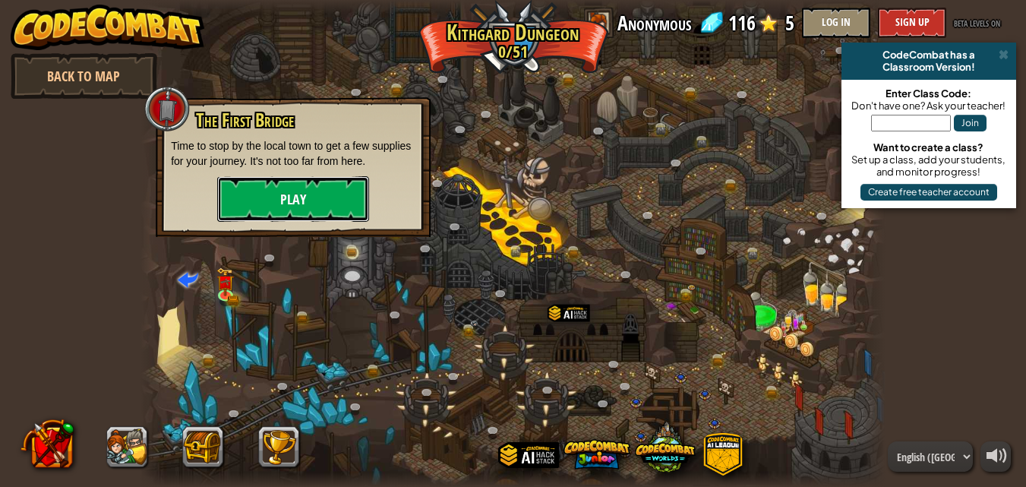
click at [292, 191] on button "Play" at bounding box center [293, 199] width 152 height 46
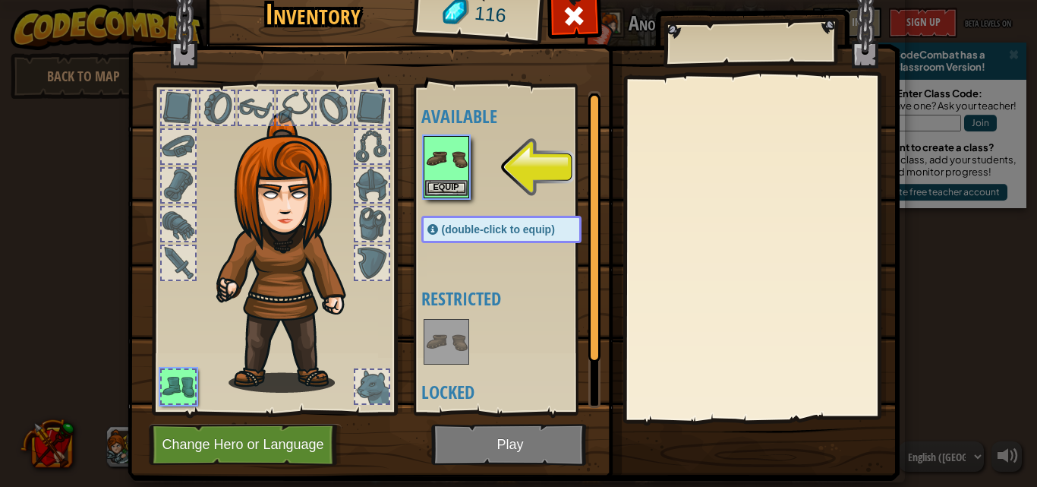
click at [453, 173] on img at bounding box center [446, 158] width 43 height 43
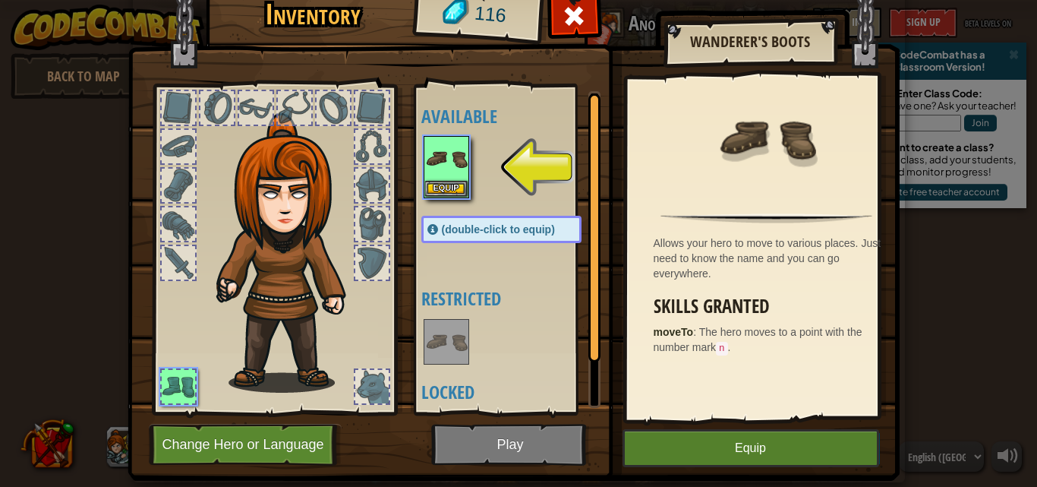
click at [510, 444] on img at bounding box center [514, 204] width 772 height 551
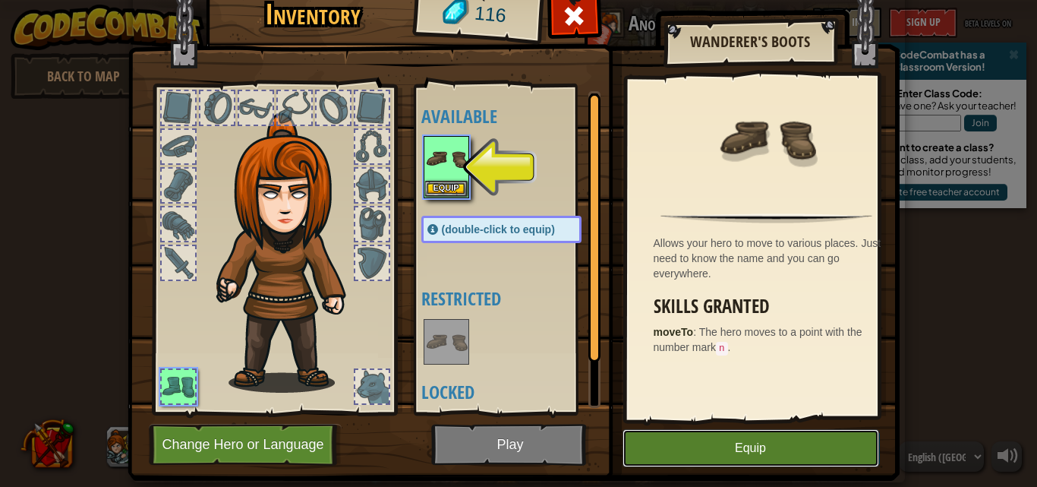
click at [792, 452] on button "Equip" at bounding box center [751, 448] width 257 height 38
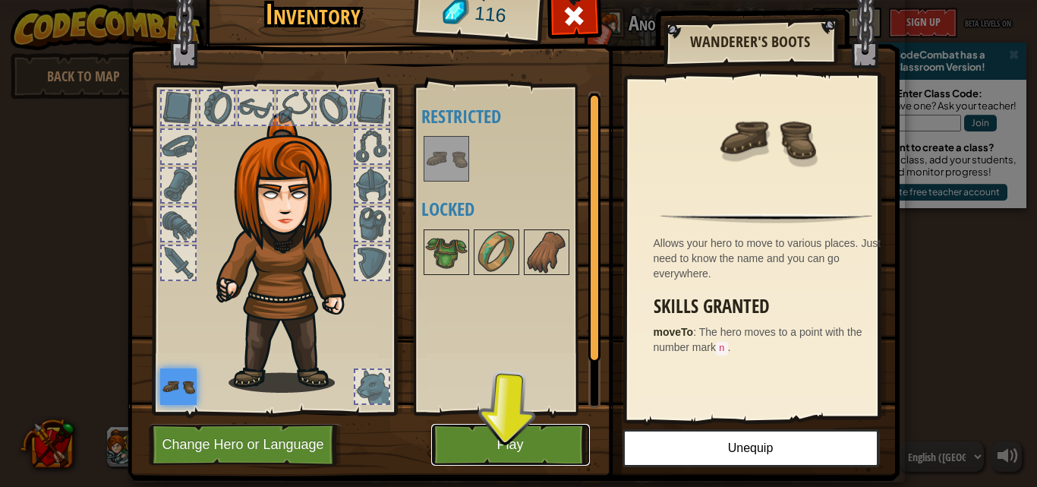
click at [550, 446] on button "Play" at bounding box center [510, 445] width 159 height 42
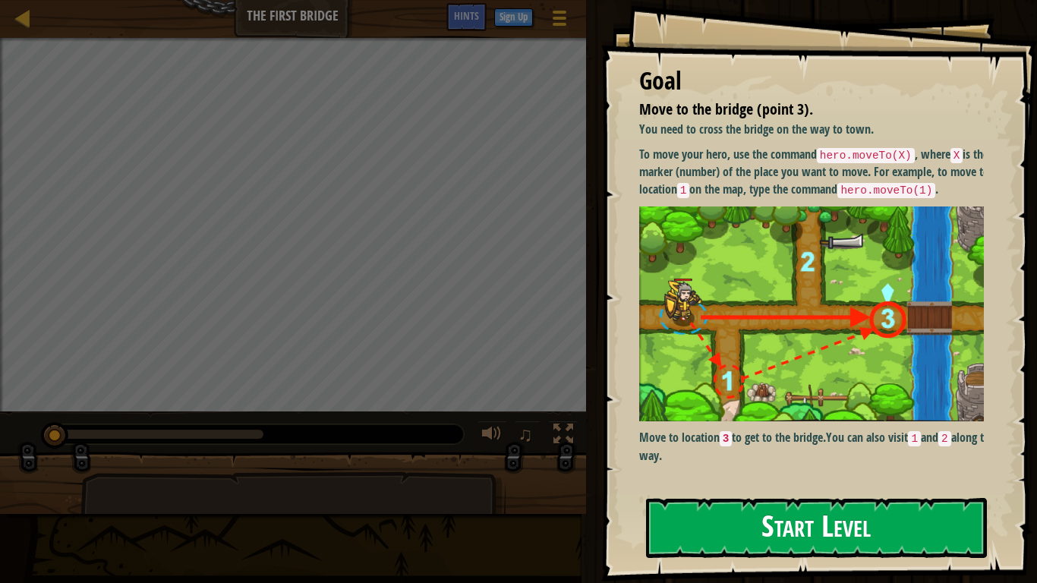
click at [806, 486] on button "Start Level" at bounding box center [816, 528] width 341 height 60
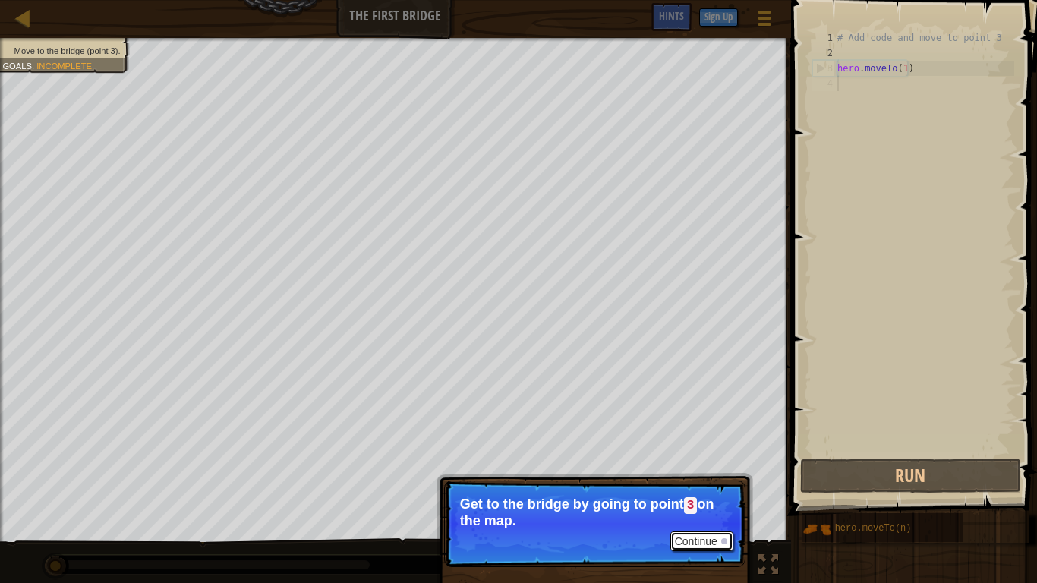
click at [686, 486] on button "Continue" at bounding box center [701, 541] width 63 height 20
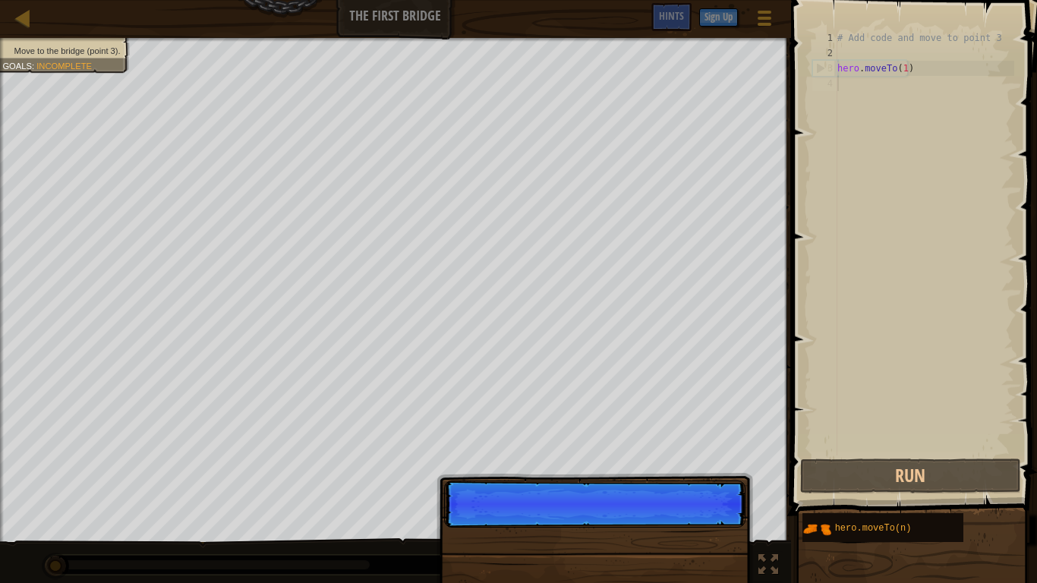
scroll to position [7, 0]
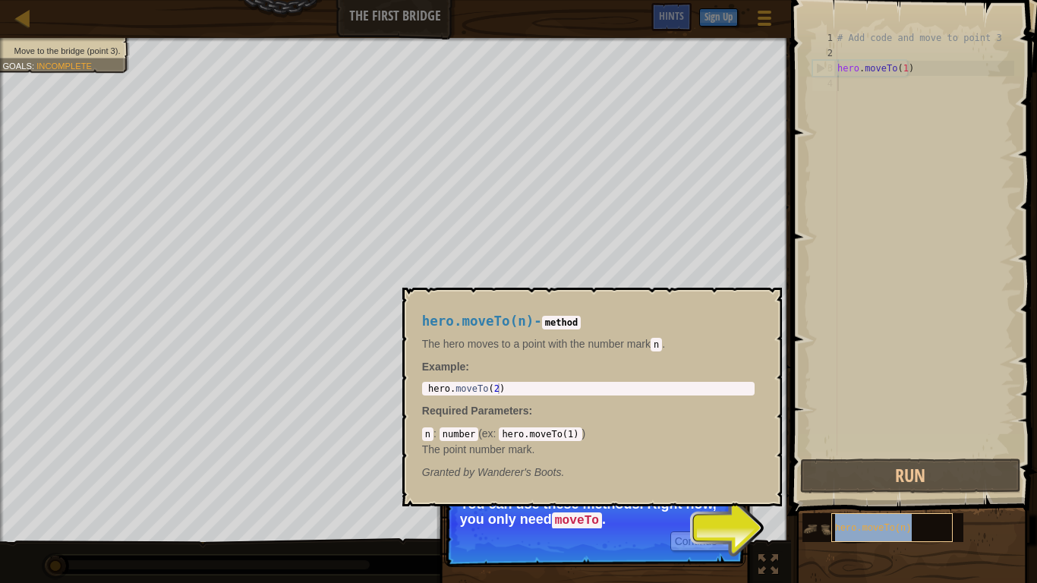
click at [901, 486] on span "hero.moveTo(n)" at bounding box center [873, 528] width 77 height 11
click at [831, 486] on div "hero.moveTo(n)" at bounding box center [891, 527] width 121 height 29
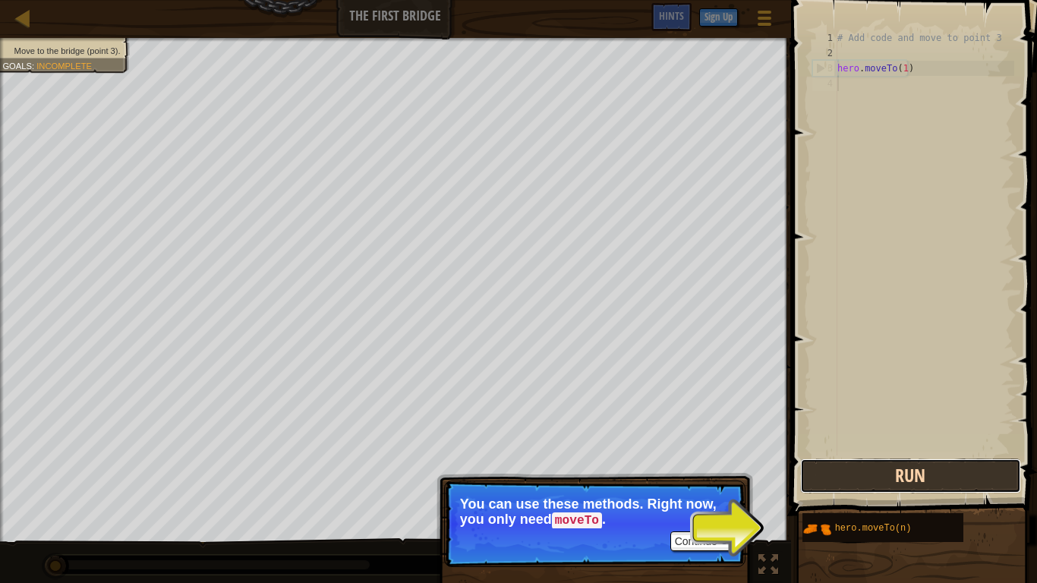
click at [906, 466] on button "Run" at bounding box center [910, 476] width 221 height 35
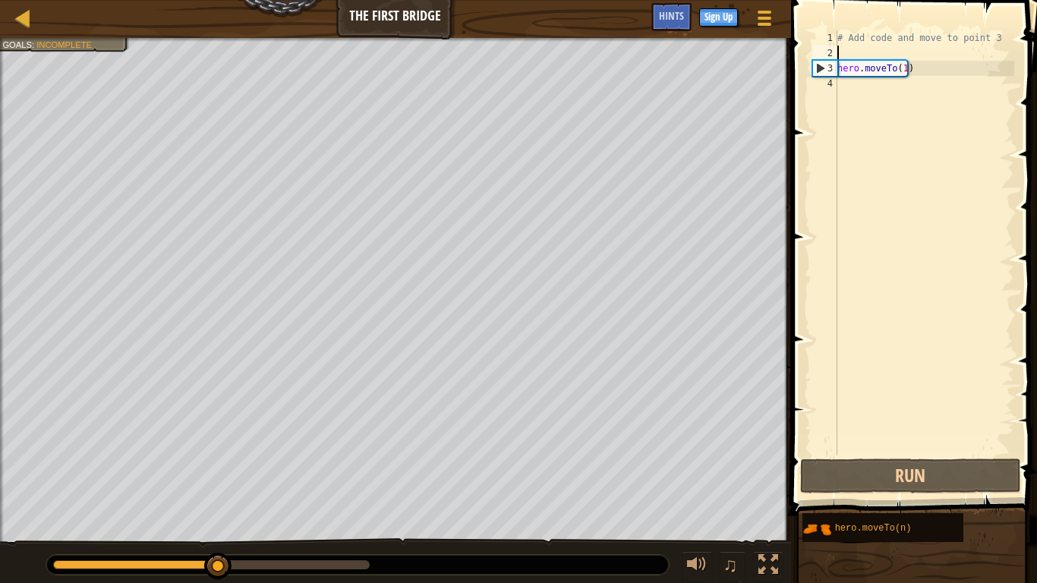
click at [870, 59] on div "# Add code and move to point 3 hero . moveTo ( 1 )" at bounding box center [924, 258] width 180 height 456
type textarea "# Add code and move to point 3"
click at [832, 52] on div "2" at bounding box center [824, 53] width 25 height 15
type textarea "hero.moveTo(1)"
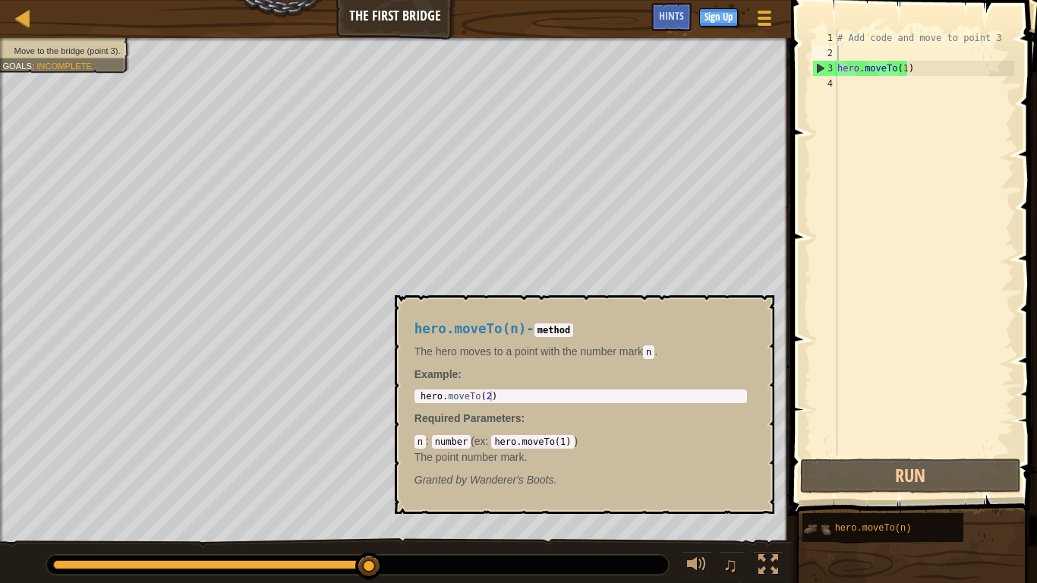
click at [831, 486] on img at bounding box center [816, 529] width 29 height 29
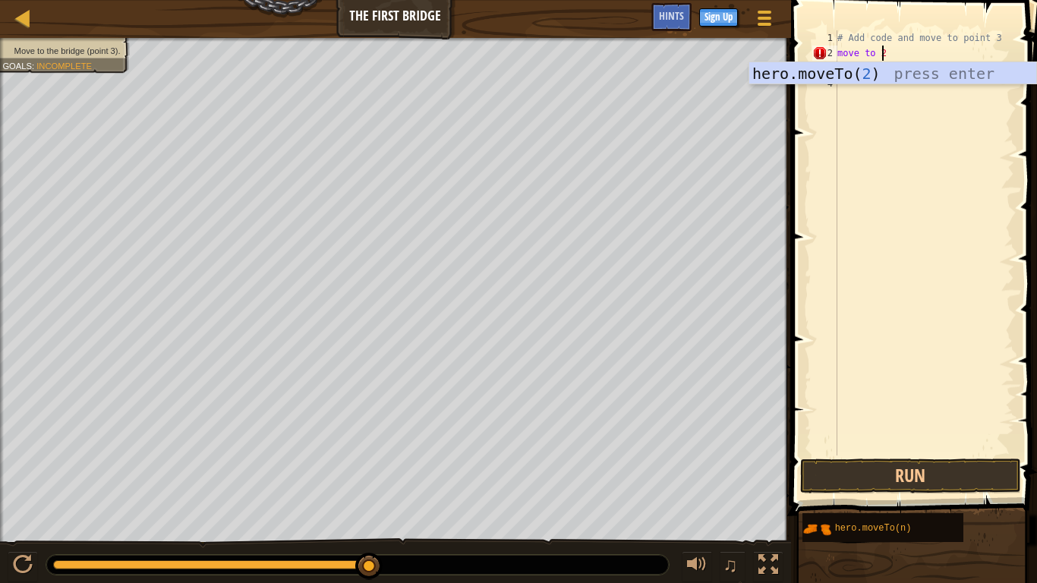
scroll to position [7, 2]
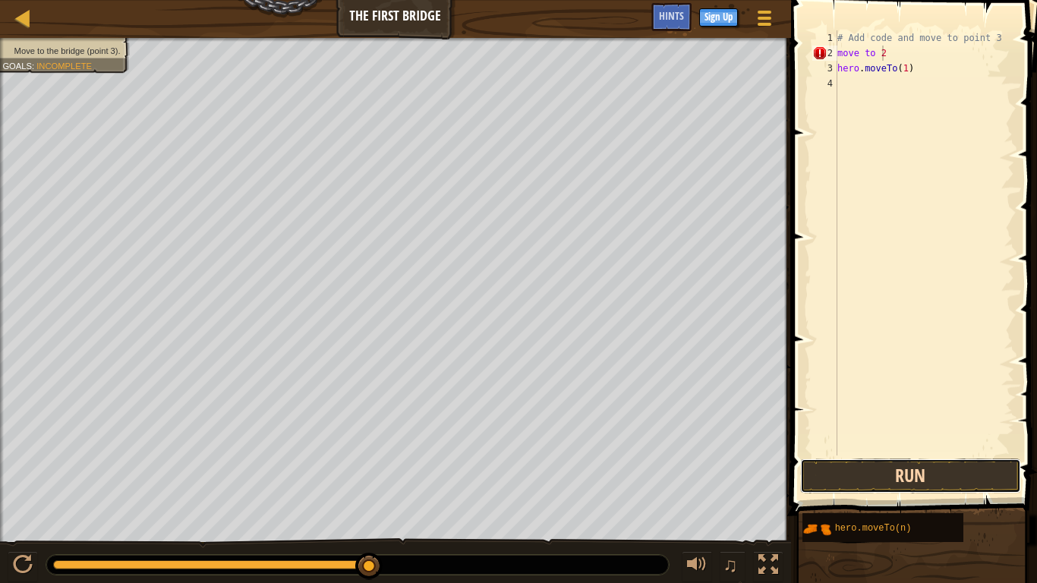
click at [967, 482] on button "Run" at bounding box center [910, 476] width 221 height 35
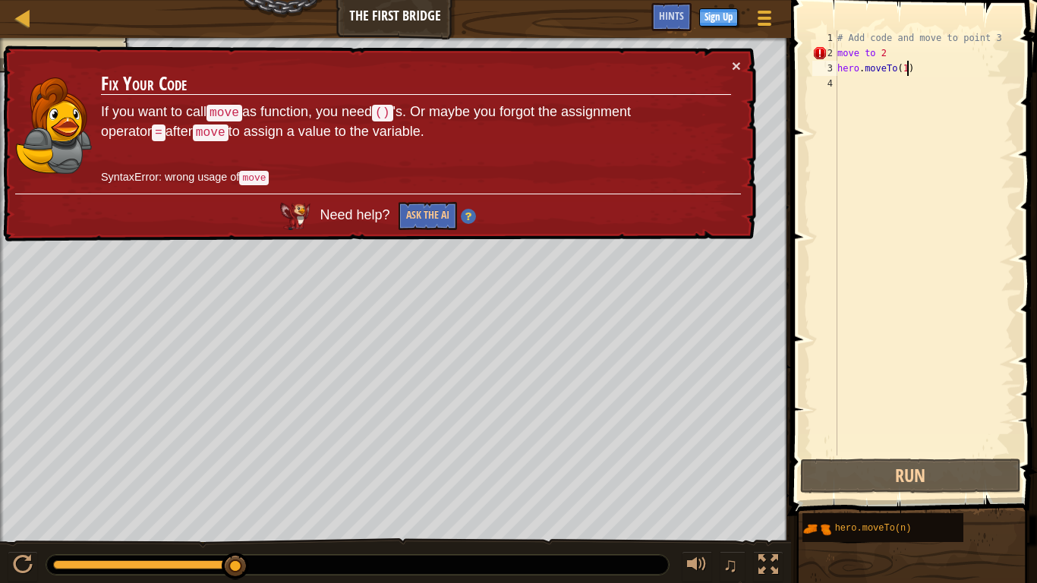
click at [931, 68] on div "# Add code and move to point 3 move to 2 hero . moveTo ( 1 )" at bounding box center [924, 258] width 180 height 456
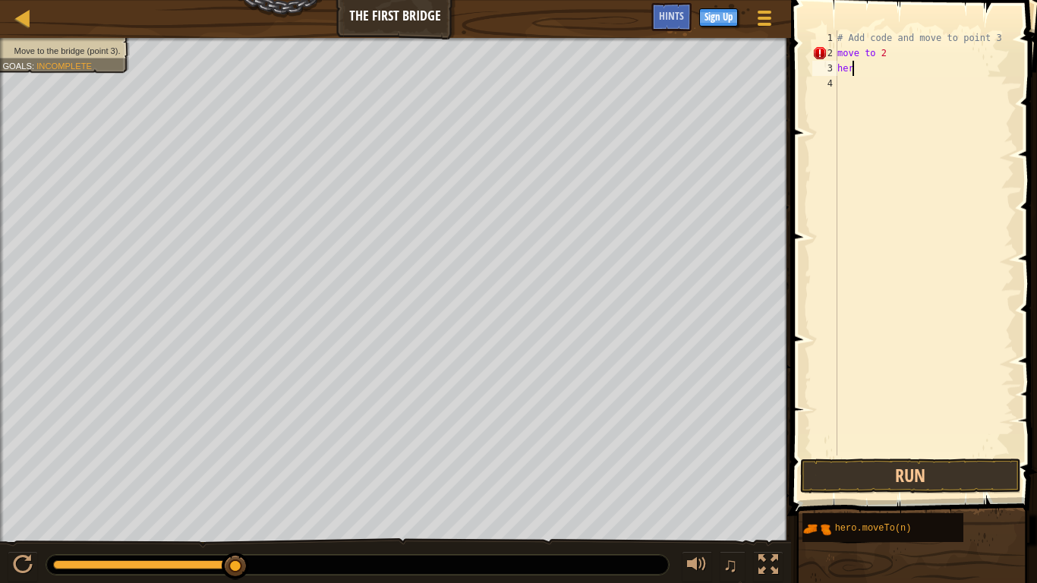
scroll to position [7, 0]
type textarea "h"
click at [927, 61] on div "# Add code and move to point 3 move to 2" at bounding box center [924, 258] width 180 height 456
click at [888, 52] on div "# Add code and move to point 3 move to 2" at bounding box center [924, 258] width 180 height 456
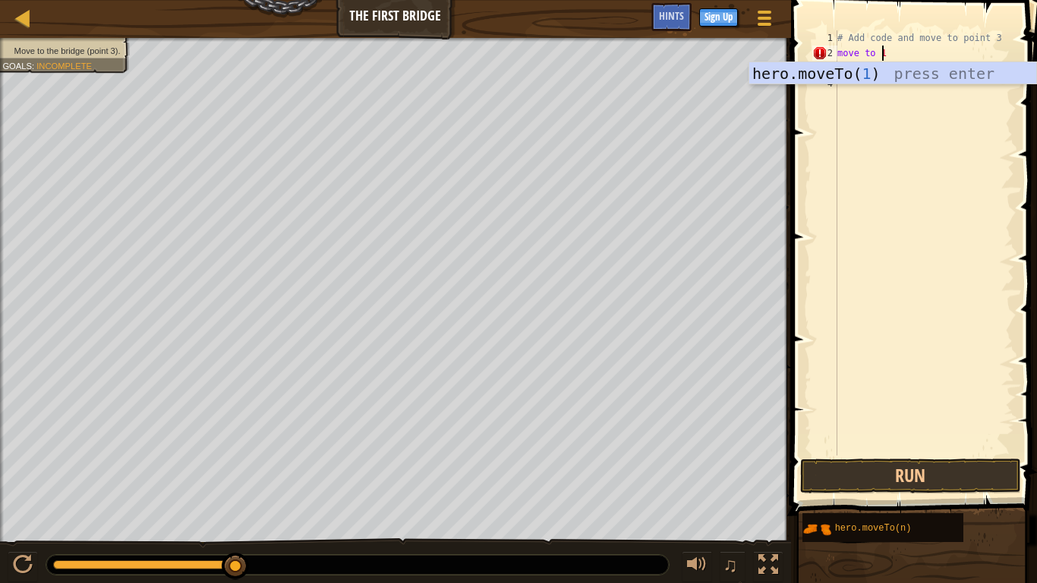
scroll to position [7, 2]
type textarea "move to 1"
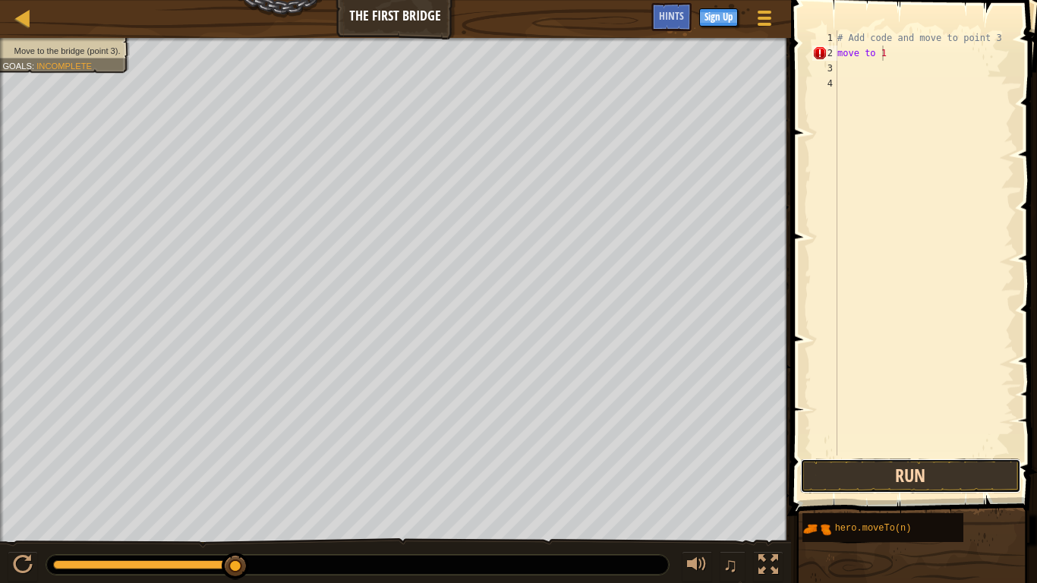
click at [941, 472] on button "Run" at bounding box center [910, 476] width 221 height 35
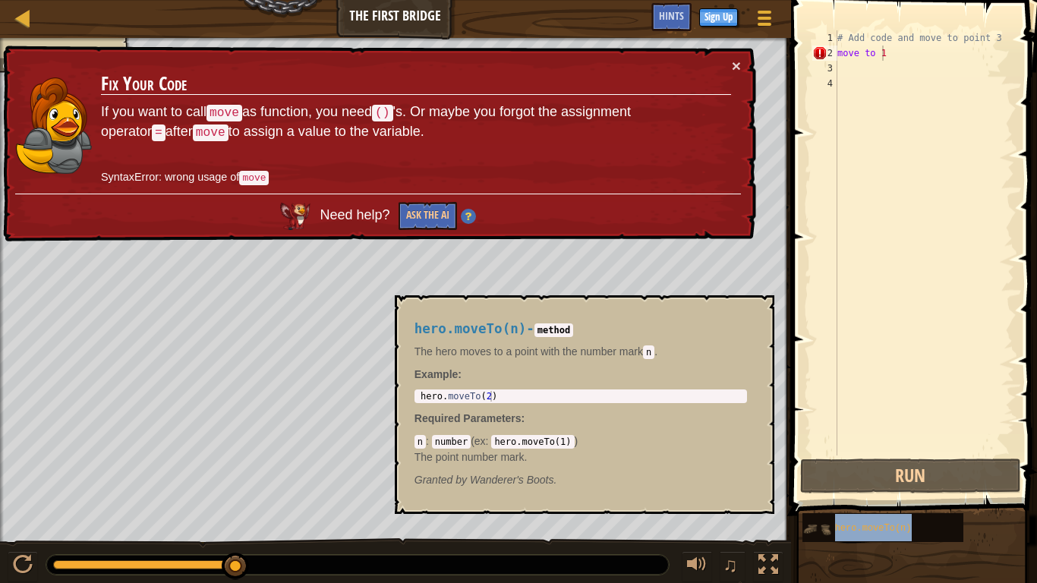
click at [815, 486] on img at bounding box center [816, 529] width 29 height 29
click at [898, 486] on div "hero.moveTo(n)" at bounding box center [891, 527] width 121 height 29
type textarea "hero.moveTo(2)"
click at [512, 401] on div "hero . moveTo ( 2 )" at bounding box center [581, 407] width 326 height 32
click at [496, 395] on div "hero . moveTo ( 2 )" at bounding box center [581, 407] width 326 height 32
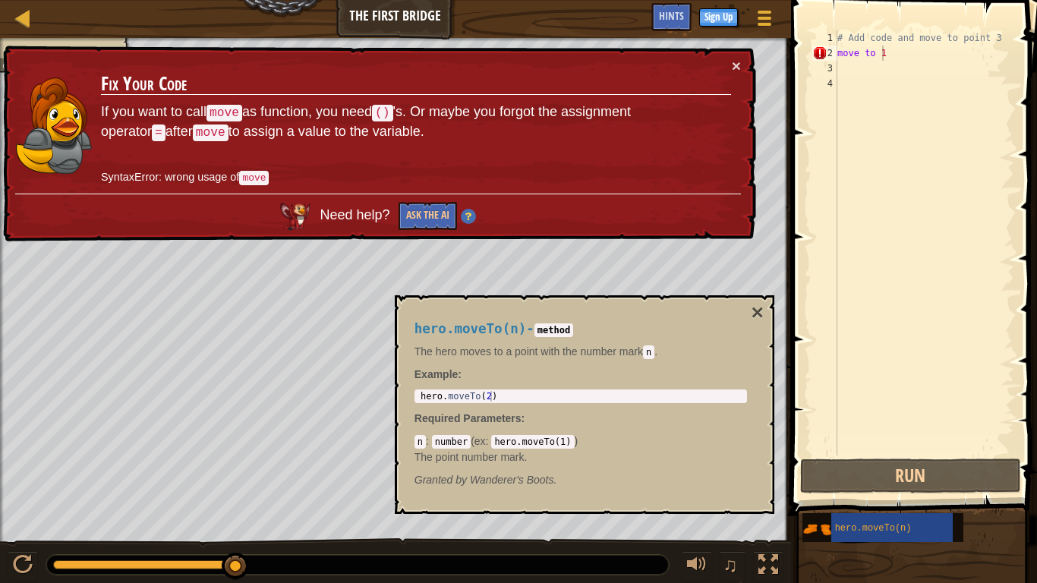
click at [557, 442] on code "hero.moveTo(1)" at bounding box center [532, 442] width 83 height 14
click at [507, 323] on span "hero.moveTo(n)" at bounding box center [471, 328] width 112 height 15
click at [649, 350] on code "n" at bounding box center [648, 352] width 11 height 14
click at [651, 351] on code "n" at bounding box center [648, 352] width 11 height 14
drag, startPoint x: 433, startPoint y: 391, endPoint x: 492, endPoint y: 406, distance: 60.4
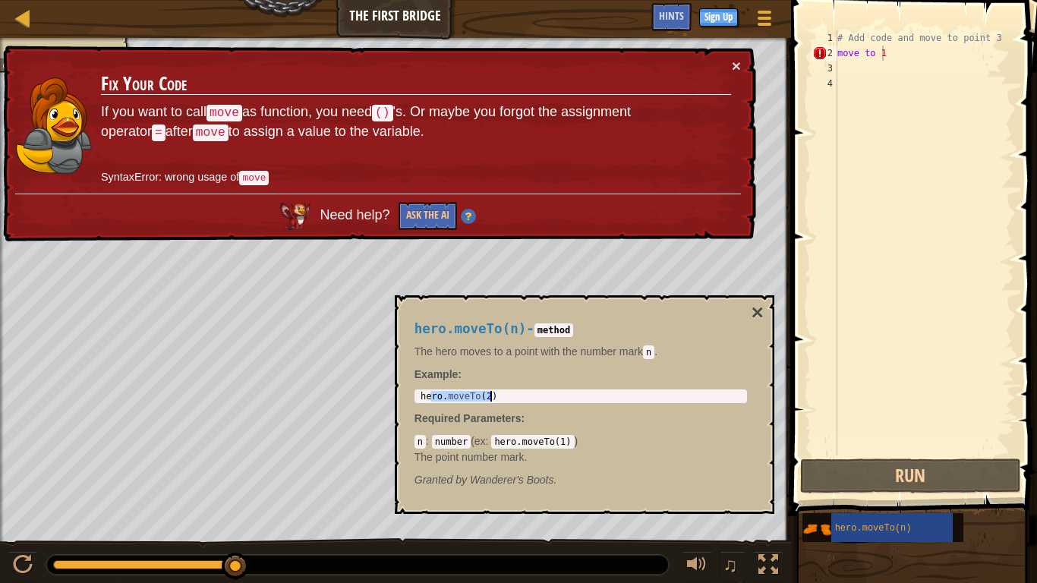
click at [492, 406] on div "hero.moveTo(n) - method The hero moves to a point with the number [PERSON_NAME]…" at bounding box center [581, 404] width 354 height 194
drag, startPoint x: 428, startPoint y: 389, endPoint x: 493, endPoint y: 395, distance: 64.8
click at [493, 395] on div "hero.moveTo(n) - method The hero moves to a point with the number [PERSON_NAME]…" at bounding box center [581, 404] width 354 height 194
click at [493, 395] on div "hero . moveTo ( 2 )" at bounding box center [581, 396] width 326 height 11
click at [493, 395] on div "hero . moveTo ( 2 )" at bounding box center [581, 407] width 326 height 32
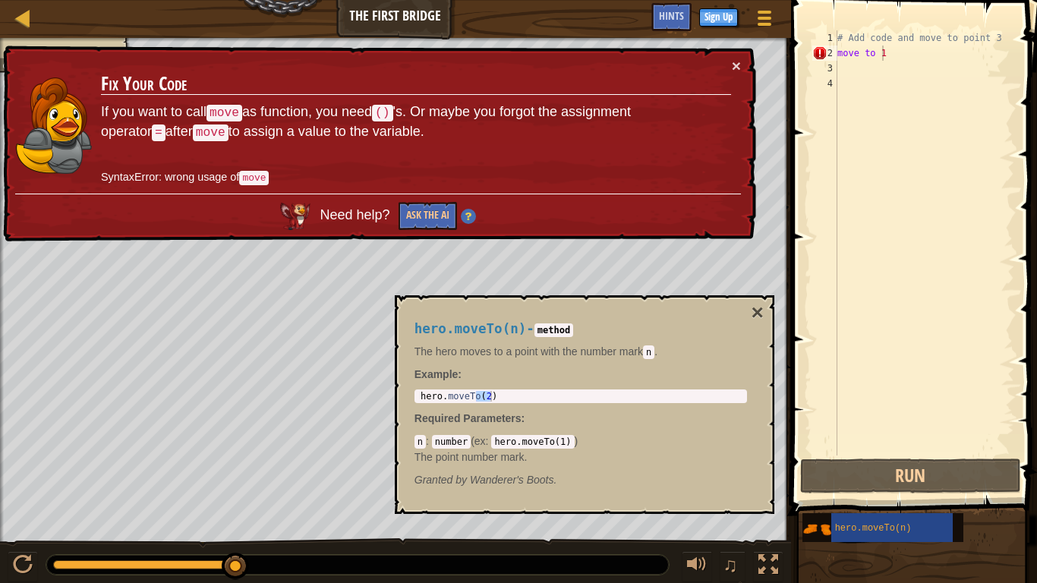
click at [542, 411] on div "hero.moveTo(n) - method The hero moves to a point with the number [PERSON_NAME]…" at bounding box center [581, 404] width 354 height 194
click at [744, 61] on div "× Fix Your Code If you want to call move as function, you need () 's. Or maybe …" at bounding box center [378, 144] width 756 height 197
click at [728, 68] on td "Fix Your Code If you want to call move as function, you need () 's. Or maybe yo…" at bounding box center [416, 126] width 632 height 136
click at [741, 68] on div "× Fix Your Code If you want to call move as function, you need () 's. Or maybe …" at bounding box center [378, 144] width 756 height 197
click at [764, 307] on div "hero.moveTo(n) - method The hero moves to a point with the number [PERSON_NAME]…" at bounding box center [585, 404] width 380 height 219
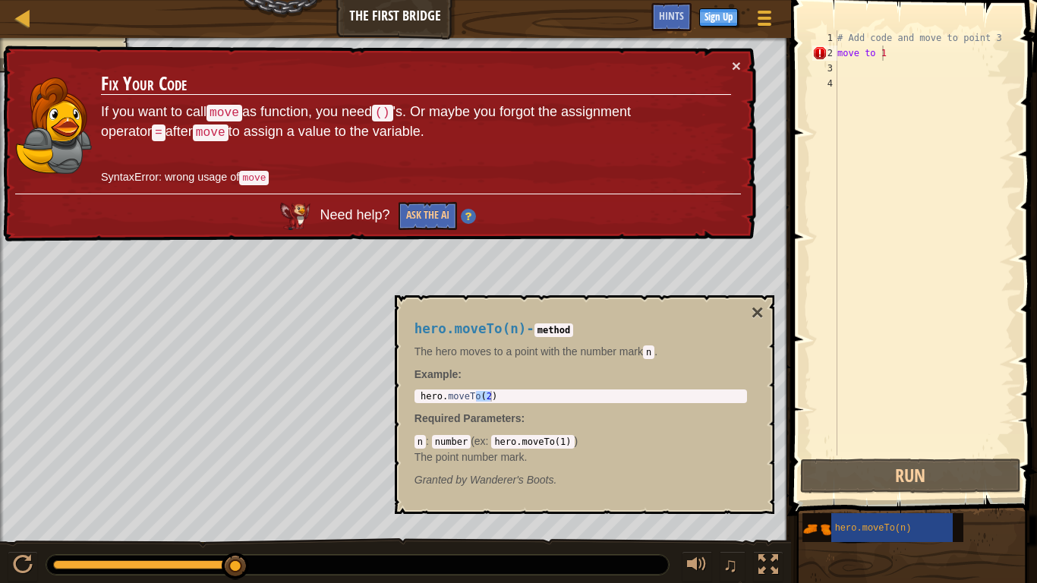
click at [768, 310] on div "hero.moveTo(n) - method The hero moves to a point with the number [PERSON_NAME]…" at bounding box center [585, 404] width 380 height 219
click at [173, 486] on div "Move to the bridge (point 3). Goals : Incomplete ♫ Anya 11 x: 5 y: 16 No target…" at bounding box center [518, 311] width 1037 height 546
click at [732, 67] on button "×" at bounding box center [736, 66] width 9 height 16
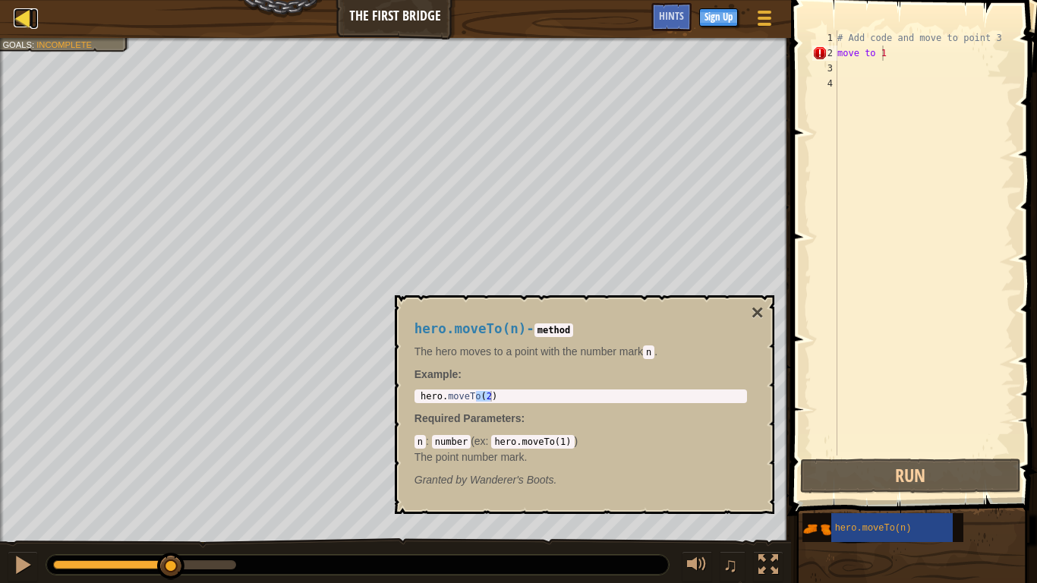
click at [25, 20] on div at bounding box center [23, 17] width 19 height 19
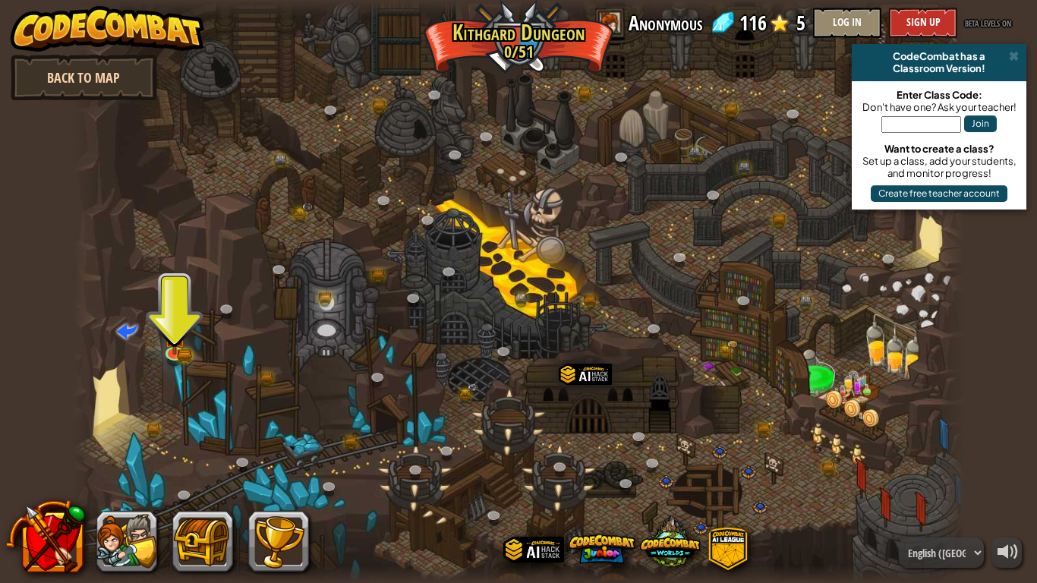
click at [125, 68] on link "Back to Map" at bounding box center [84, 78] width 147 height 46
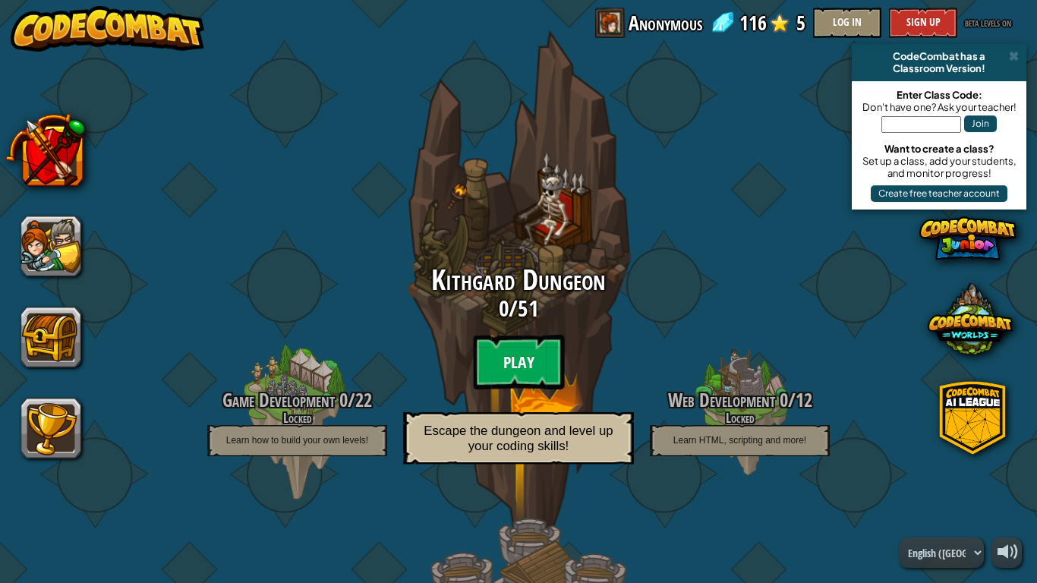
click at [521, 371] on btn "Play" at bounding box center [518, 362] width 91 height 55
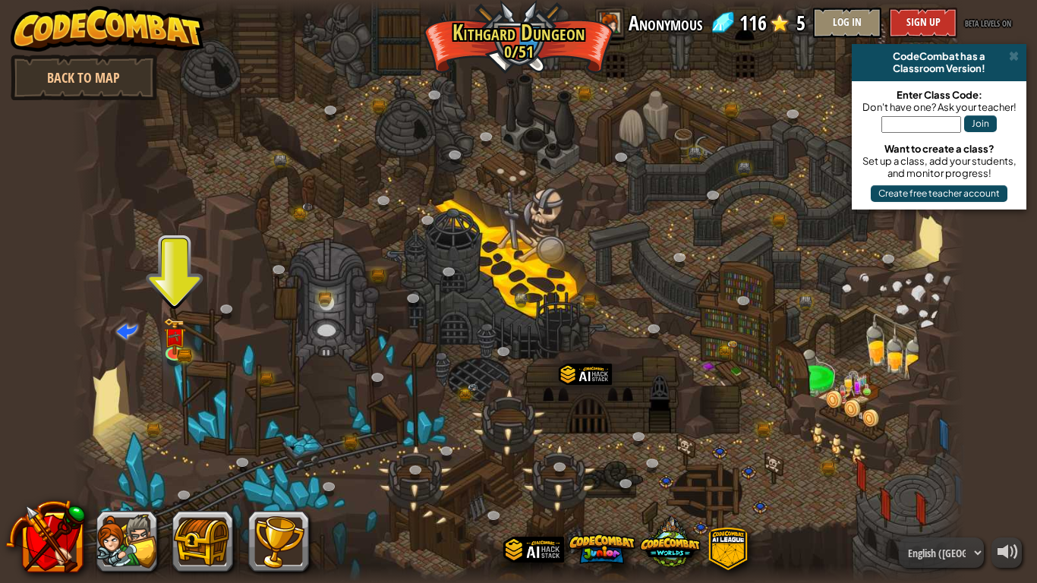
click at [497, 288] on div at bounding box center [519, 291] width 892 height 583
click at [522, 281] on div at bounding box center [519, 291] width 892 height 583
drag, startPoint x: 545, startPoint y: 274, endPoint x: 367, endPoint y: 309, distance: 181.8
click at [392, 305] on div at bounding box center [519, 291] width 892 height 583
click at [173, 342] on img at bounding box center [174, 326] width 23 height 49
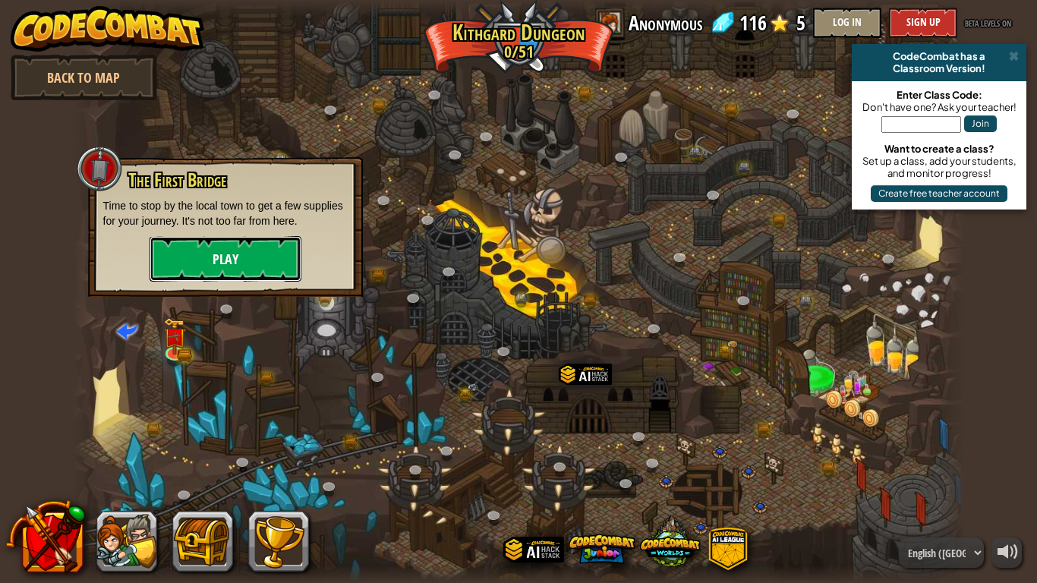
click at [214, 257] on button "Play" at bounding box center [226, 259] width 152 height 46
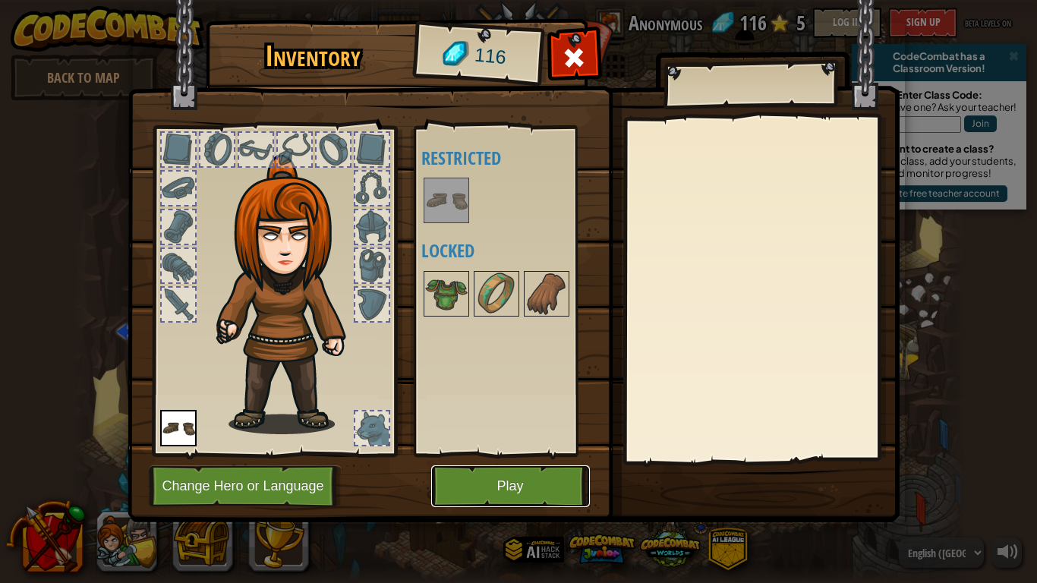
click at [485, 481] on button "Play" at bounding box center [510, 486] width 159 height 42
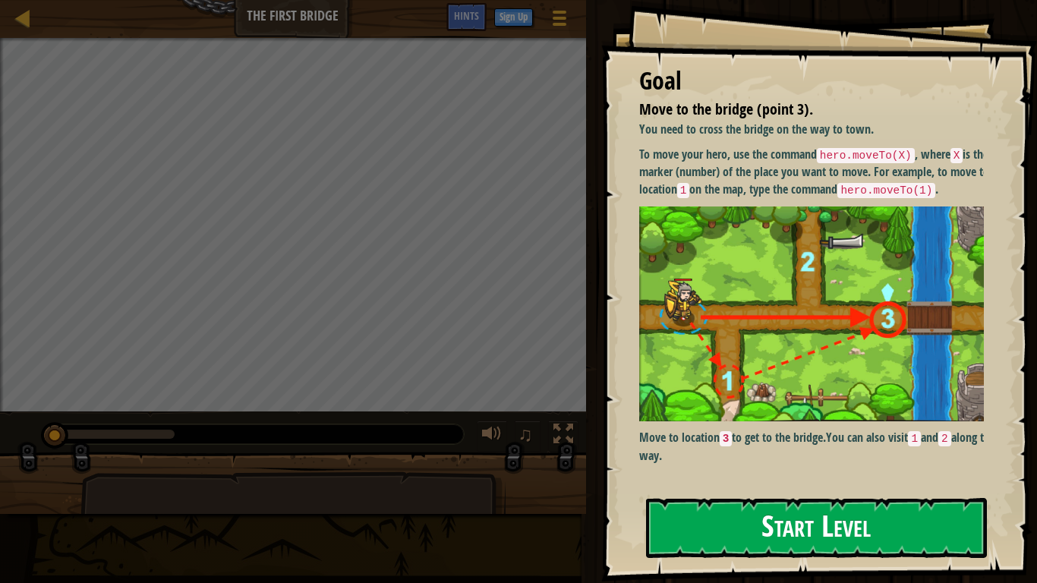
click at [913, 486] on button "Start Level" at bounding box center [816, 528] width 341 height 60
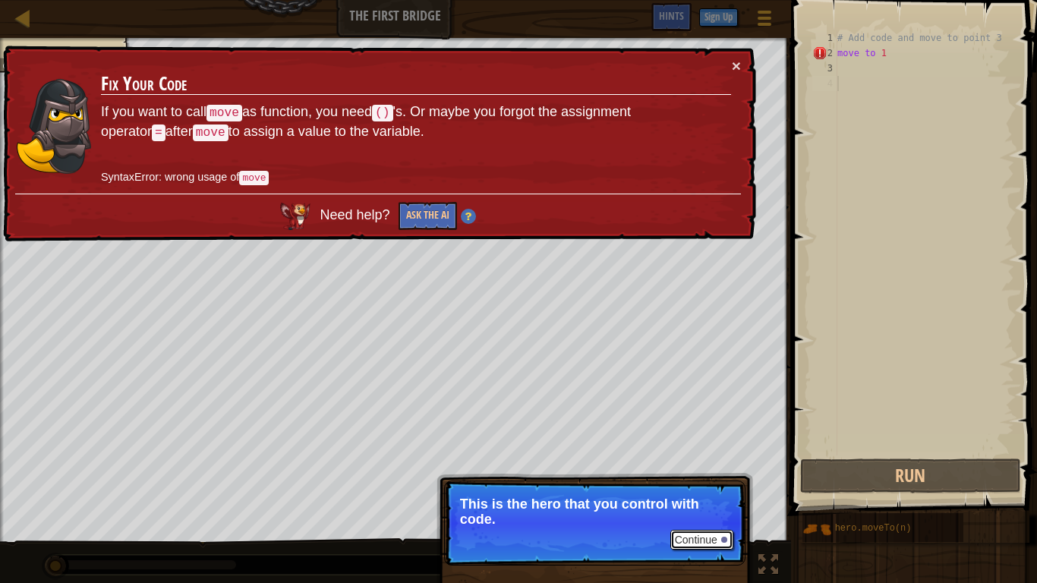
click at [710, 486] on button "Continue" at bounding box center [701, 540] width 63 height 20
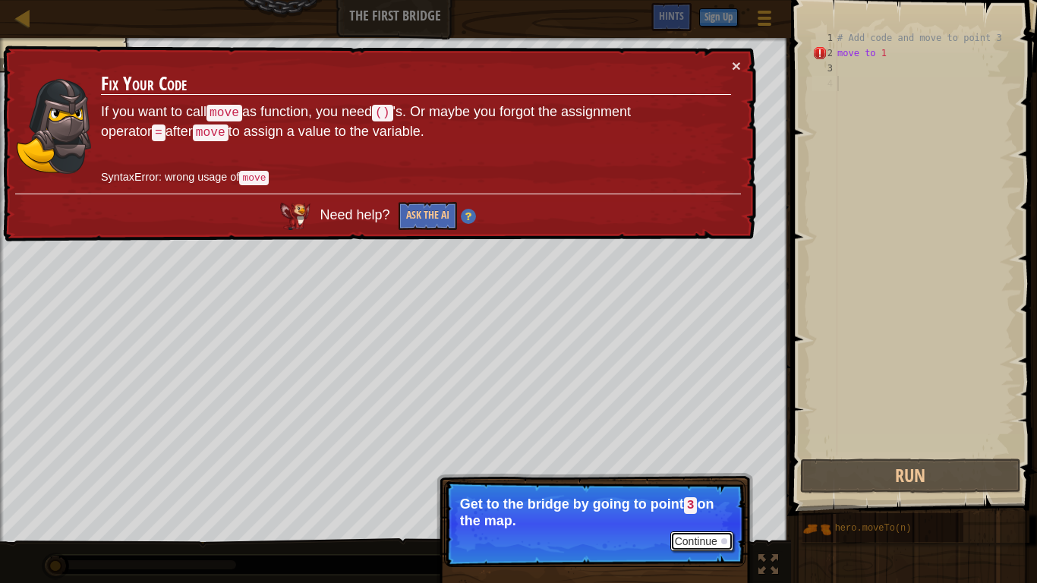
click at [702, 486] on button "Continue" at bounding box center [701, 541] width 63 height 20
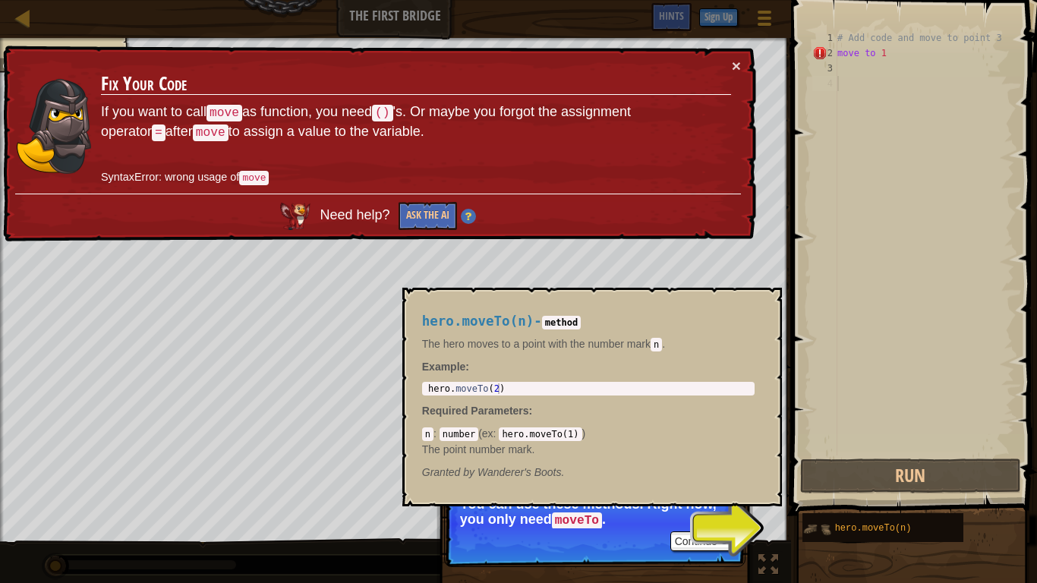
click at [825, 486] on img at bounding box center [816, 529] width 29 height 29
click at [897, 486] on span "hero.moveTo(n)" at bounding box center [873, 528] width 77 height 11
type textarea "hero.moveTo(2)"
click at [509, 390] on div "hero . moveTo ( 2 )" at bounding box center [588, 399] width 326 height 32
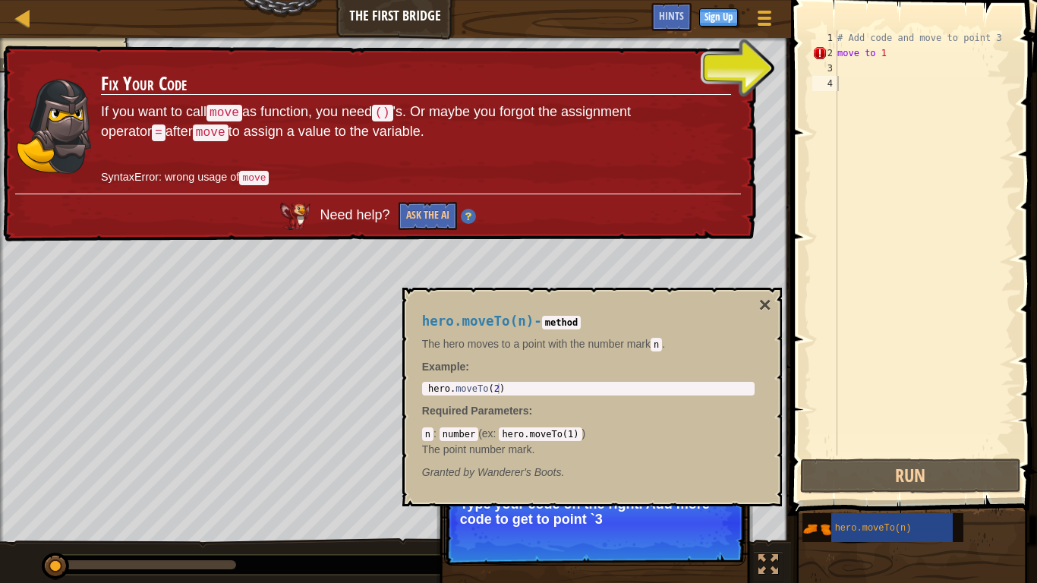
click at [562, 433] on code "hero.moveTo(1)" at bounding box center [540, 434] width 83 height 14
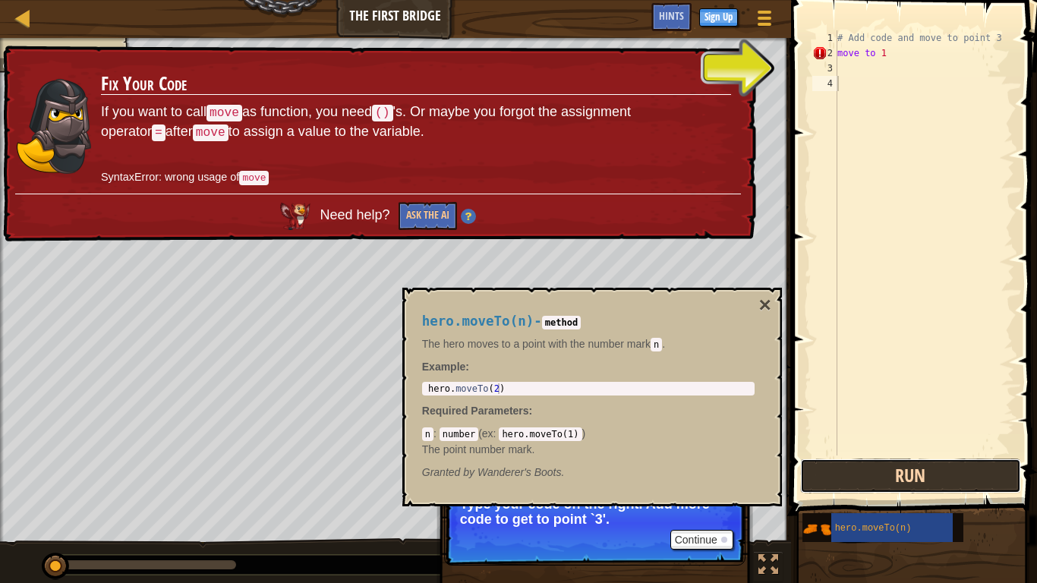
click at [861, 478] on button "Run" at bounding box center [910, 476] width 221 height 35
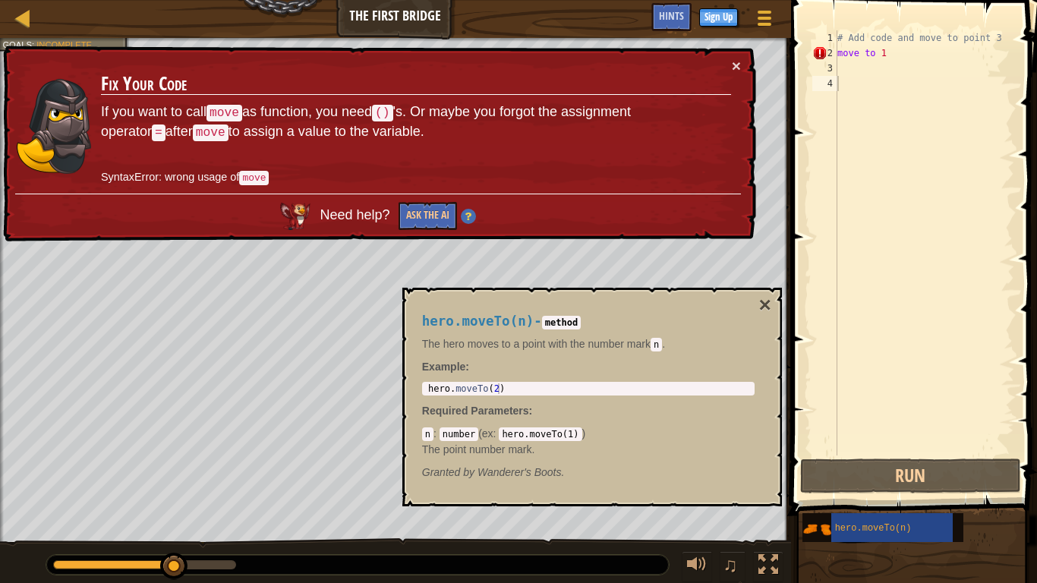
click at [563, 321] on code "method" at bounding box center [561, 323] width 39 height 14
click at [515, 321] on span "hero.moveTo(n)" at bounding box center [478, 321] width 112 height 15
click at [662, 345] on code "n" at bounding box center [656, 345] width 11 height 14
click at [660, 343] on code "n" at bounding box center [656, 345] width 11 height 14
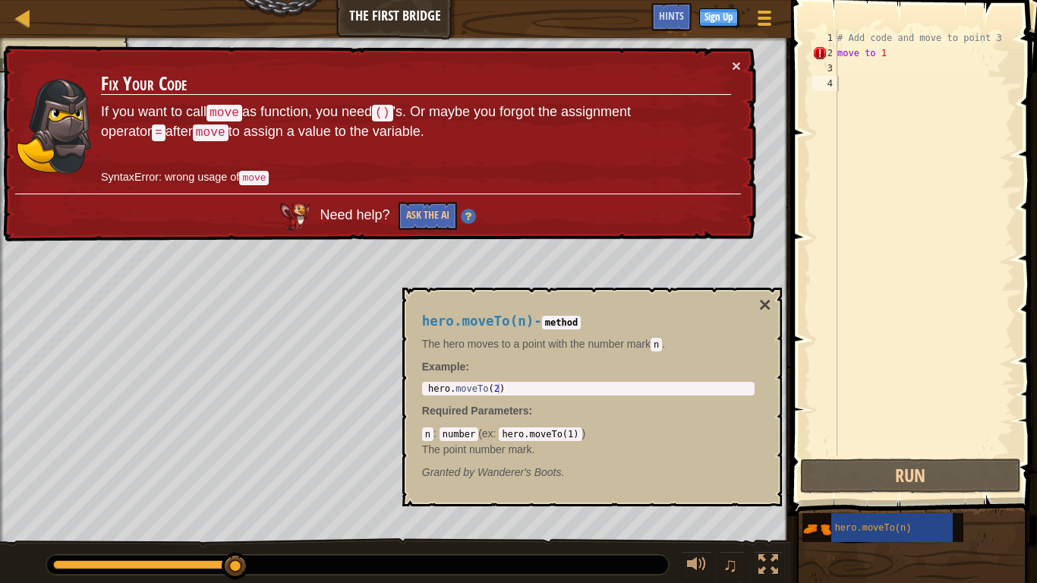
click at [660, 343] on code "n" at bounding box center [656, 345] width 11 height 14
click at [657, 346] on code "n" at bounding box center [656, 345] width 11 height 14
click at [427, 346] on p "The hero moves to a point with the number [PERSON_NAME]" at bounding box center [588, 343] width 333 height 15
click at [421, 341] on div "hero.moveTo(n) - method The hero moves to a point with the number [PERSON_NAME]…" at bounding box center [588, 397] width 354 height 194
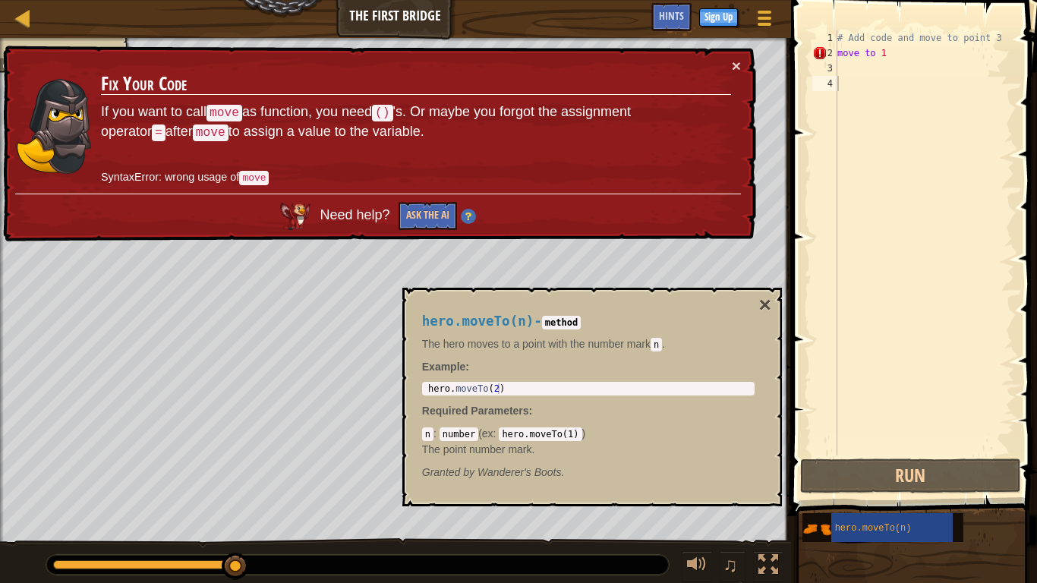
click at [424, 342] on p "The hero moves to a point with the number [PERSON_NAME]" at bounding box center [588, 343] width 333 height 15
drag, startPoint x: 424, startPoint y: 342, endPoint x: 460, endPoint y: 357, distance: 39.5
click at [455, 355] on div "hero.moveTo(n) - method The hero moves to a point with the number [PERSON_NAME]…" at bounding box center [588, 397] width 354 height 194
click at [516, 369] on p "Example :" at bounding box center [588, 366] width 333 height 15
click at [472, 363] on p "Example :" at bounding box center [588, 366] width 333 height 15
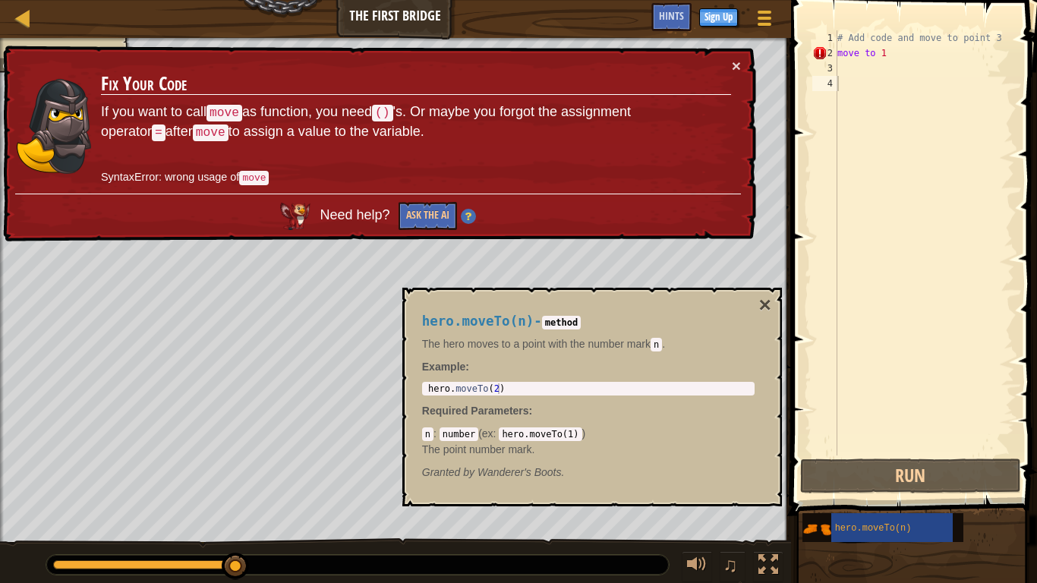
drag, startPoint x: 449, startPoint y: 360, endPoint x: 472, endPoint y: 384, distance: 33.3
click at [449, 360] on p "Example :" at bounding box center [588, 366] width 333 height 15
click at [451, 386] on div "hero . moveTo ( 2 )" at bounding box center [588, 399] width 326 height 32
click at [433, 449] on p "The point number mark." at bounding box center [588, 449] width 333 height 15
click at [424, 449] on p "The point number mark." at bounding box center [588, 449] width 333 height 15
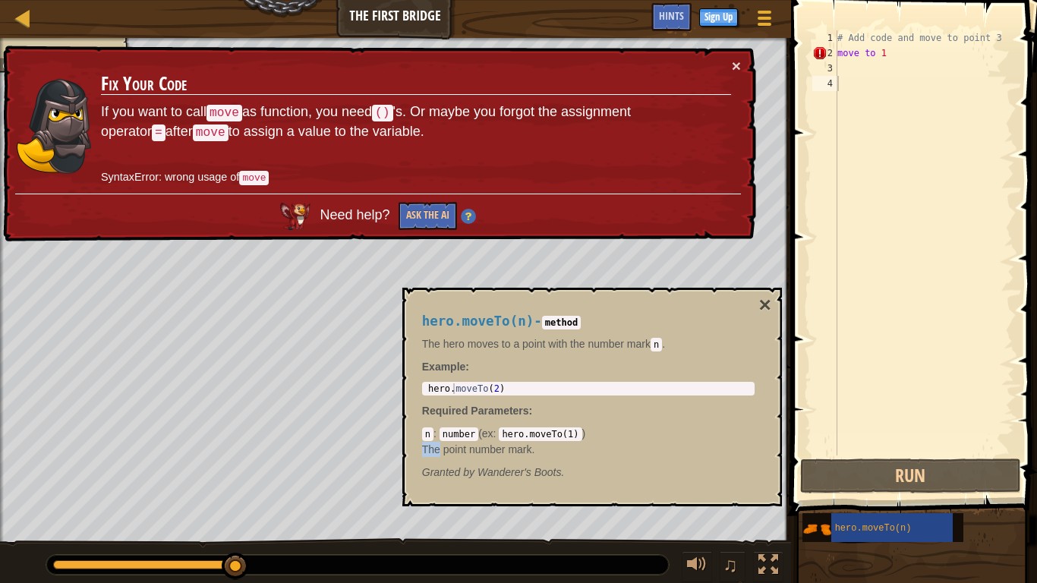
drag, startPoint x: 424, startPoint y: 449, endPoint x: 434, endPoint y: 452, distance: 10.6
click at [428, 450] on p "The point number mark." at bounding box center [588, 449] width 333 height 15
click at [563, 432] on code "hero.moveTo(1)" at bounding box center [540, 434] width 83 height 14
click at [566, 435] on code "hero.moveTo(1)" at bounding box center [540, 434] width 83 height 14
click at [591, 430] on div "n : number ( ex : hero.moveTo(1) ) The point number mark." at bounding box center [588, 441] width 333 height 30
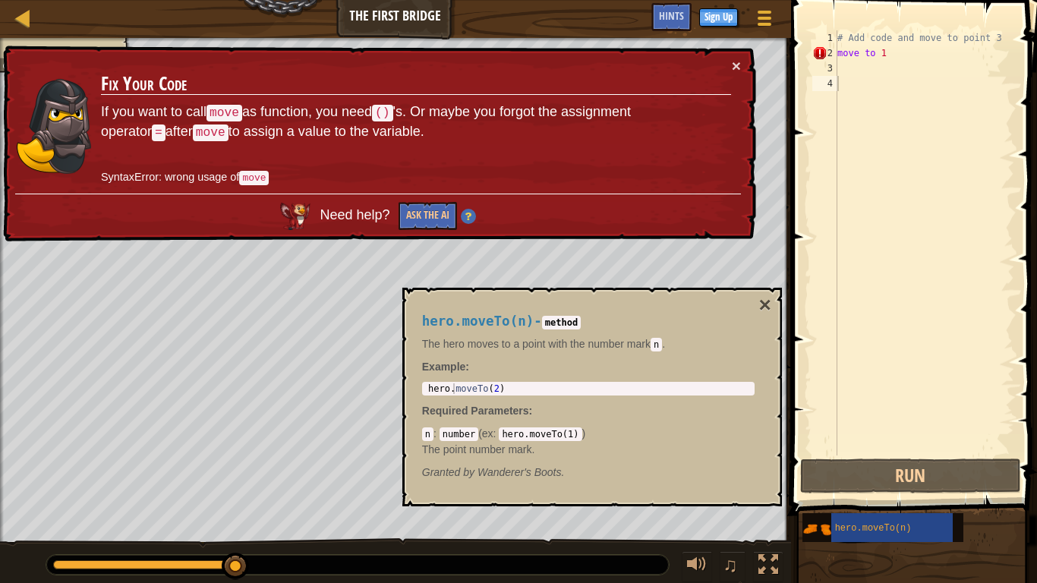
click at [425, 431] on code "n" at bounding box center [427, 434] width 11 height 14
click at [453, 436] on code "number" at bounding box center [459, 434] width 39 height 14
drag, startPoint x: 462, startPoint y: 436, endPoint x: 489, endPoint y: 438, distance: 27.4
click at [476, 438] on div "n : number ( ex : hero.moveTo(1) ) The point number mark." at bounding box center [588, 441] width 333 height 30
drag, startPoint x: 489, startPoint y: 438, endPoint x: 530, endPoint y: 435, distance: 41.1
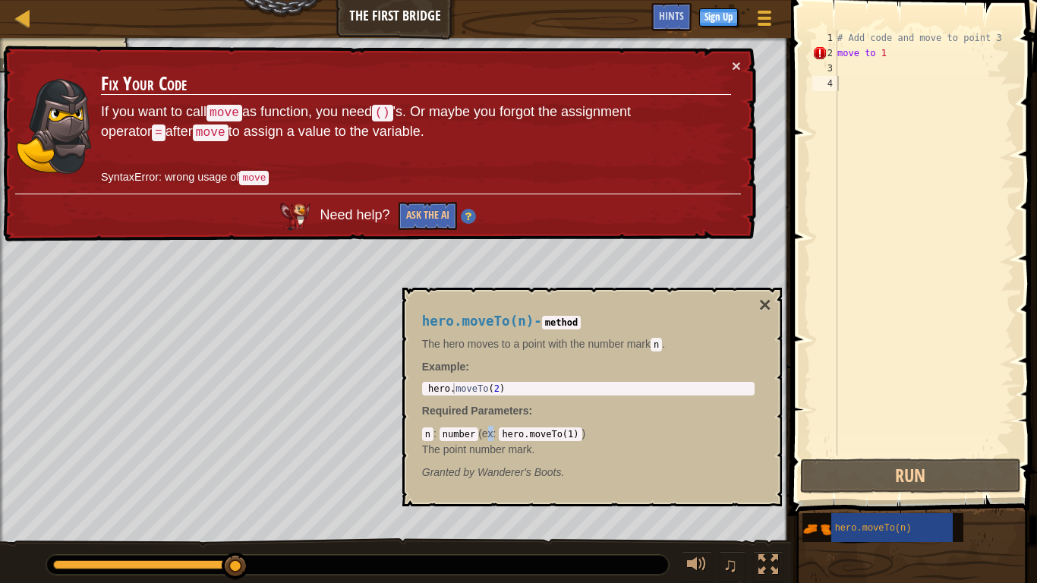
click at [505, 439] on div "n : number ( ex : hero.moveTo(1) ) The point number mark." at bounding box center [588, 441] width 333 height 30
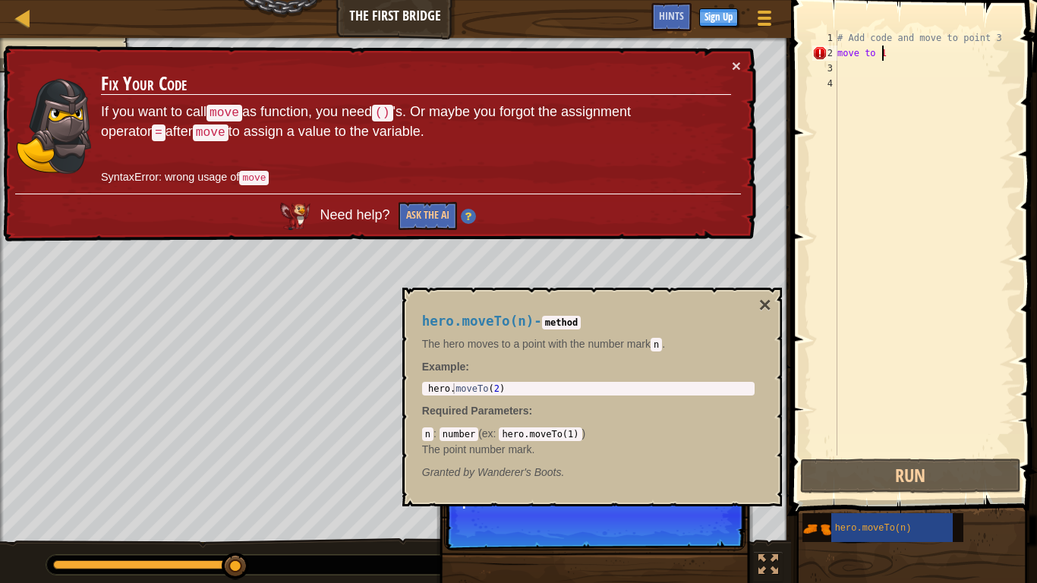
click at [915, 51] on div "# Add code and move to point 3 move to 1" at bounding box center [924, 258] width 180 height 456
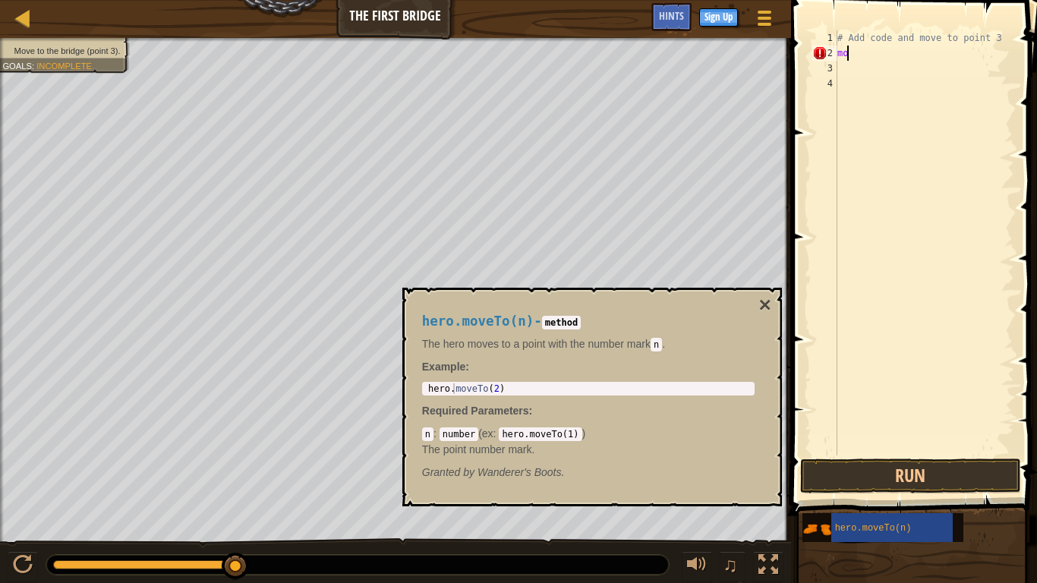
type textarea "m"
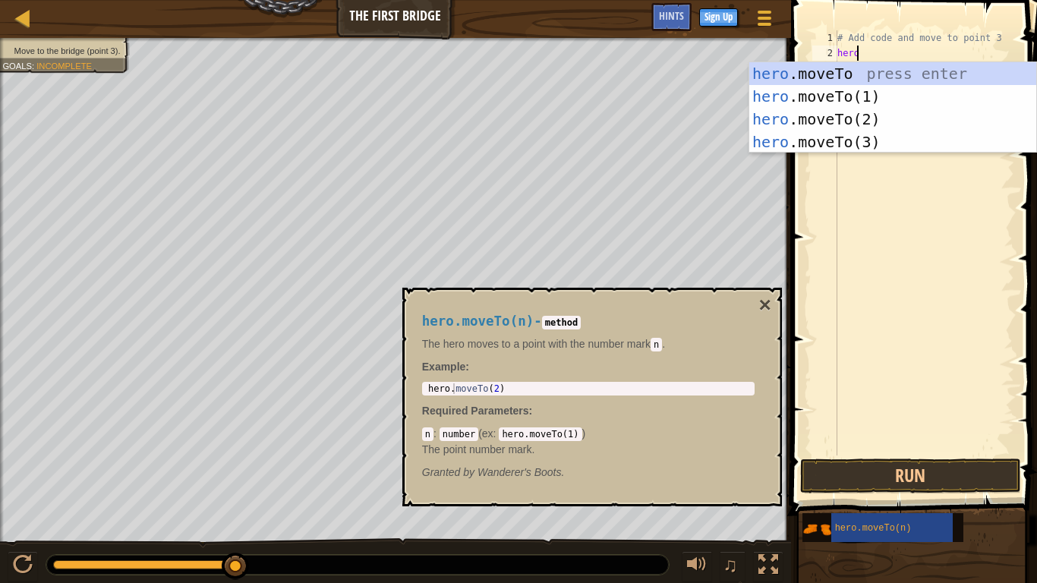
scroll to position [7, 1]
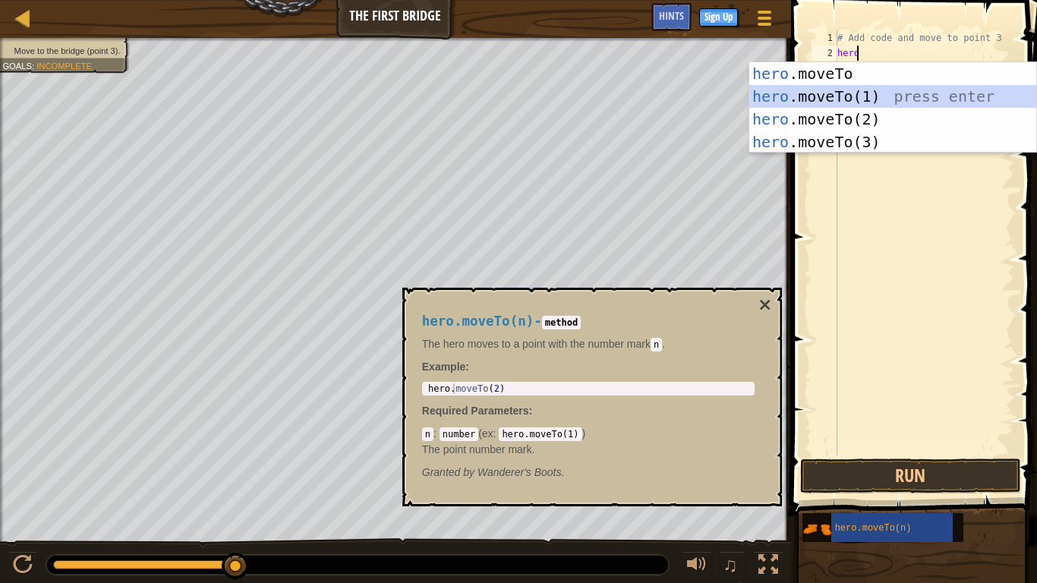
click at [809, 90] on div "hero .moveTo press enter hero .moveTo(1) press enter hero .moveTo(2) press ente…" at bounding box center [892, 130] width 287 height 137
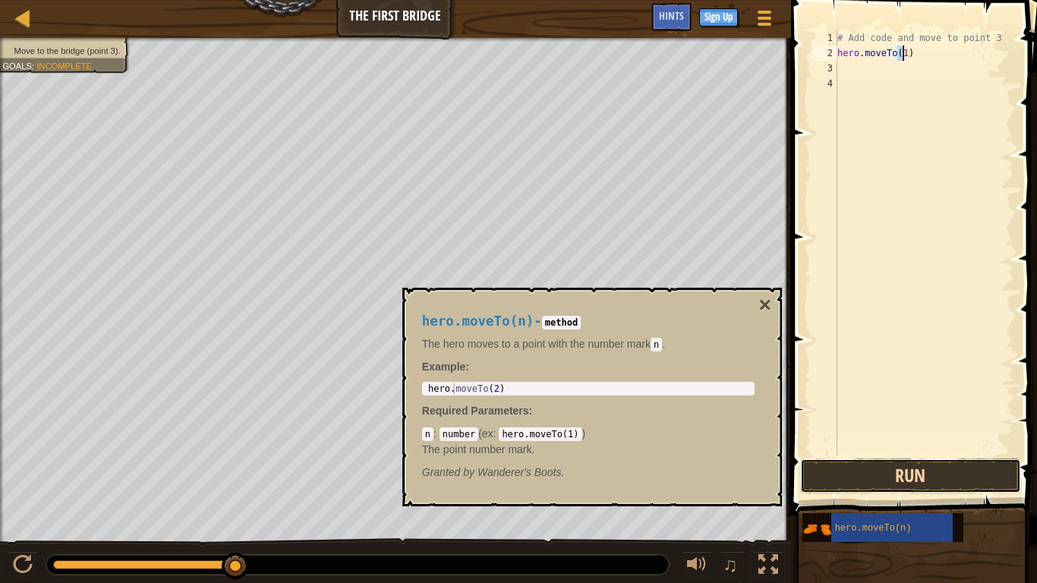
click at [910, 476] on button "Run" at bounding box center [910, 476] width 221 height 35
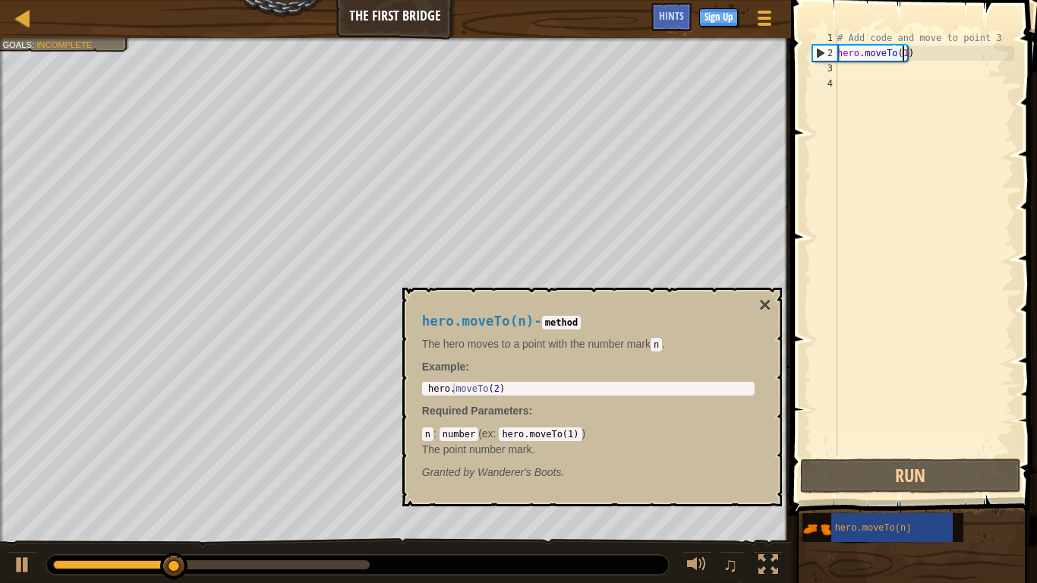
click at [916, 55] on div "# Add code and move to point 3 hero . moveTo ( 1 )" at bounding box center [924, 258] width 180 height 456
click at [902, 55] on div "# Add code and move to point 3 hero . moveTo ( 1 )" at bounding box center [924, 258] width 180 height 456
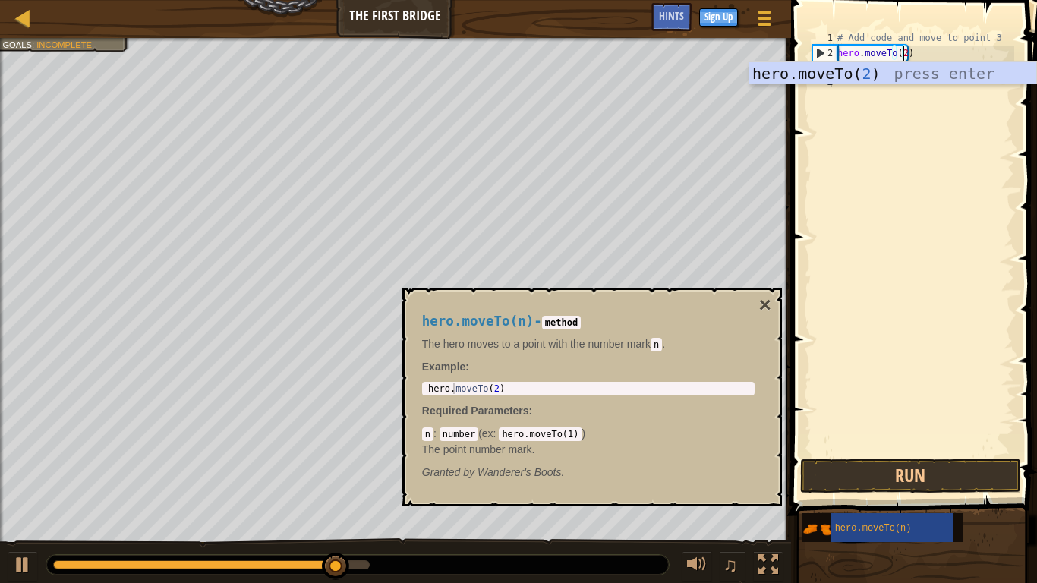
scroll to position [7, 5]
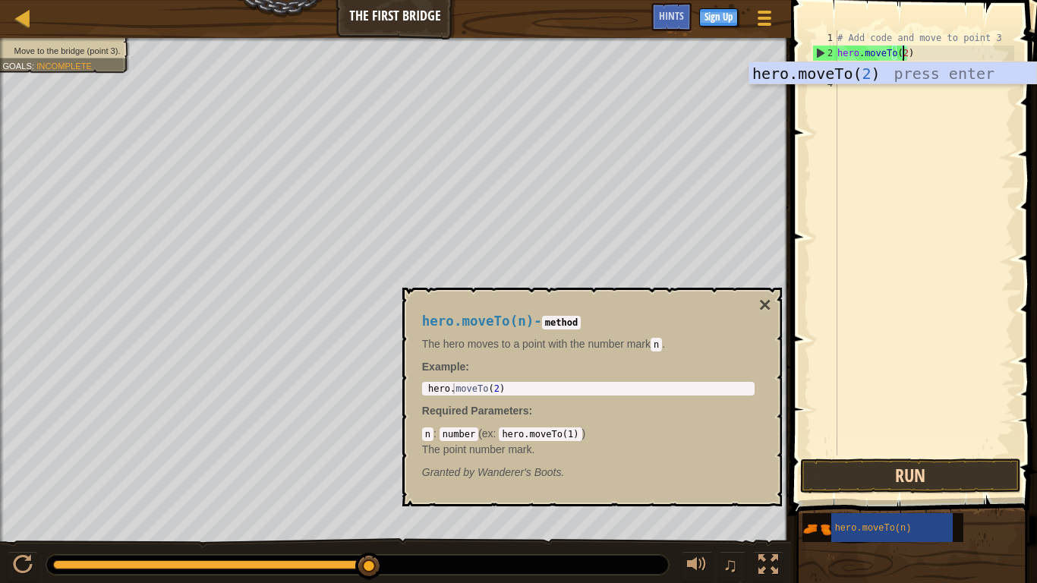
type textarea "hero.moveTo(2)"
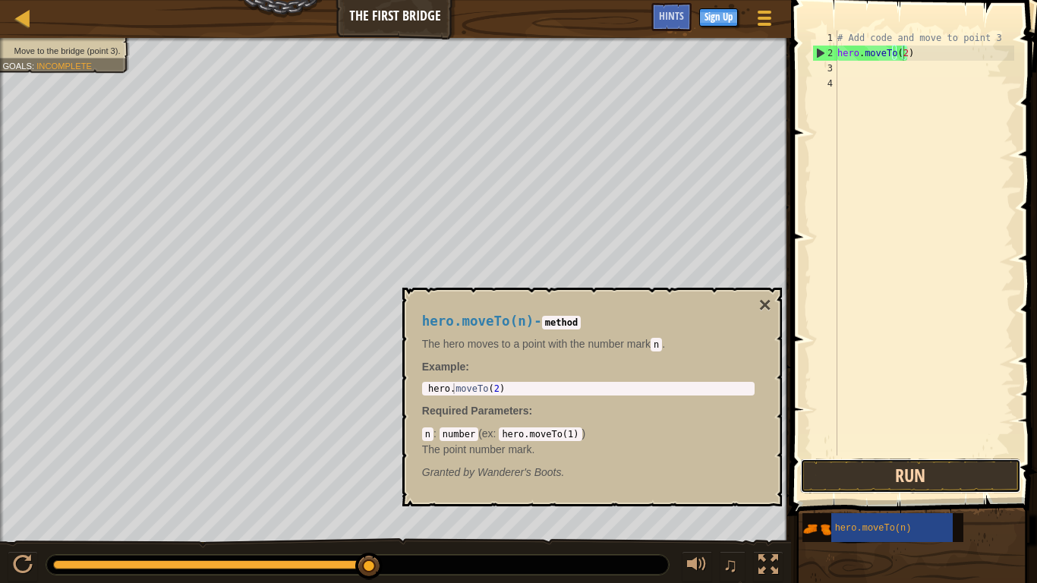
click at [929, 461] on button "Run" at bounding box center [910, 476] width 221 height 35
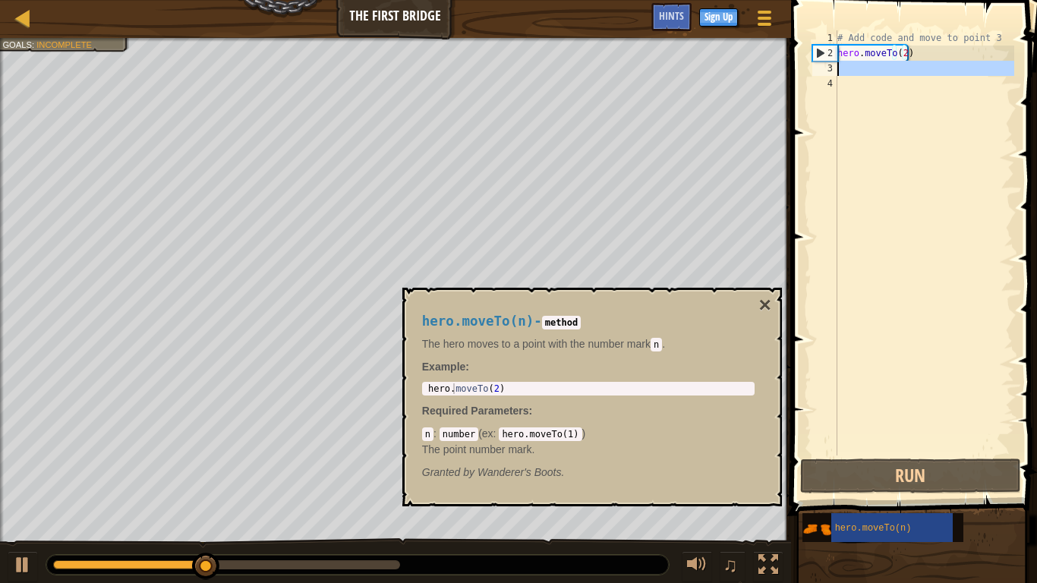
click at [828, 62] on div "3" at bounding box center [824, 68] width 25 height 15
click at [821, 66] on div "3" at bounding box center [824, 68] width 25 height 15
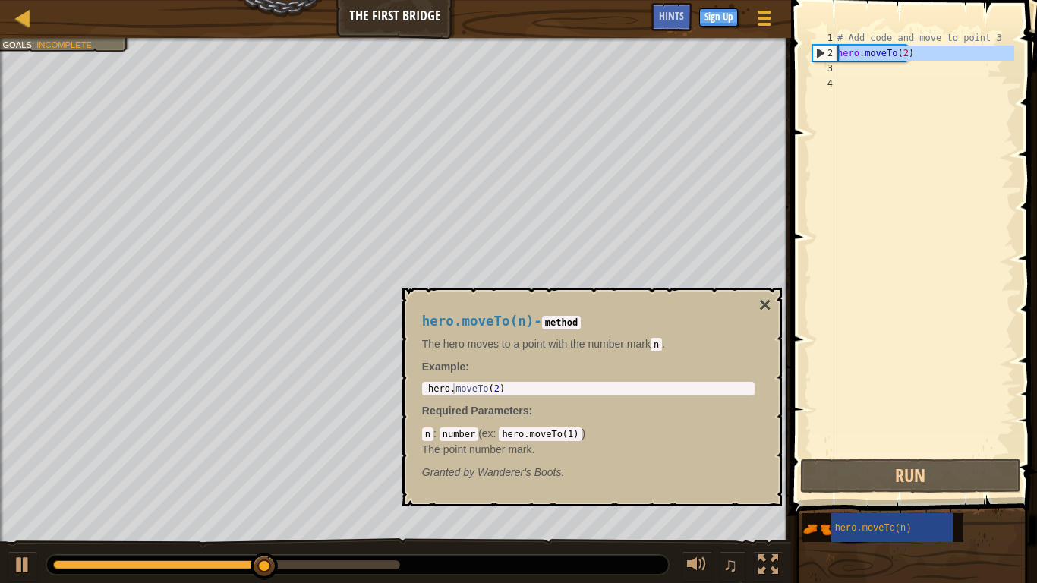
click at [820, 50] on div "2" at bounding box center [825, 53] width 24 height 15
click at [924, 58] on div "# Add code and move to point 3 hero . moveTo ( 2 )" at bounding box center [924, 258] width 180 height 456
type textarea "hero.moveTo(2)"
click at [824, 65] on div "3" at bounding box center [824, 68] width 25 height 15
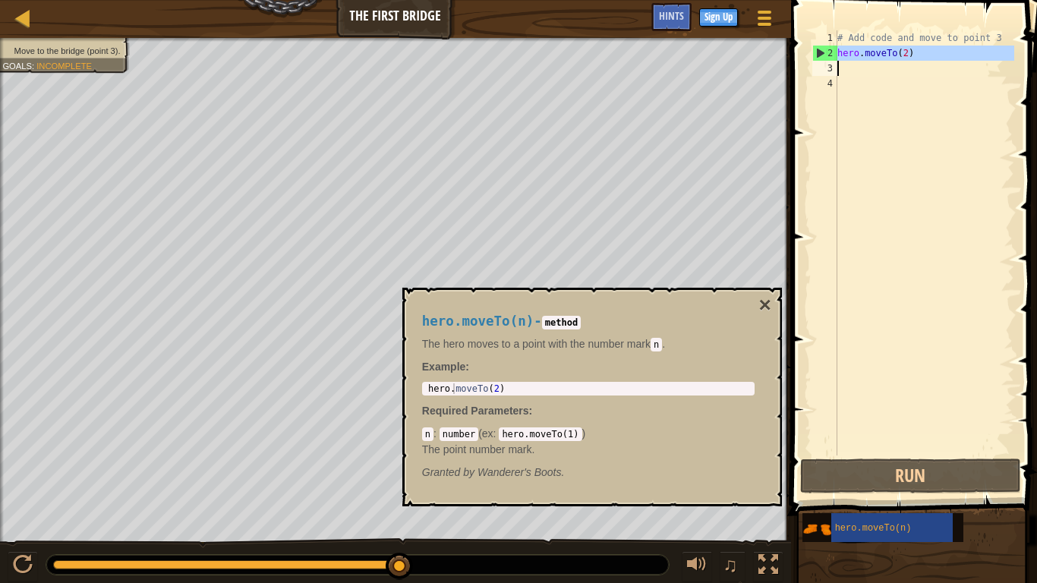
drag, startPoint x: 837, startPoint y: 52, endPoint x: 930, endPoint y: 49, distance: 93.4
click at [930, 49] on div "1 2 3 4 # Add code and move to point 3 hero . moveTo ( 2 ) הההההההההההההההההההה…" at bounding box center [911, 242] width 205 height 425
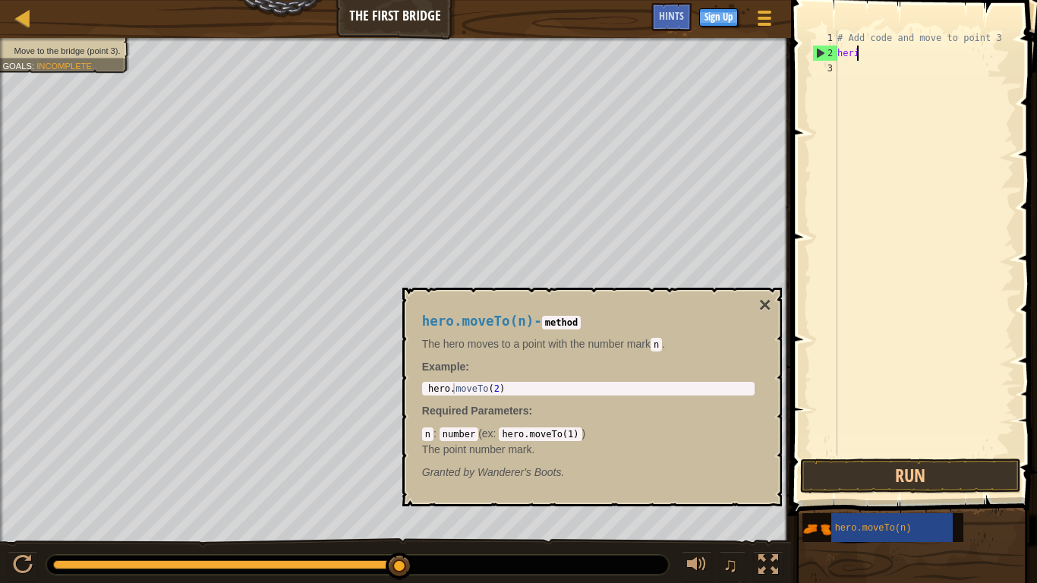
scroll to position [7, 1]
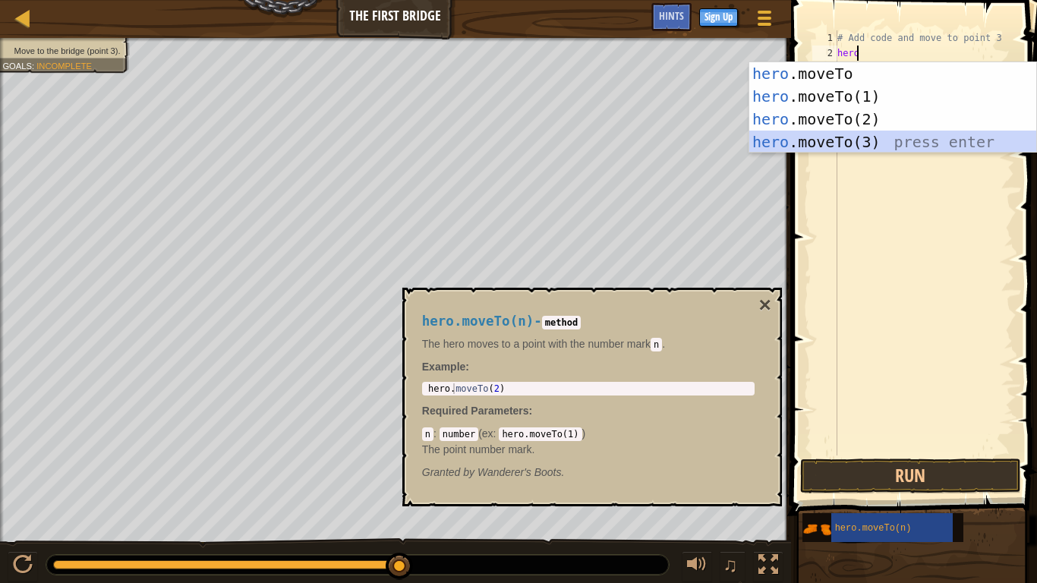
click at [853, 143] on div "hero .moveTo press enter hero .moveTo(1) press enter hero .moveTo(2) press ente…" at bounding box center [892, 130] width 287 height 137
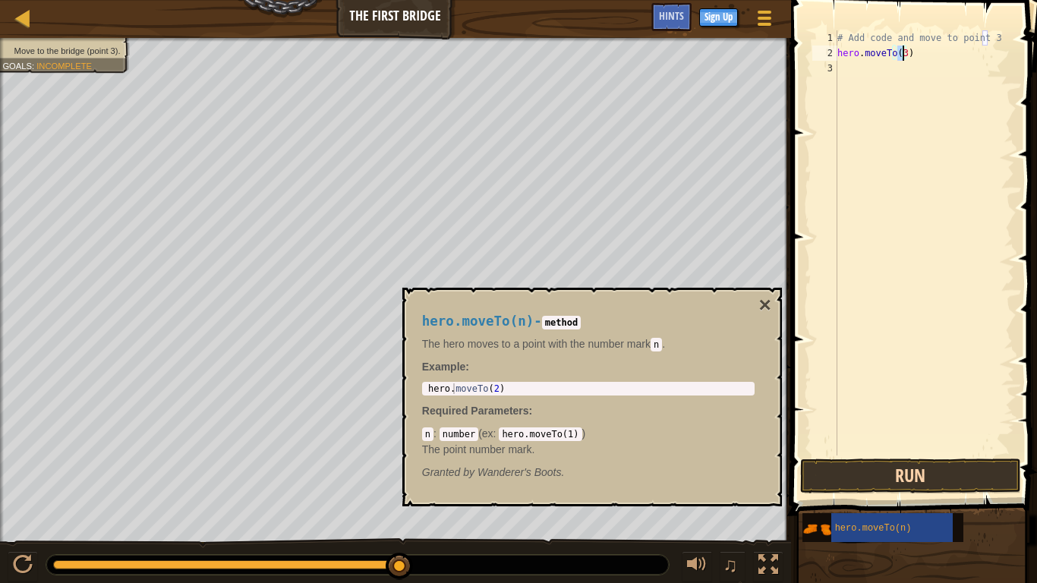
type textarea "hero.moveTo(3)"
click at [922, 471] on button "Run" at bounding box center [910, 476] width 221 height 35
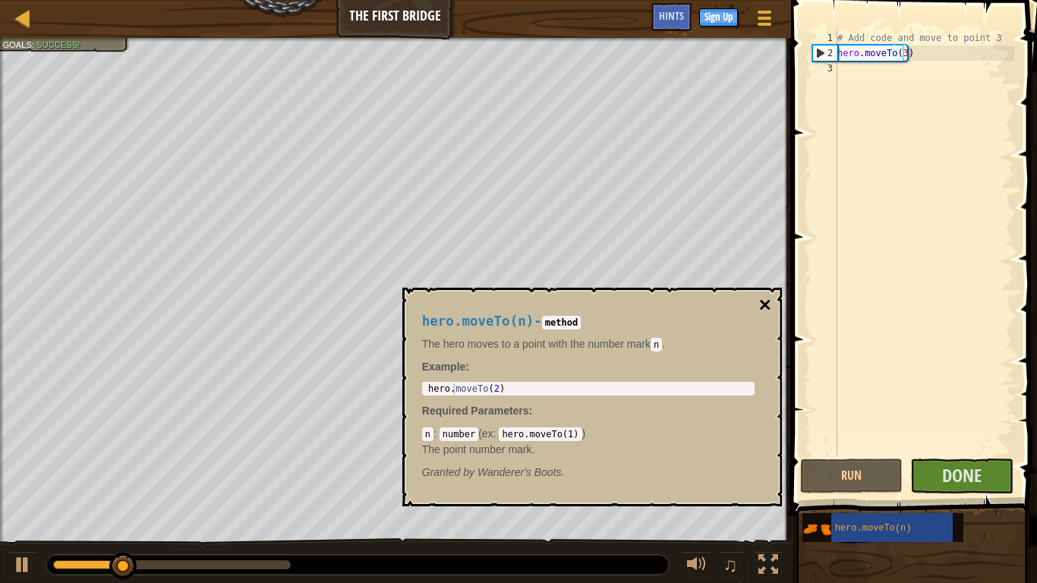
click at [760, 298] on button "×" at bounding box center [764, 305] width 12 height 21
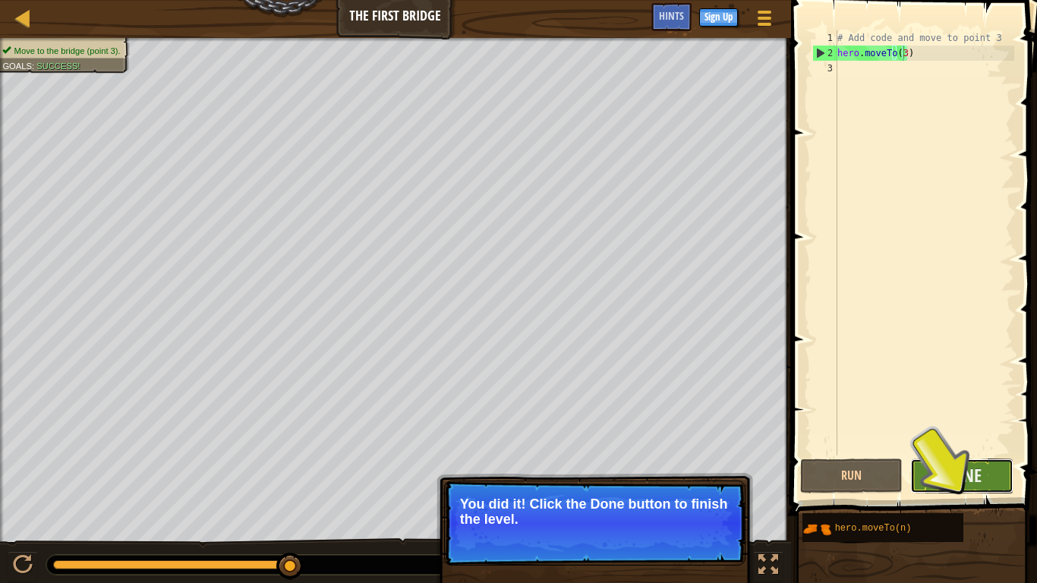
click at [983, 478] on button "Done" at bounding box center [961, 476] width 103 height 35
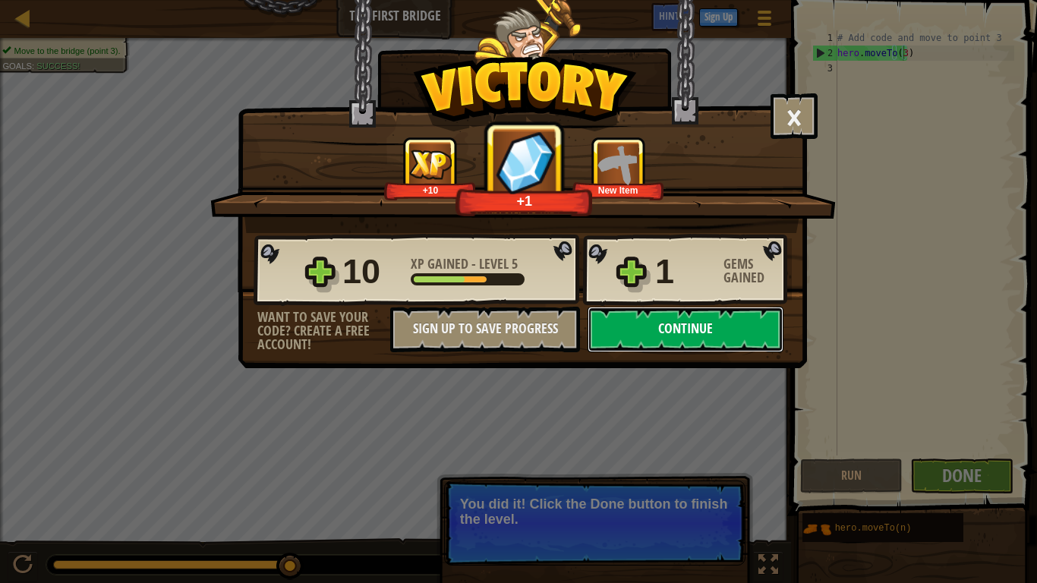
click at [704, 325] on button "Continue" at bounding box center [686, 330] width 196 height 46
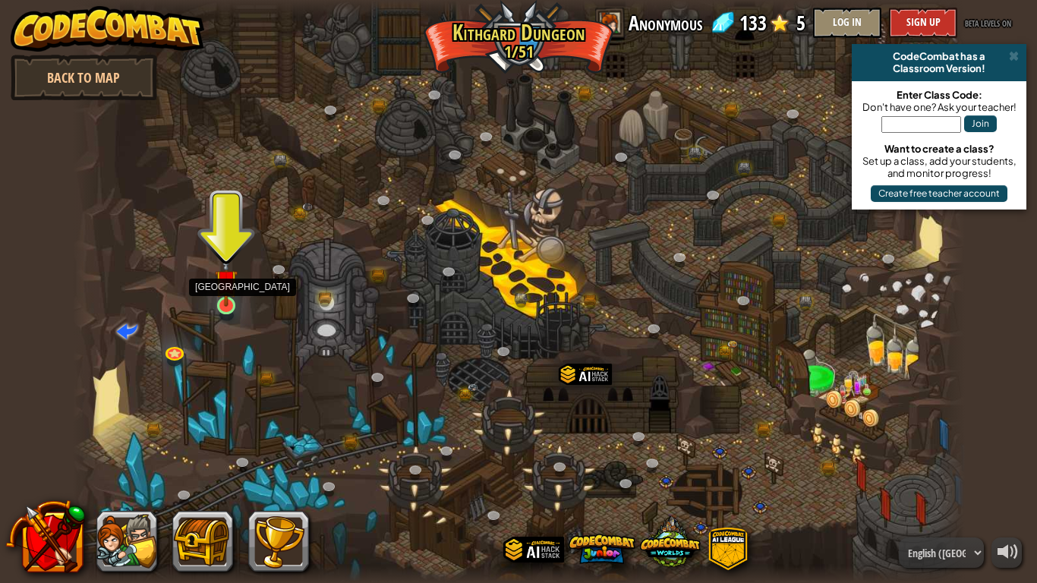
click at [227, 294] on img at bounding box center [226, 281] width 23 height 52
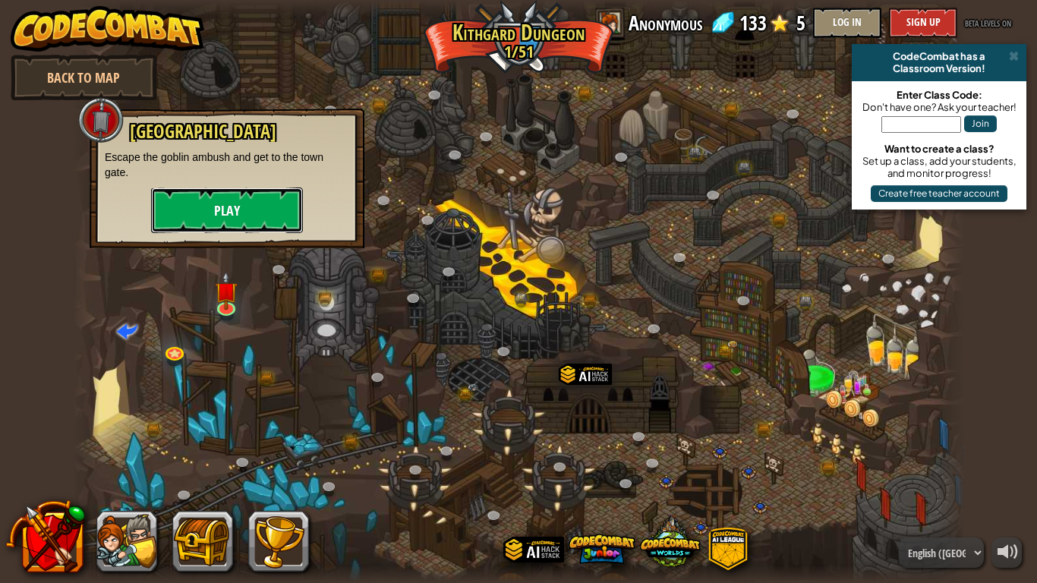
click at [261, 200] on button "Play" at bounding box center [227, 211] width 152 height 46
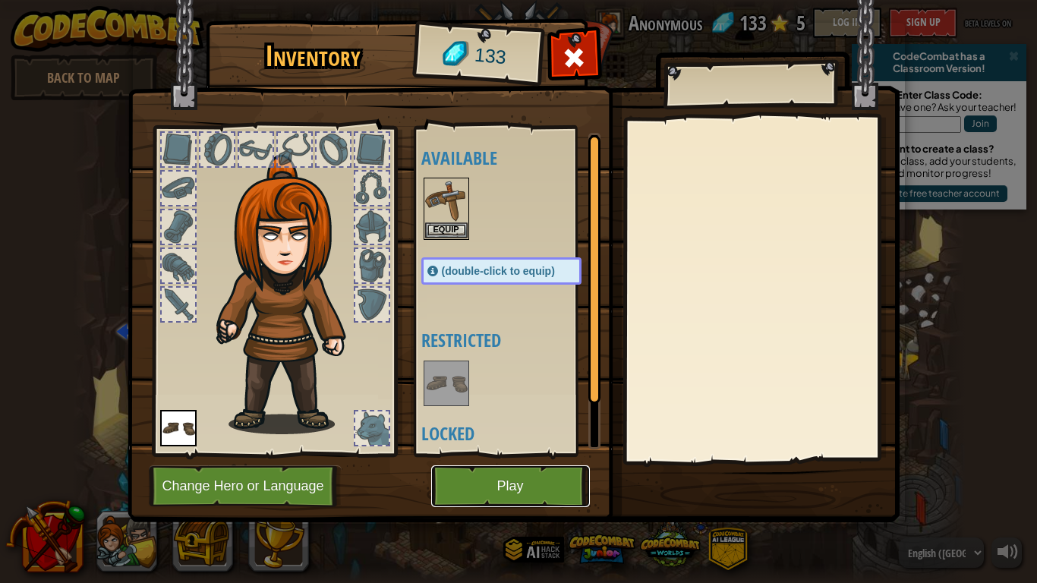
click at [495, 486] on button "Play" at bounding box center [510, 486] width 159 height 42
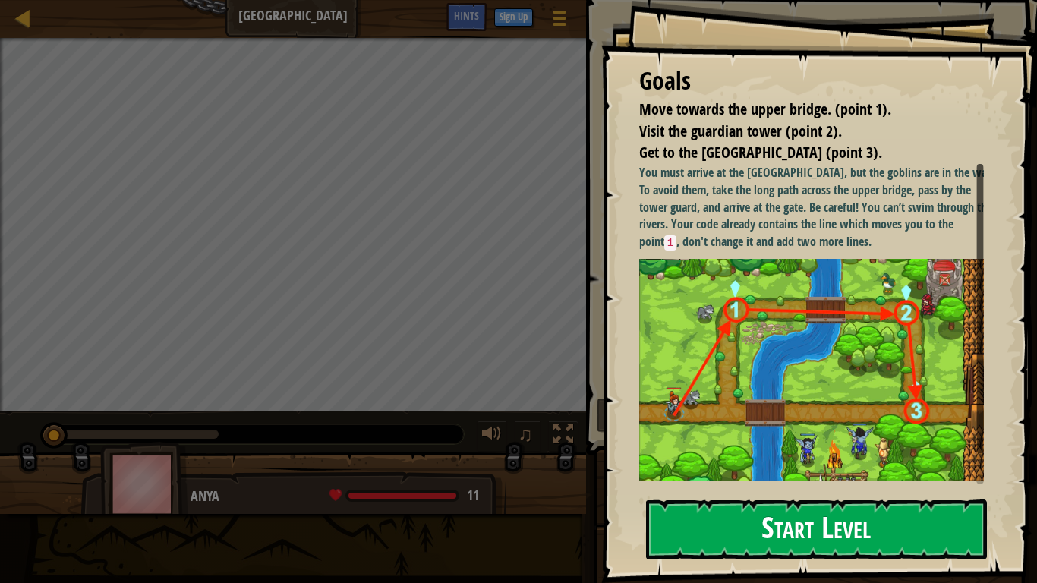
click at [862, 486] on button "Start Level" at bounding box center [816, 530] width 341 height 60
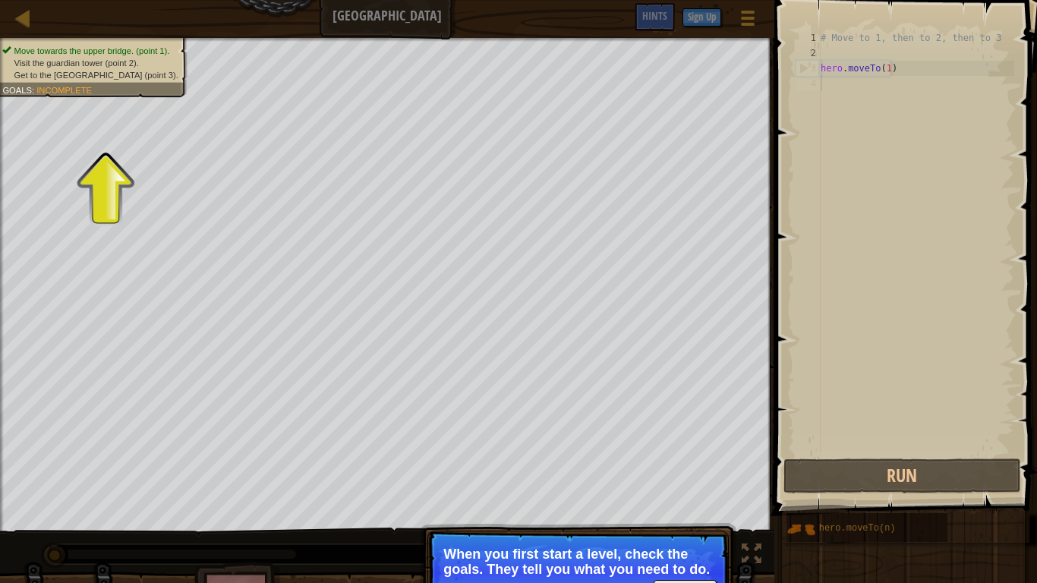
click at [657, 486] on p "When you first start a level, check the goals. They tell you what you need to d…" at bounding box center [578, 562] width 270 height 30
click at [684, 486] on button "Continue" at bounding box center [685, 590] width 63 height 20
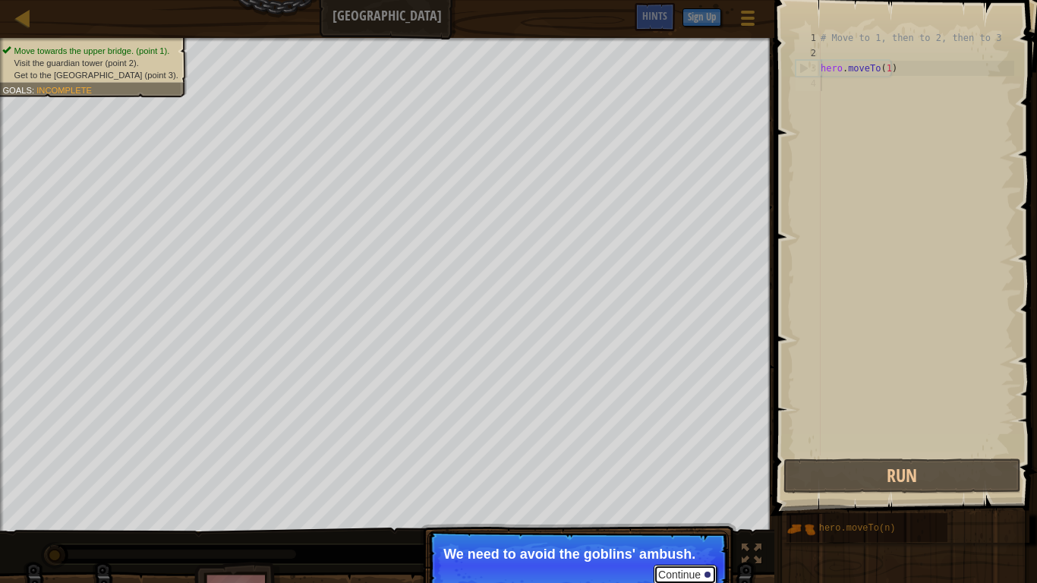
click at [701, 486] on button "Continue" at bounding box center [685, 575] width 63 height 20
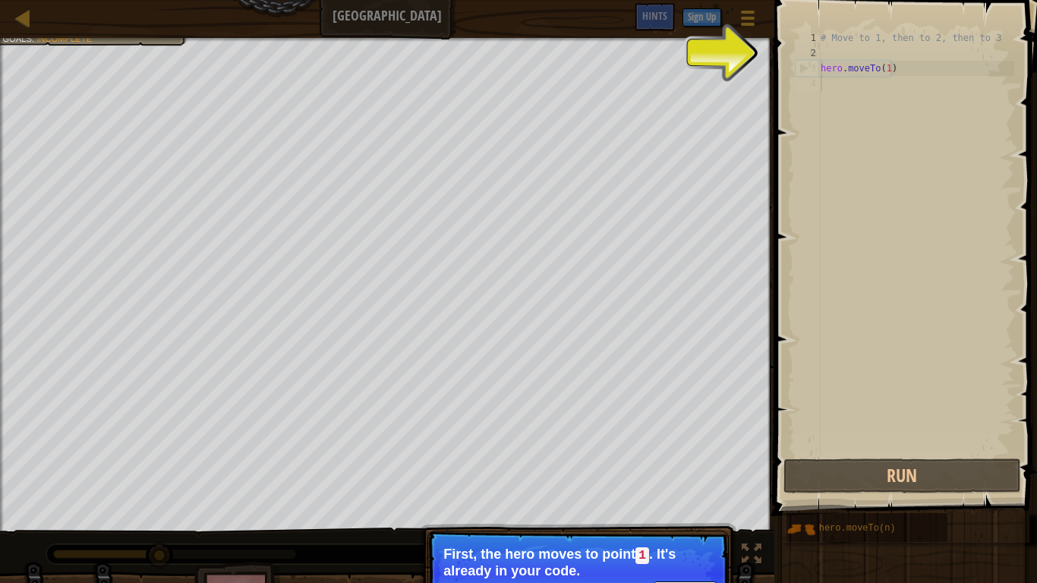
click at [695, 486] on button "Continue" at bounding box center [685, 592] width 63 height 20
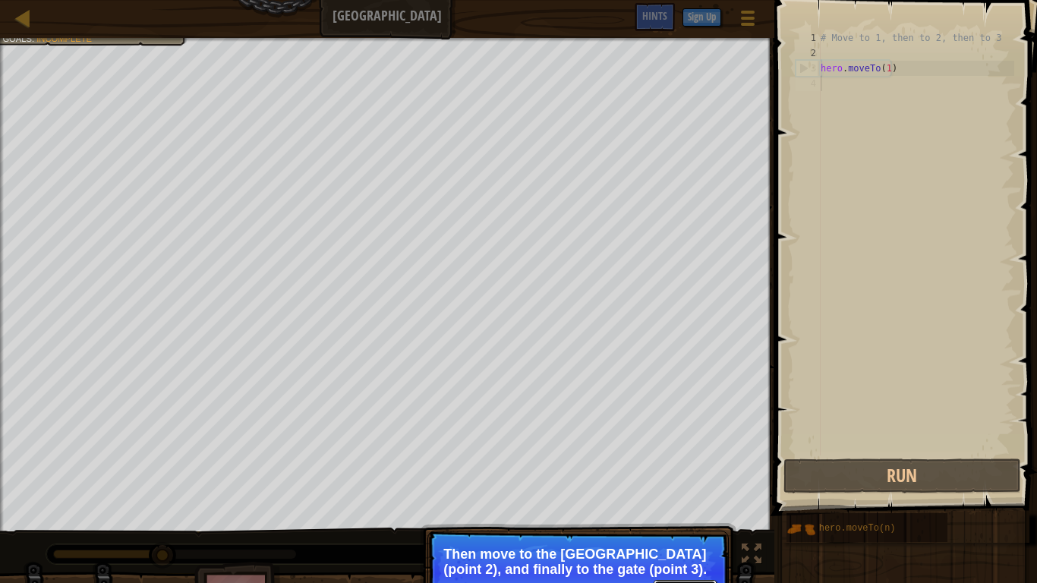
click at [680, 486] on button "Continue" at bounding box center [685, 590] width 63 height 20
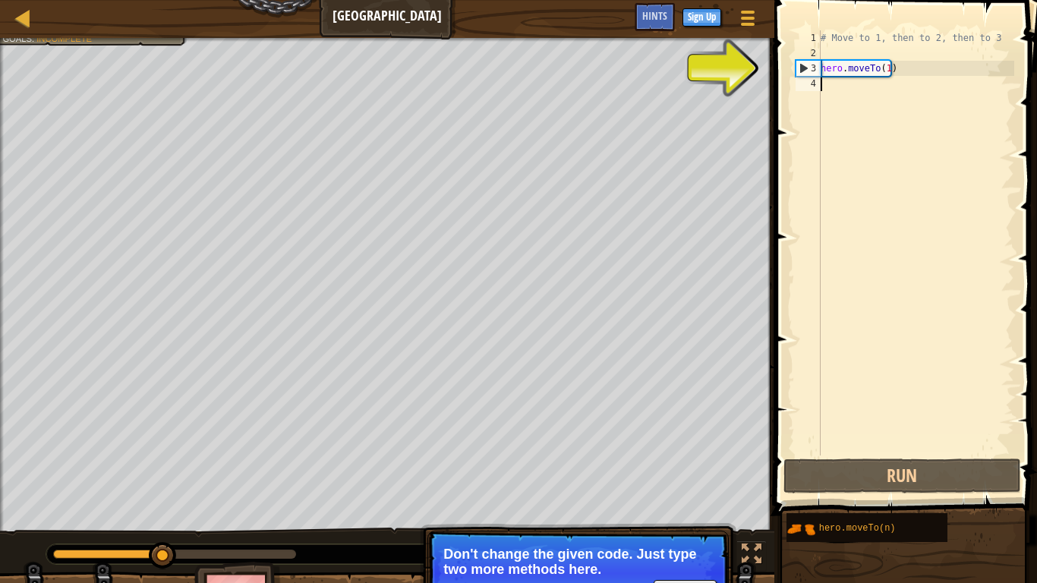
click at [892, 456] on span at bounding box center [907, 236] width 275 height 560
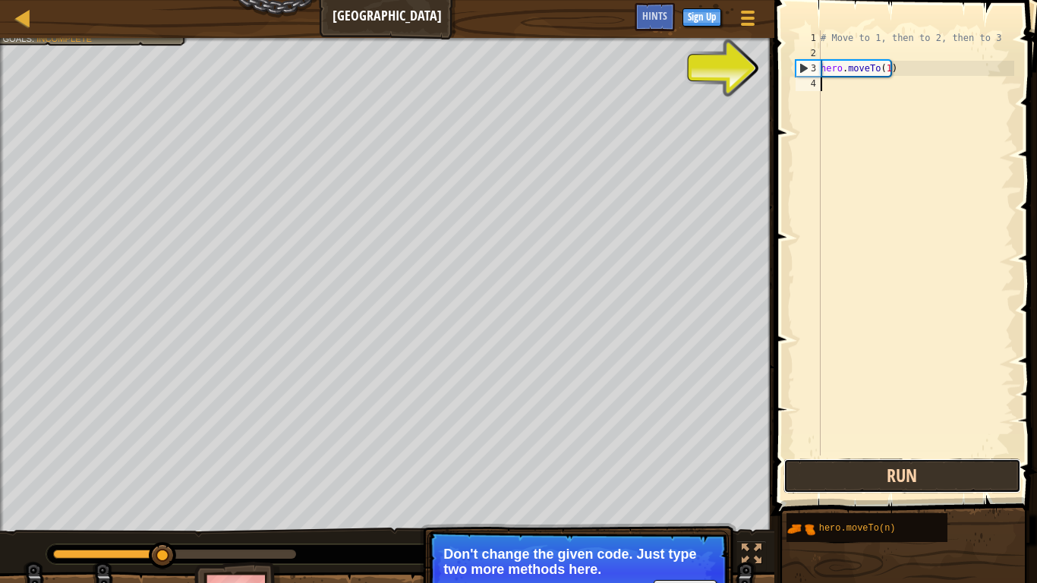
click at [887, 475] on button "Run" at bounding box center [901, 476] width 237 height 35
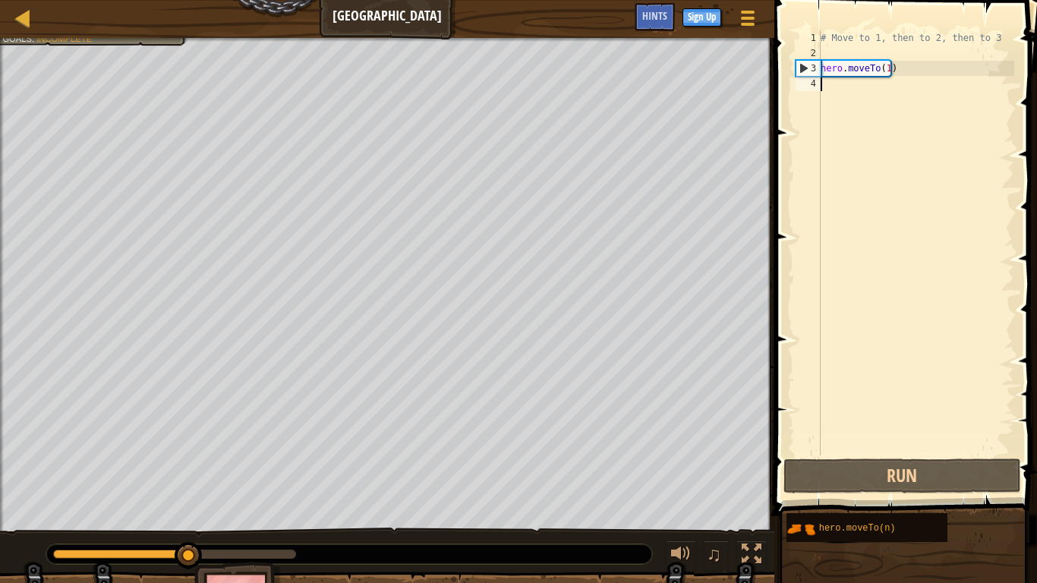
click at [809, 77] on div "4" at bounding box center [808, 83] width 25 height 15
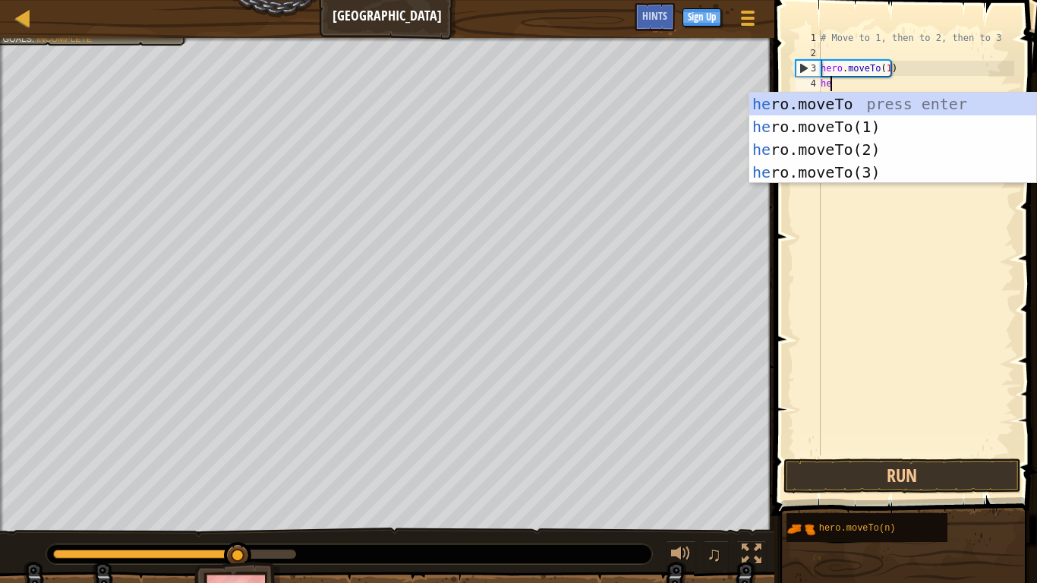
scroll to position [7, 1]
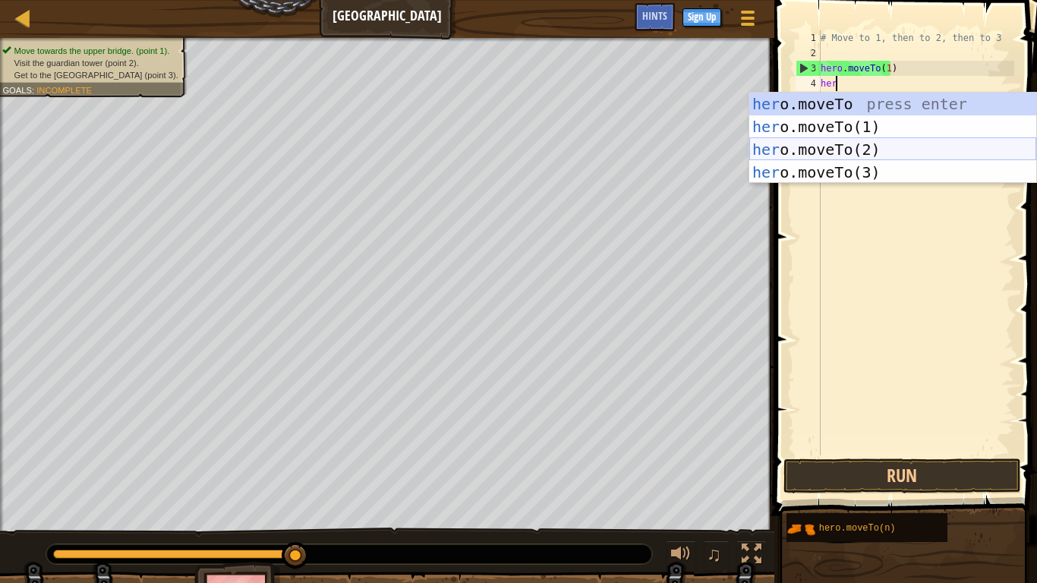
click at [859, 144] on div "her o.moveTo press enter her o.moveTo(1) press enter her o.moveTo(2) press ente…" at bounding box center [892, 161] width 287 height 137
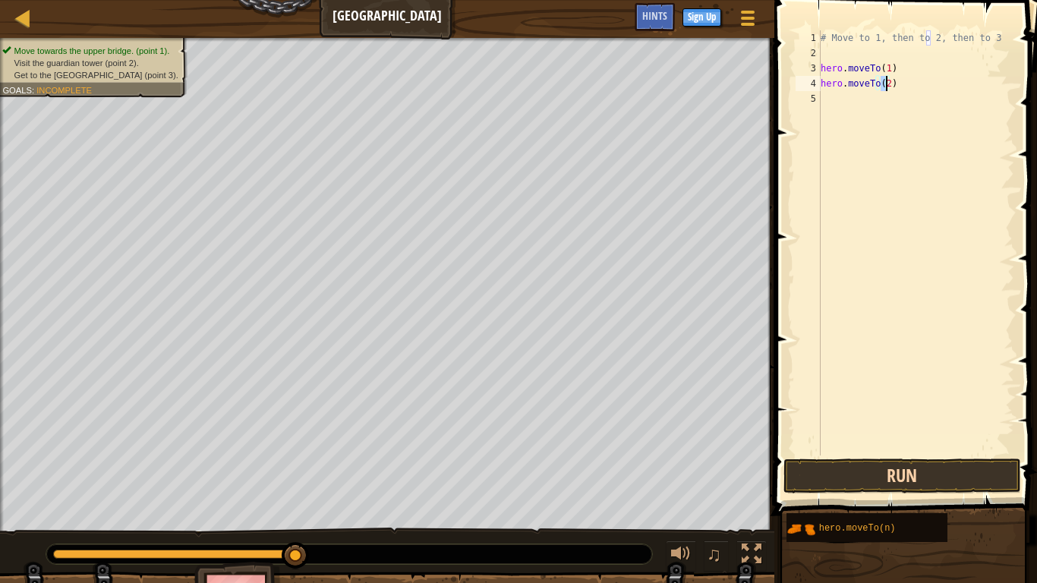
type textarea "hero.moveTo(2)"
click at [947, 478] on button "Run" at bounding box center [901, 476] width 237 height 35
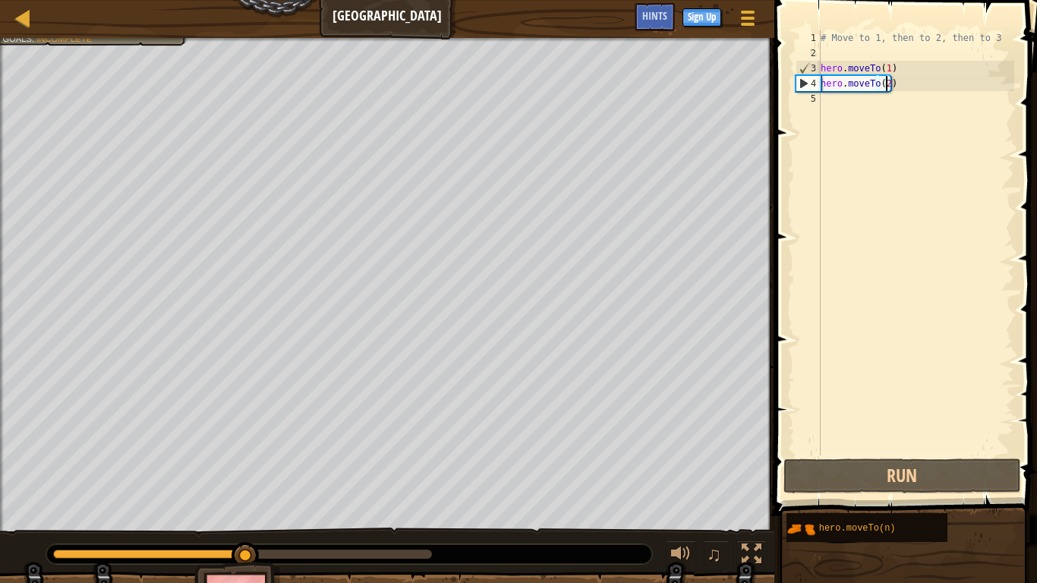
click at [827, 101] on div "# Move to 1, then to 2, then to 3 hero . moveTo ( 1 ) hero . moveTo ( 2 )" at bounding box center [916, 258] width 197 height 456
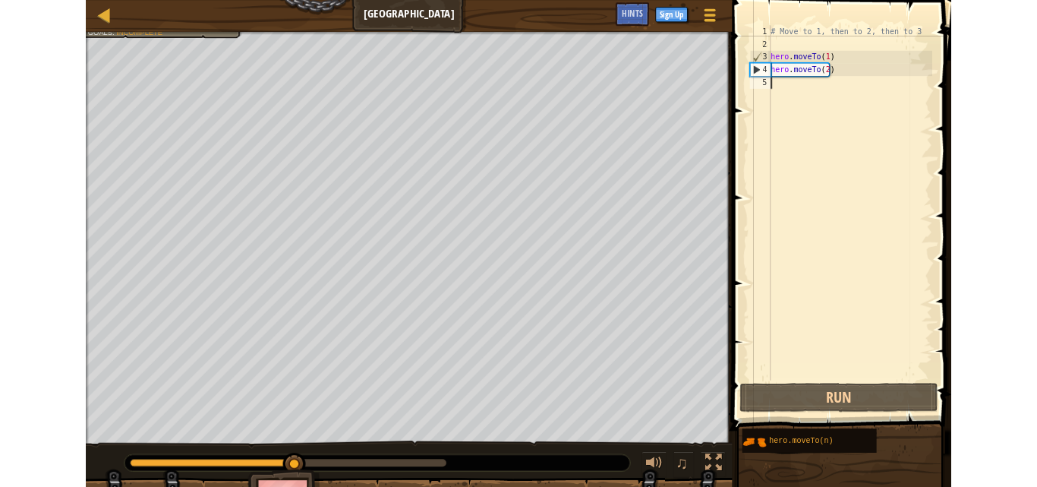
scroll to position [7, 0]
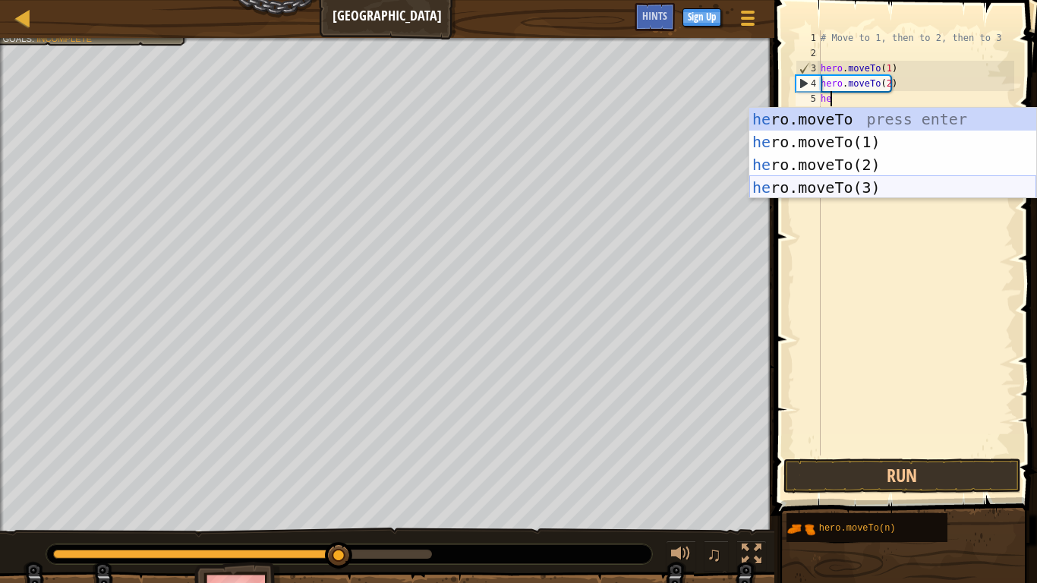
click at [848, 181] on div "he ro.moveTo press enter he ro.moveTo(1) press enter he ro.moveTo(2) press ente…" at bounding box center [892, 176] width 287 height 137
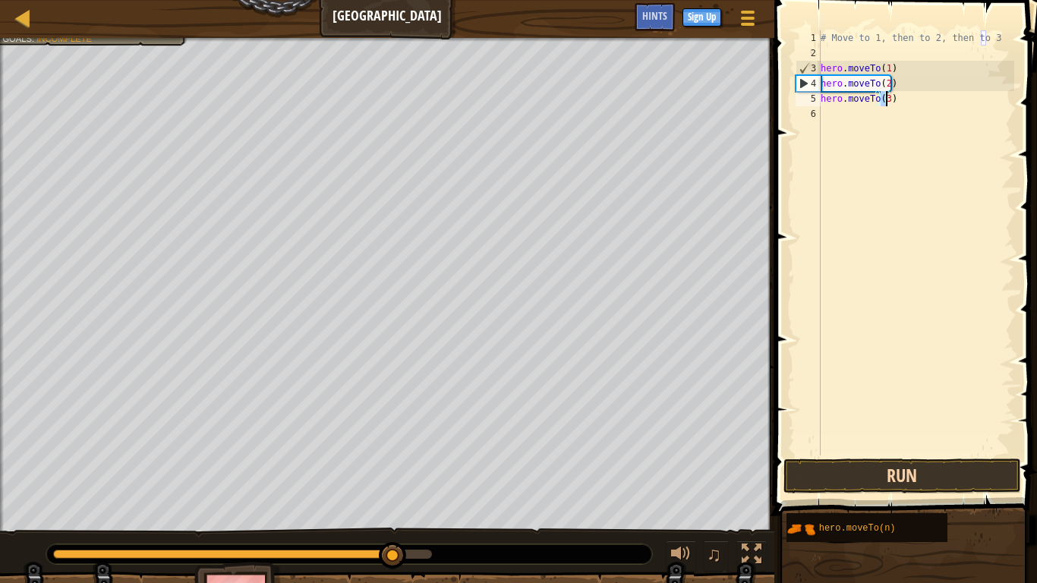
type textarea "hero.moveTo(3)"
click at [927, 465] on button "Run" at bounding box center [901, 476] width 237 height 35
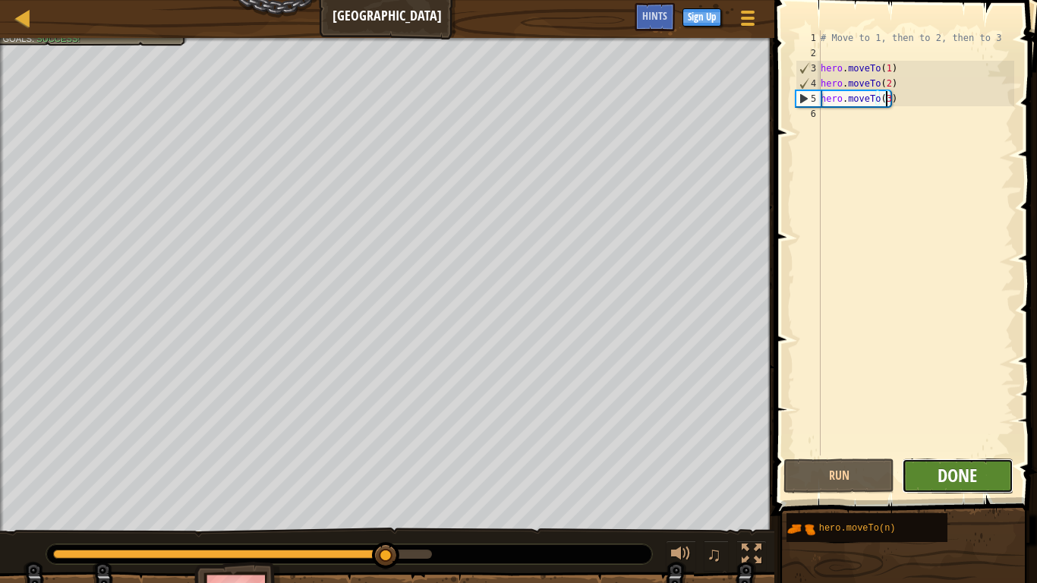
click at [976, 473] on span "Done" at bounding box center [957, 475] width 39 height 24
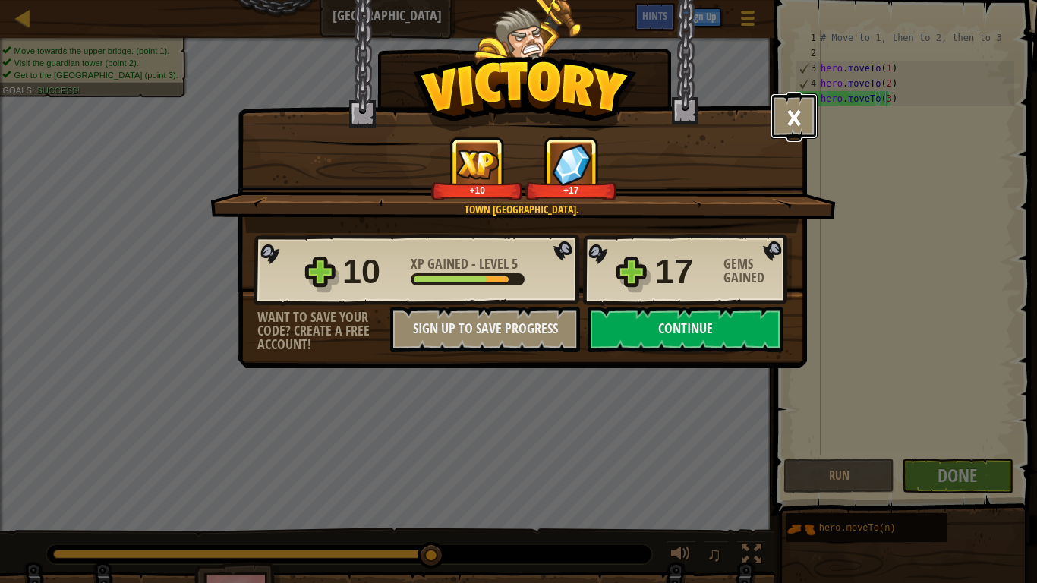
click at [796, 109] on button "×" at bounding box center [794, 116] width 47 height 46
